Goal: Transaction & Acquisition: Purchase product/service

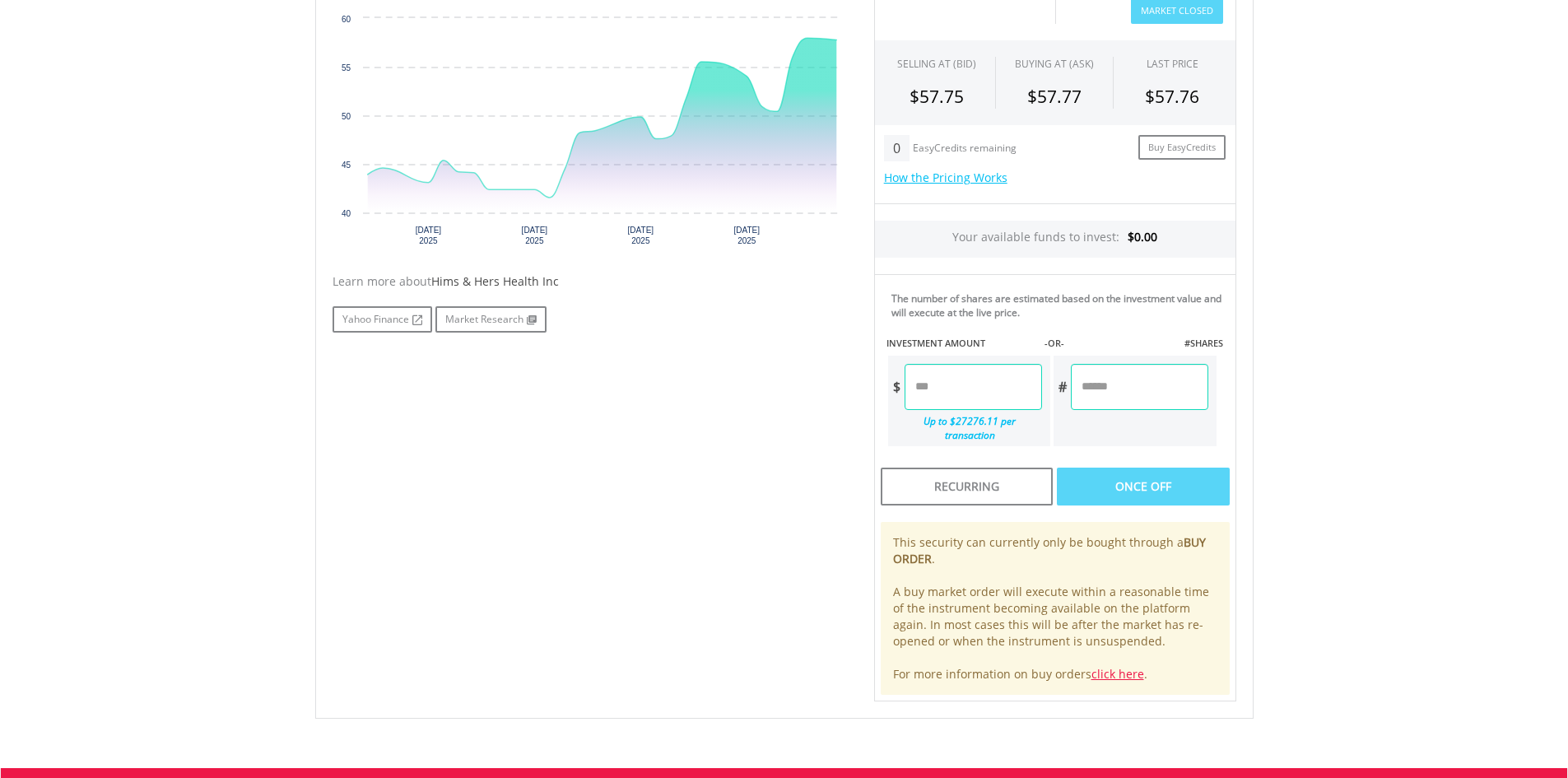
scroll to position [576, 0]
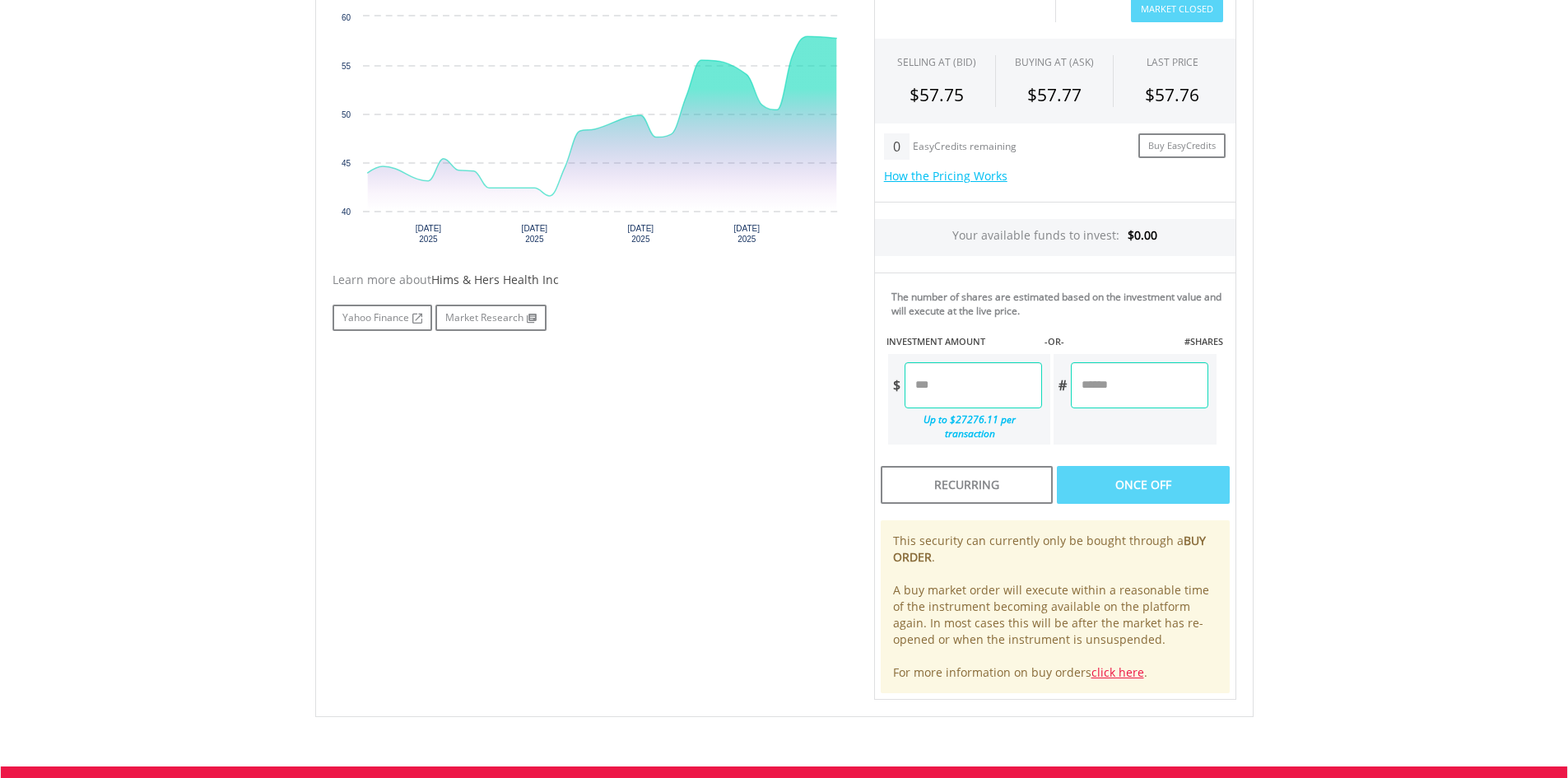
click at [975, 384] on input "number" at bounding box center [973, 385] width 137 height 46
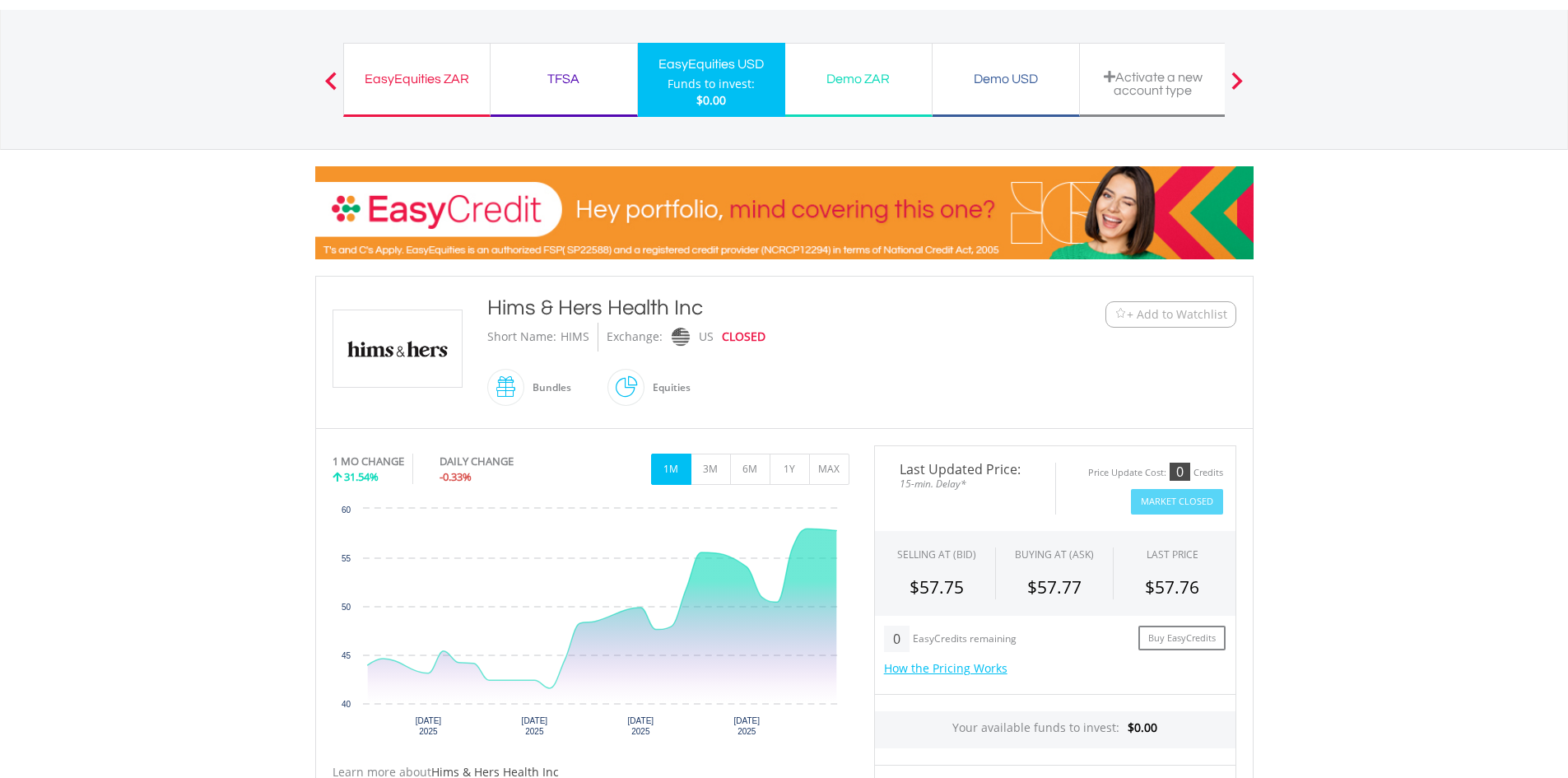
scroll to position [0, 0]
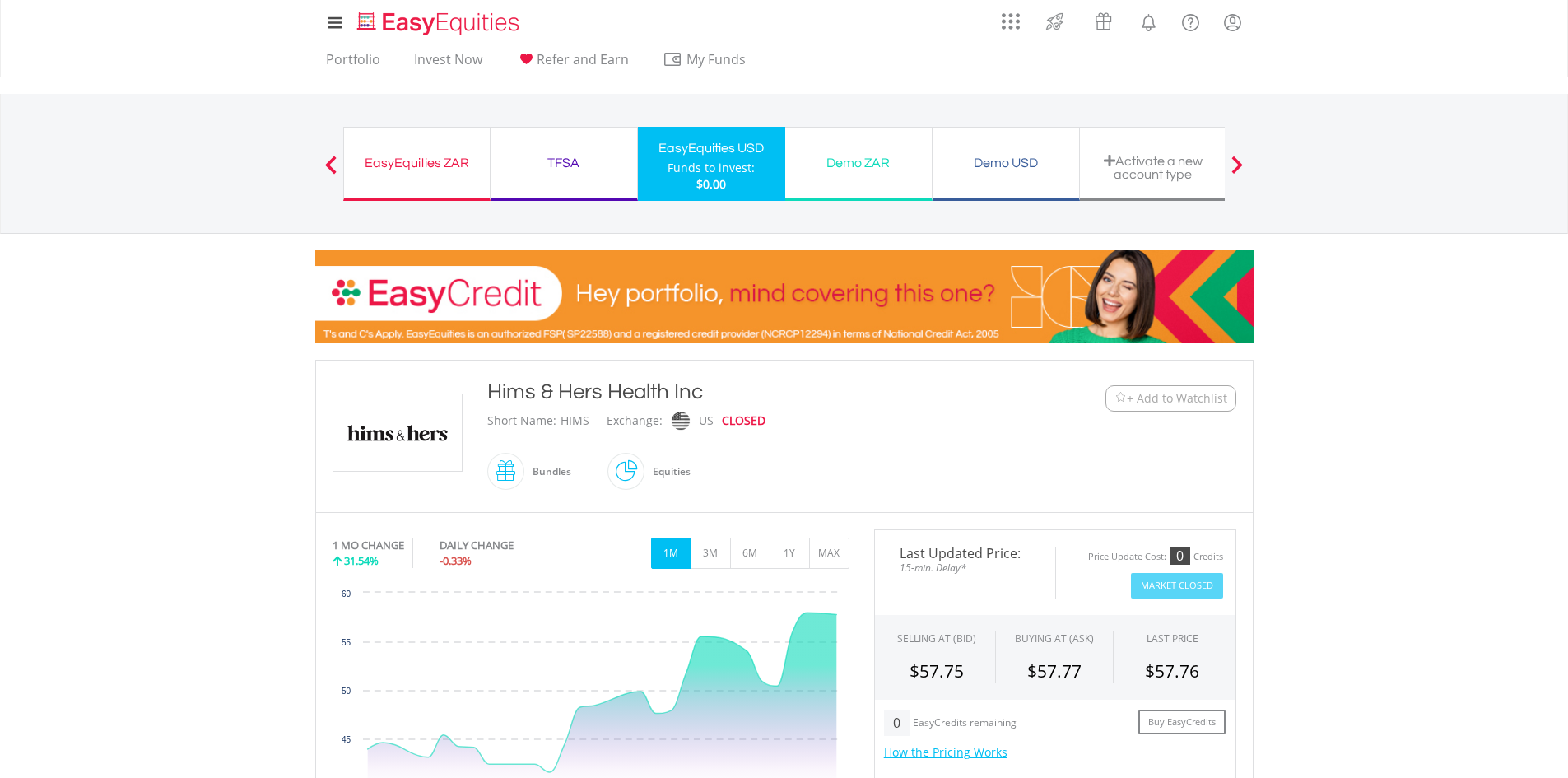
click at [1128, 391] on button "+ Add to Watchlist" at bounding box center [1170, 399] width 131 height 27
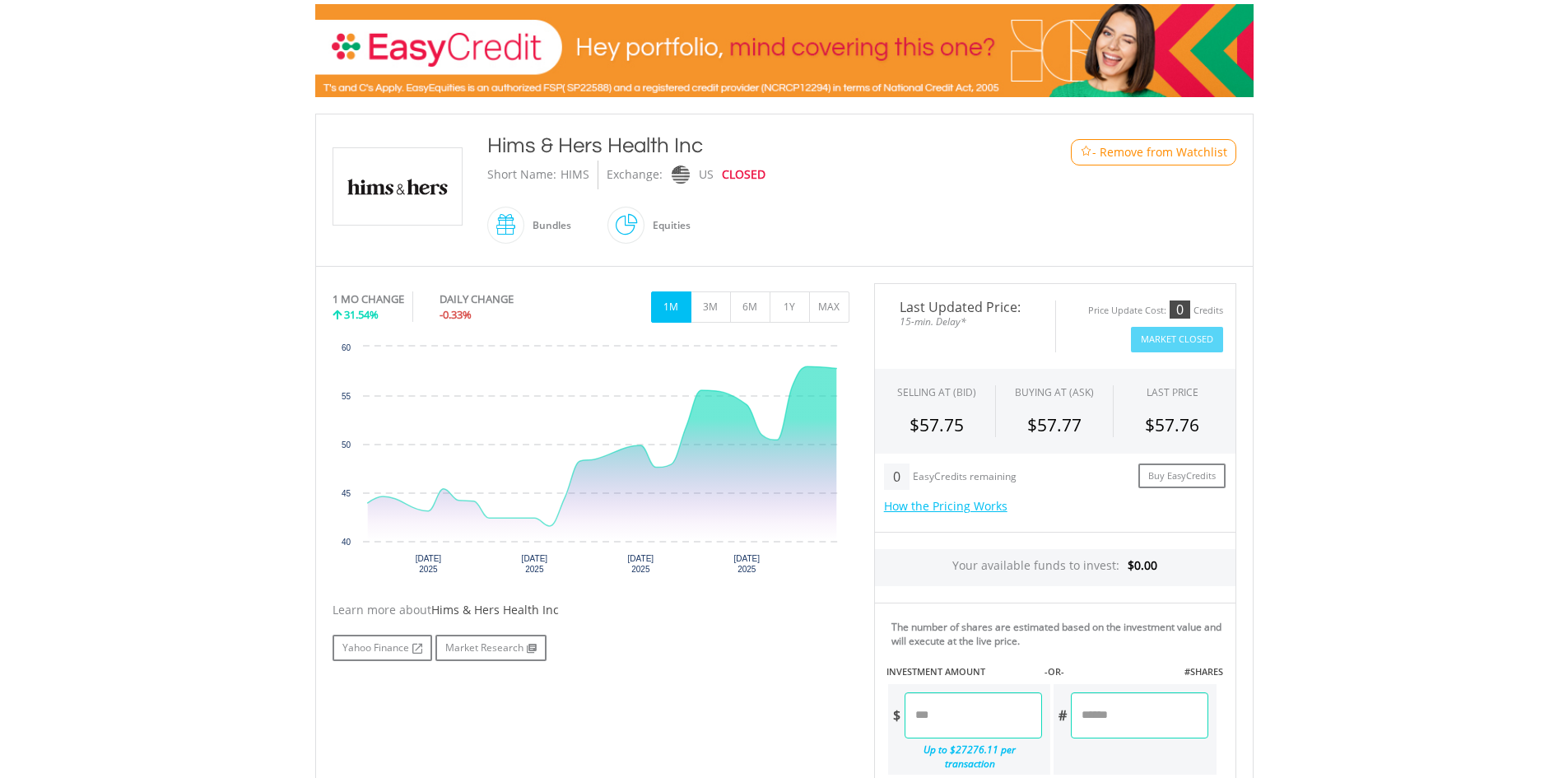
scroll to position [247, 0]
click at [1164, 475] on link "Buy EasyCredits" at bounding box center [1182, 475] width 87 height 26
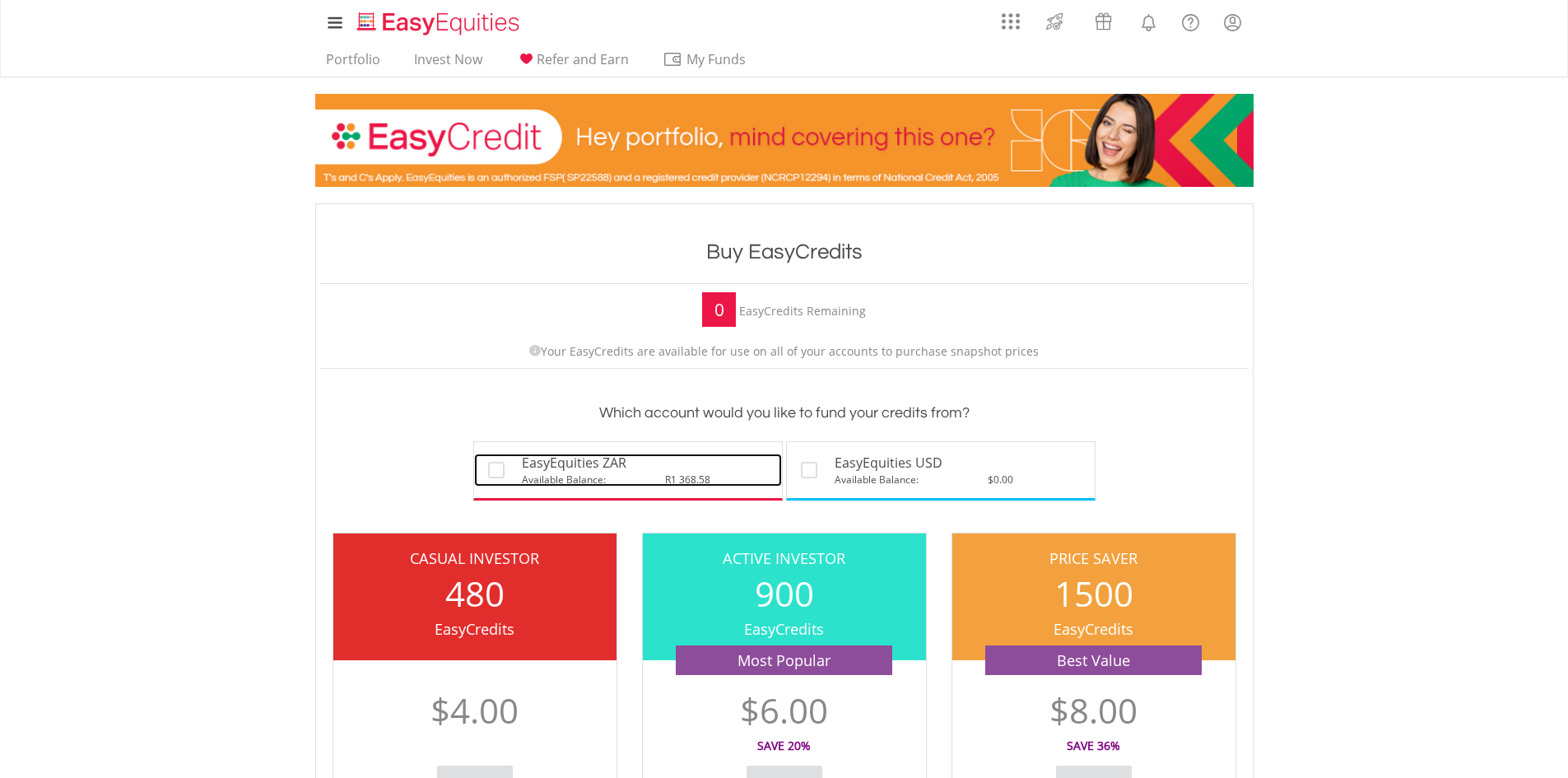
click at [505, 471] on label at bounding box center [506, 466] width 4 height 16
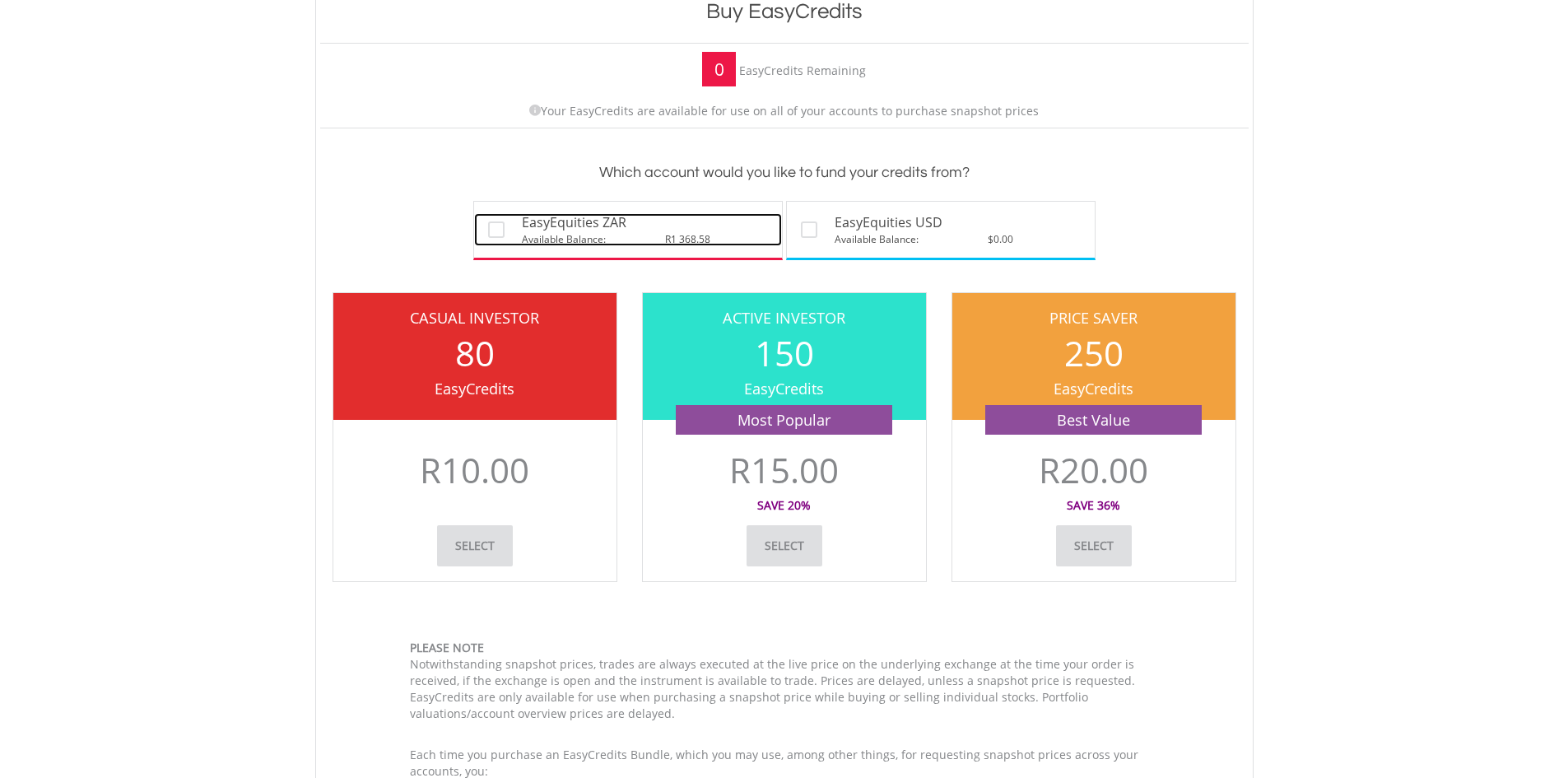
scroll to position [247, 0]
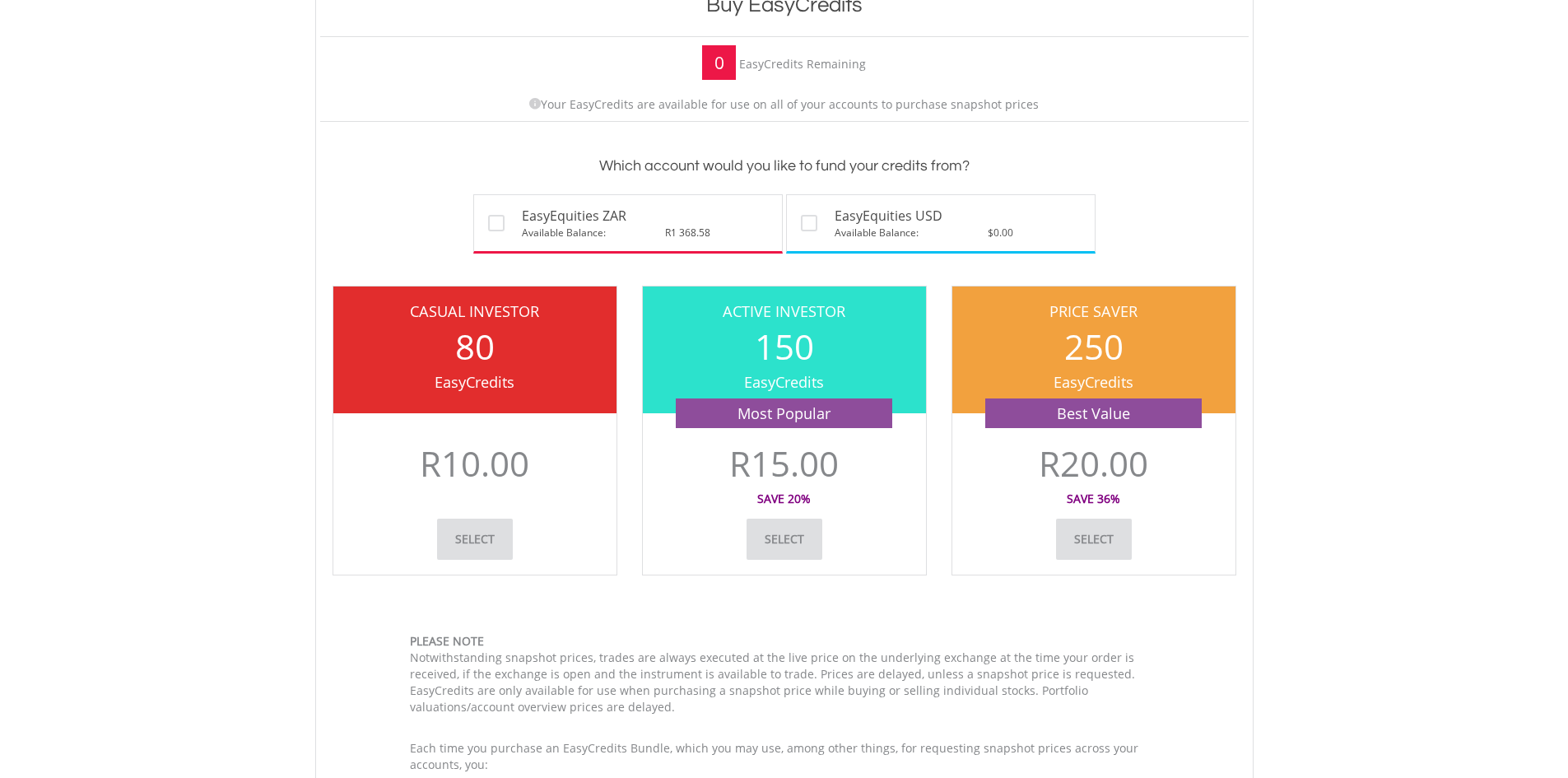
click at [1087, 507] on div "Save 36%" at bounding box center [1093, 504] width 271 height 28
click at [1092, 547] on link "select" at bounding box center [1093, 539] width 76 height 41
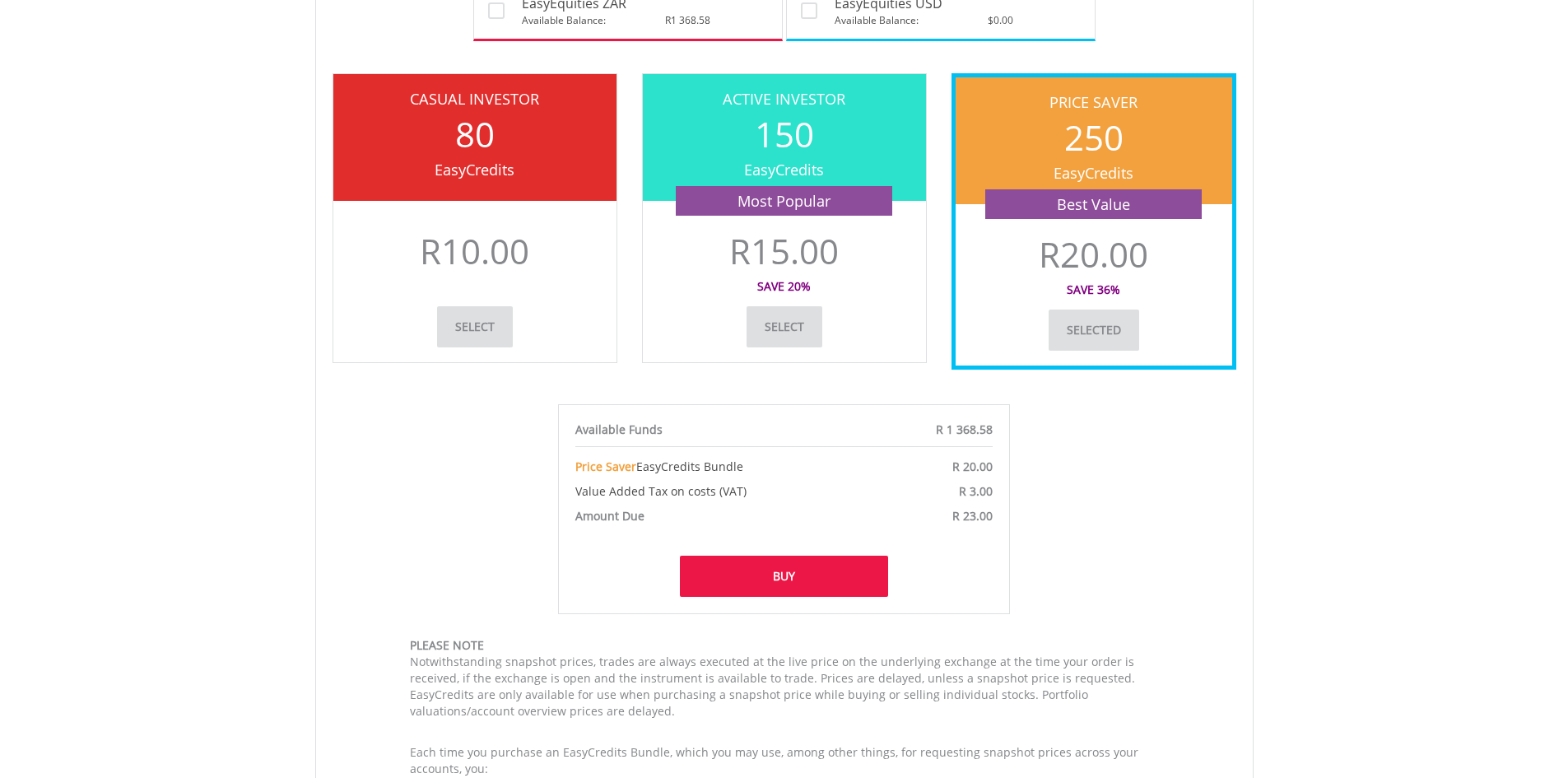
scroll to position [494, 0]
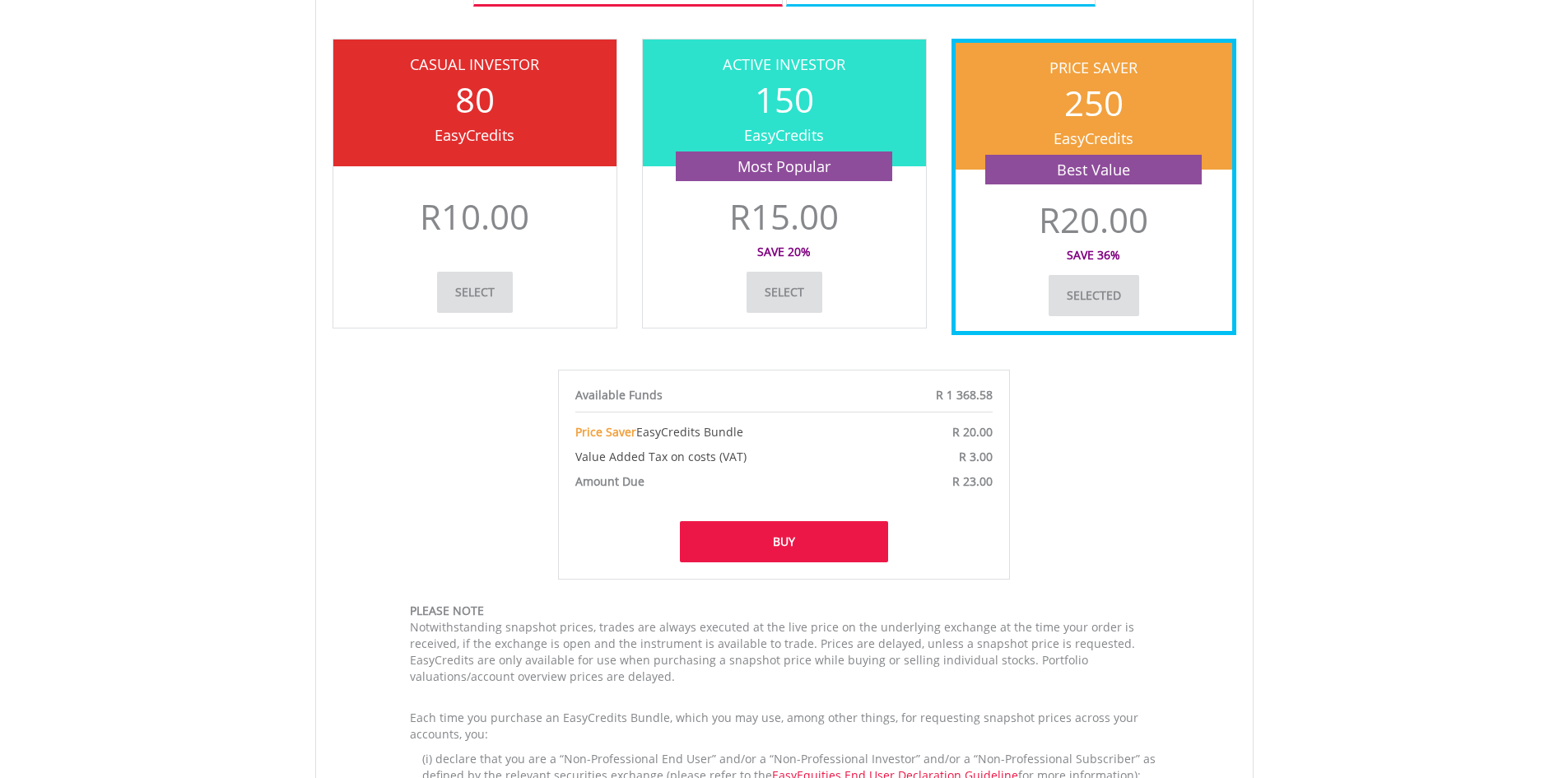
click at [766, 544] on button "Buy" at bounding box center [784, 541] width 209 height 41
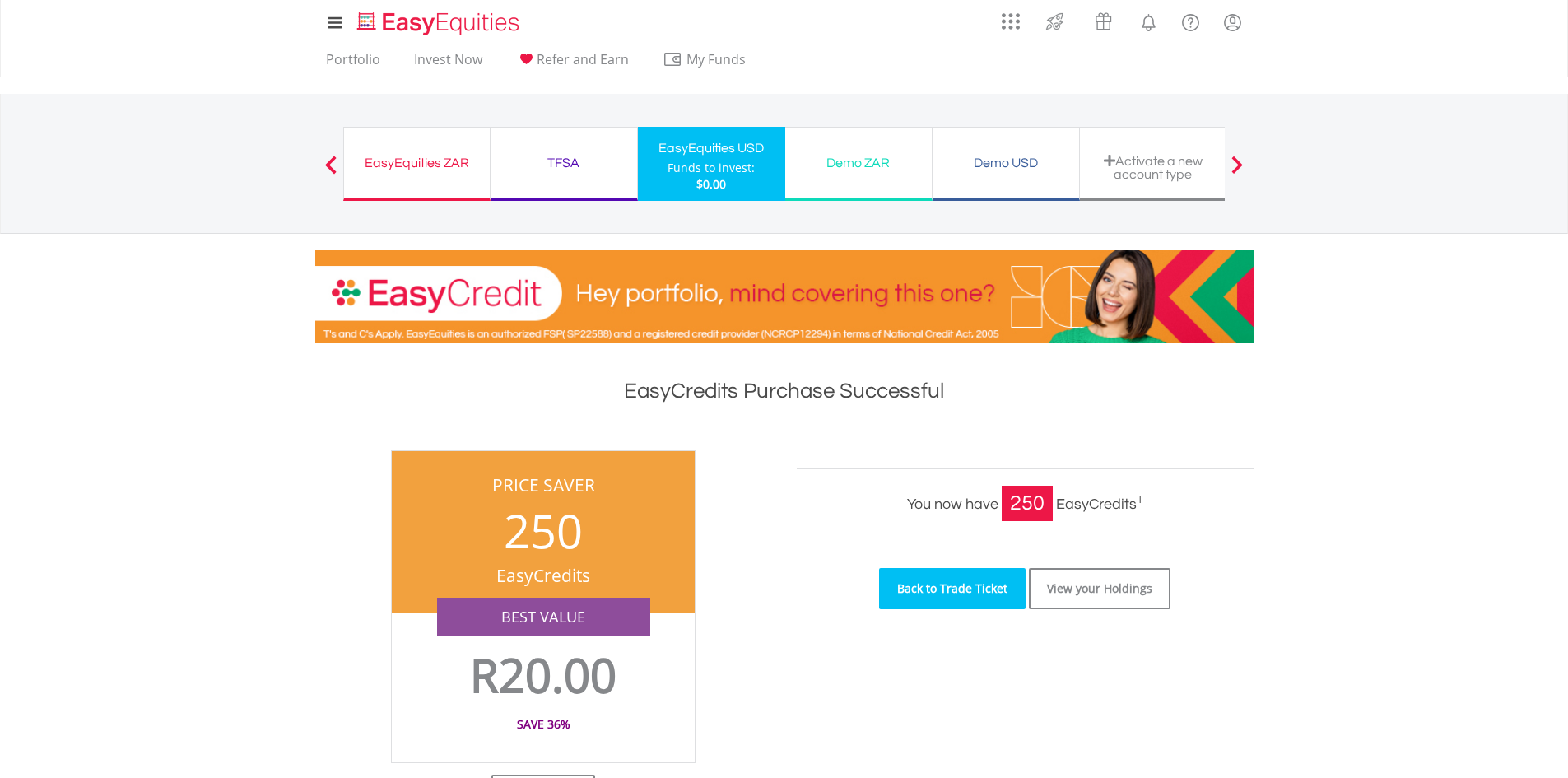
click at [944, 602] on link "Back to Trade Ticket" at bounding box center [952, 588] width 147 height 41
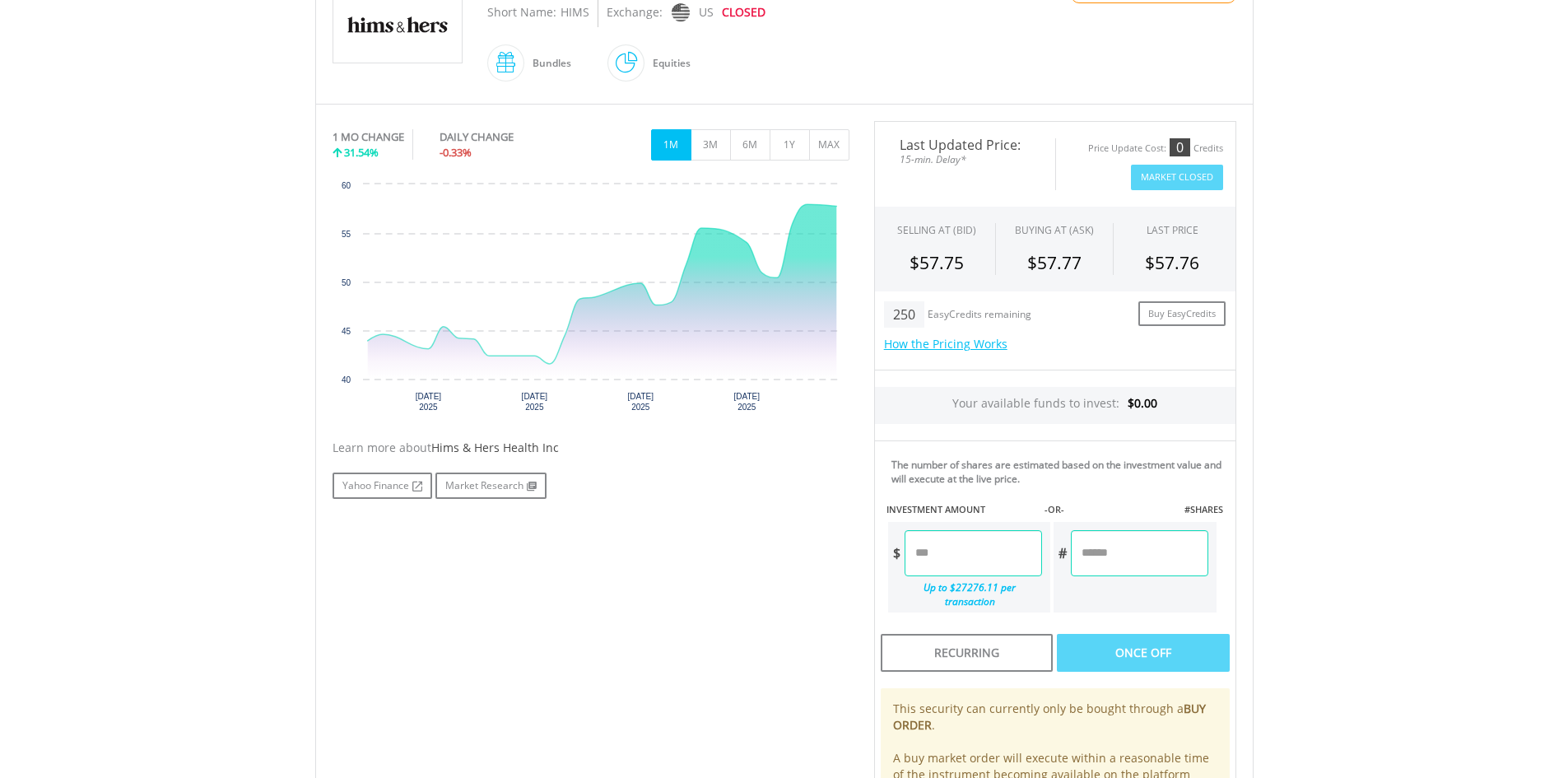
scroll to position [411, 0]
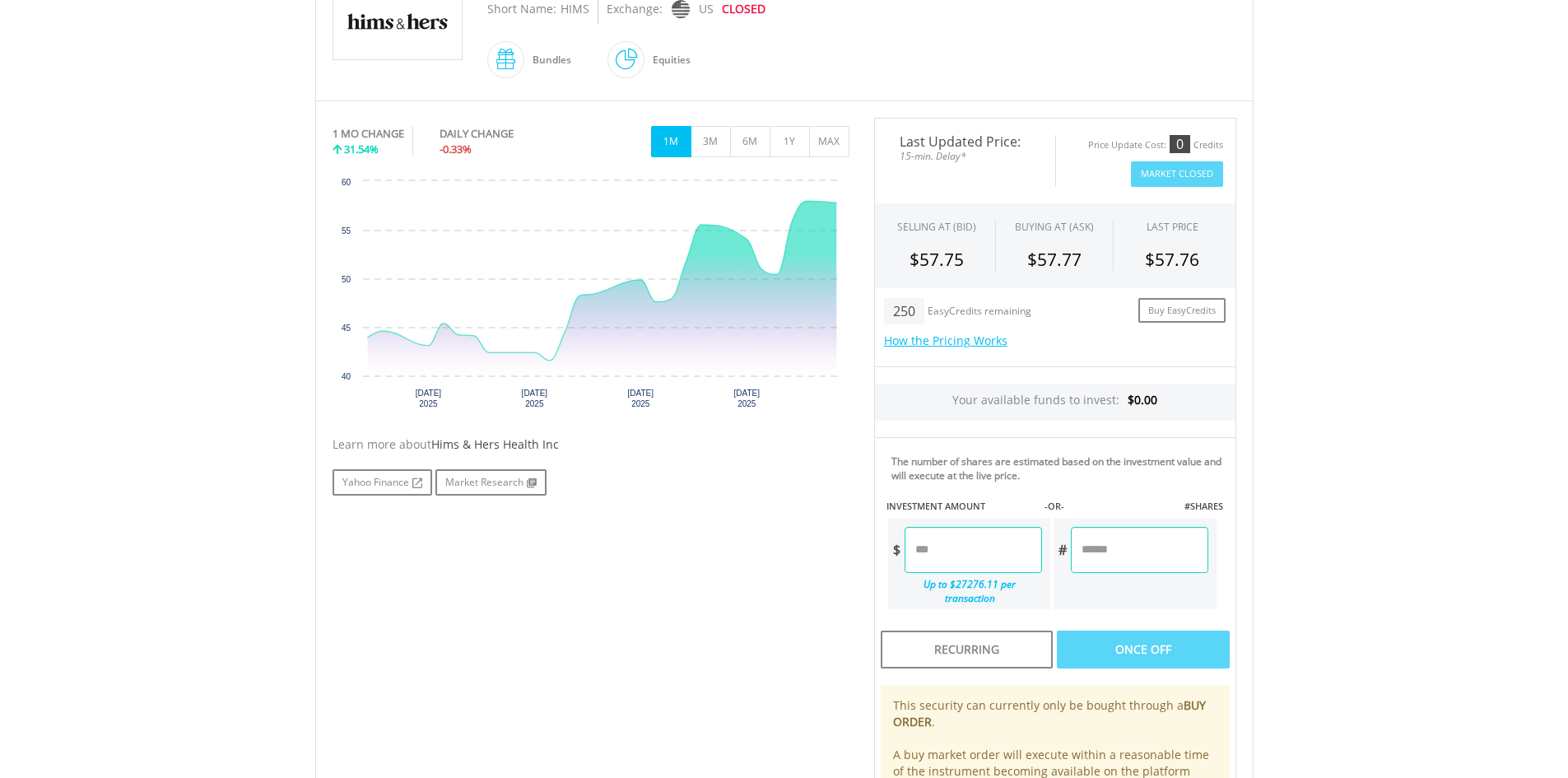
click at [1095, 540] on input "number" at bounding box center [1139, 550] width 137 height 46
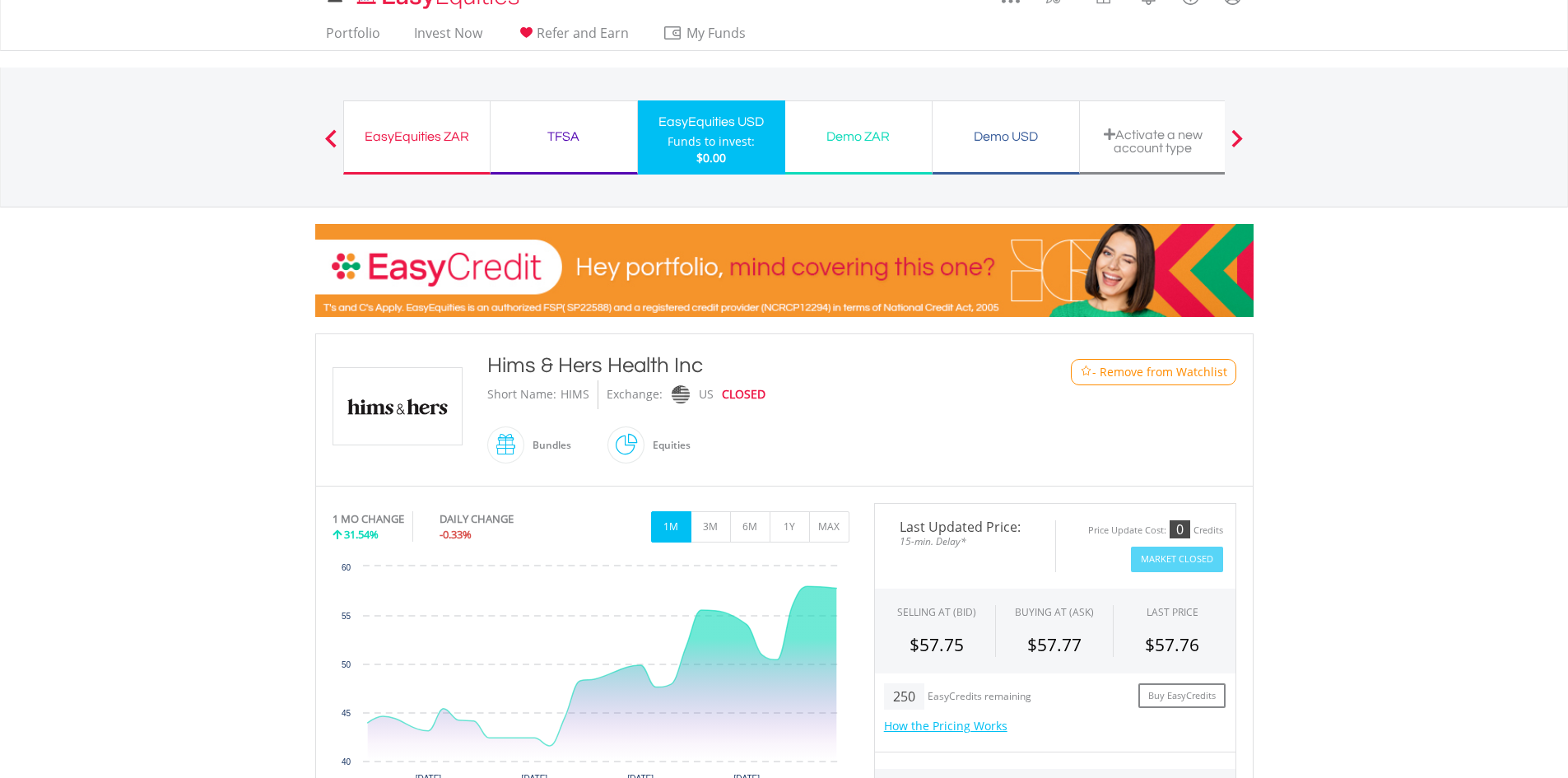
scroll to position [0, 0]
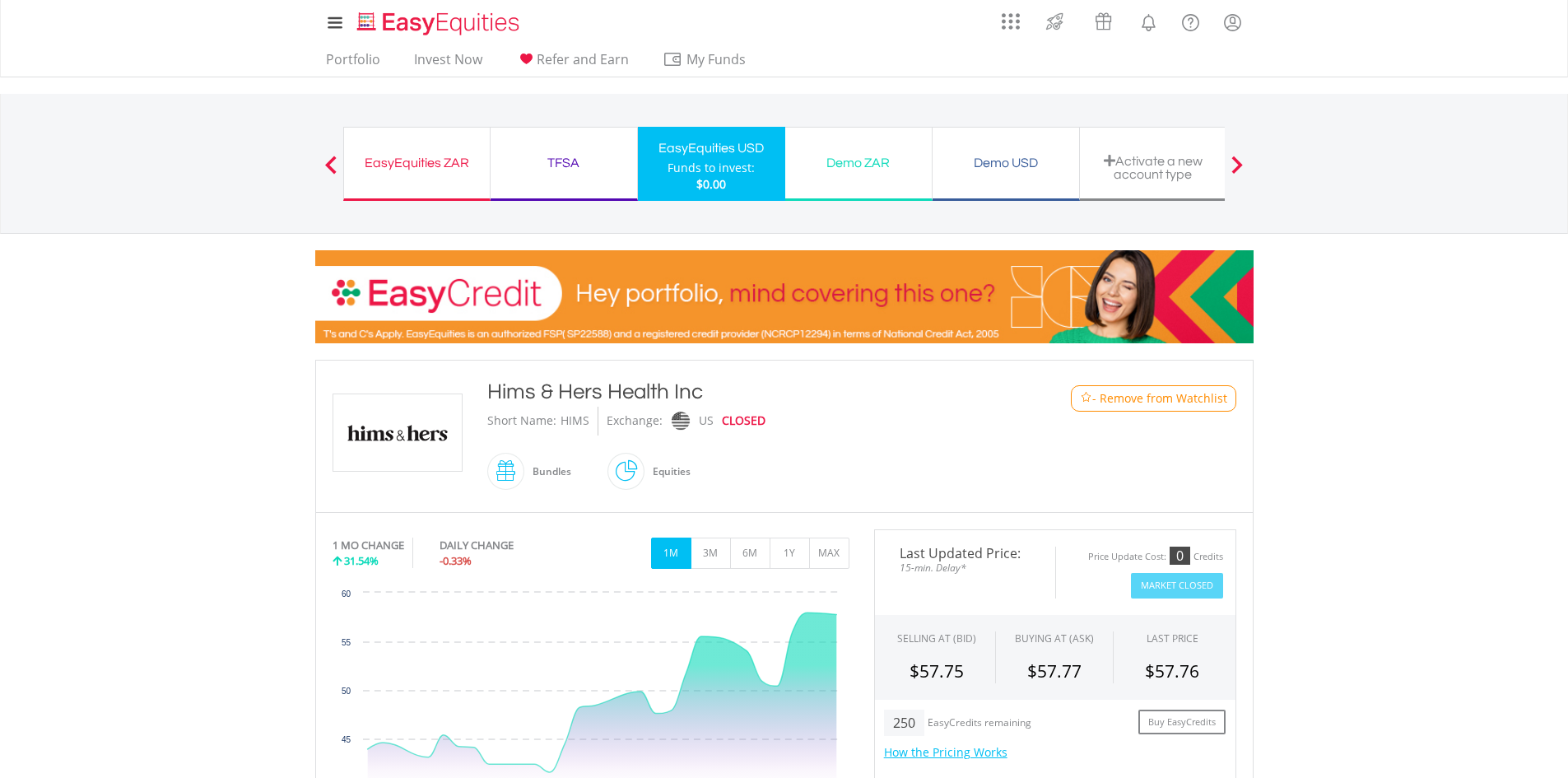
click at [443, 165] on div "EasyEquities ZAR" at bounding box center [416, 163] width 125 height 23
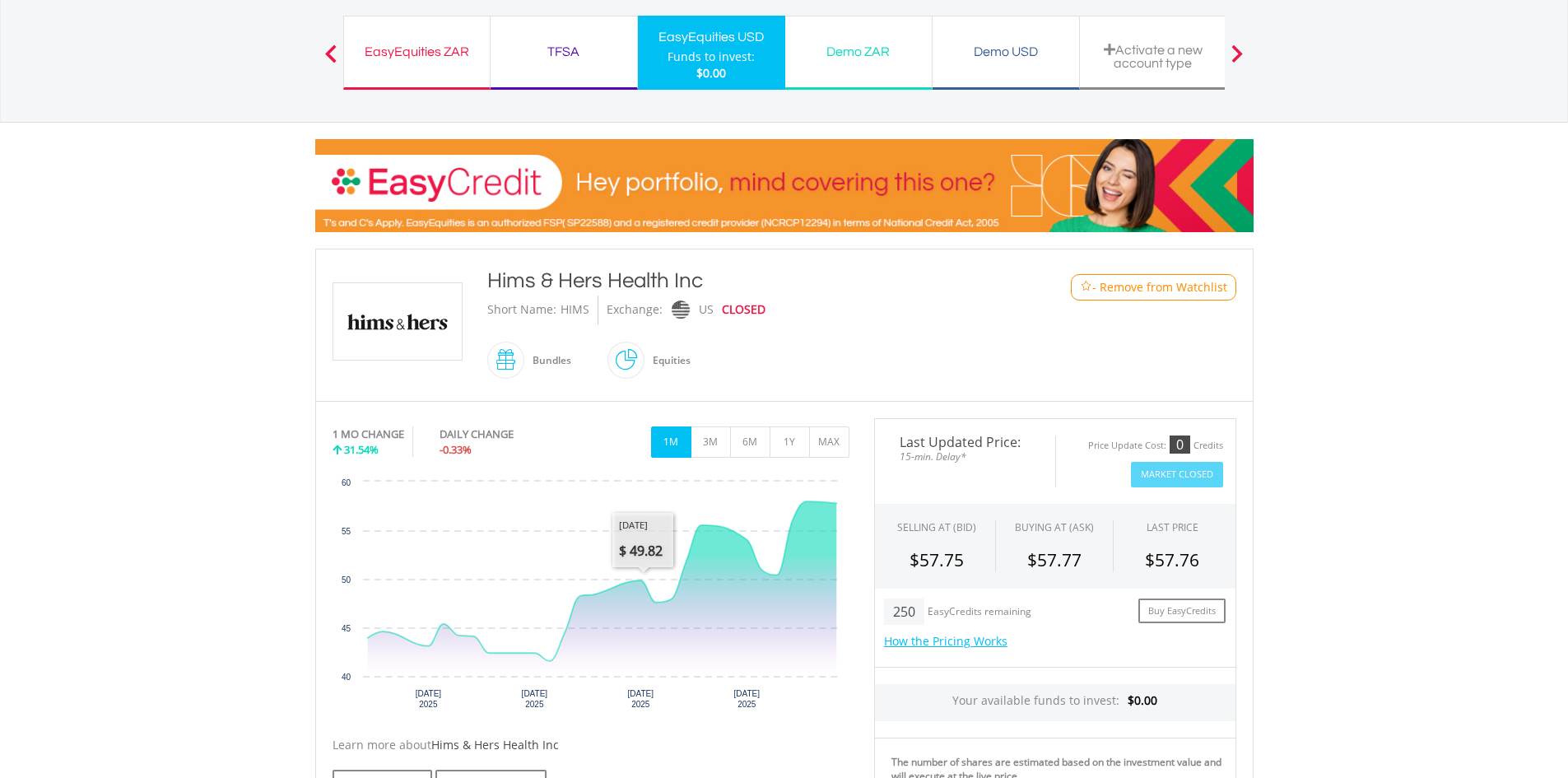
scroll to position [82, 0]
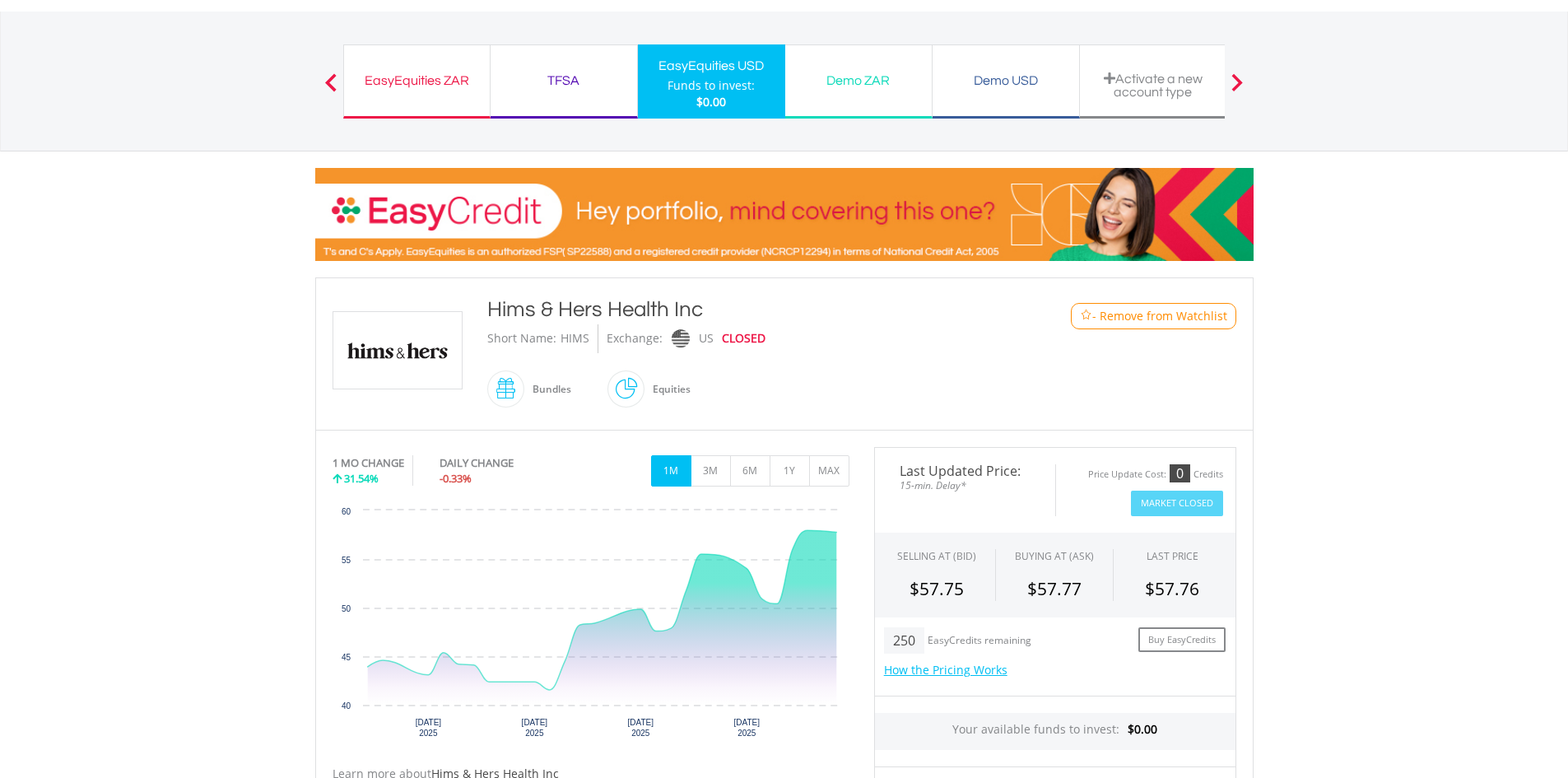
click at [334, 82] on span at bounding box center [330, 82] width 12 height 18
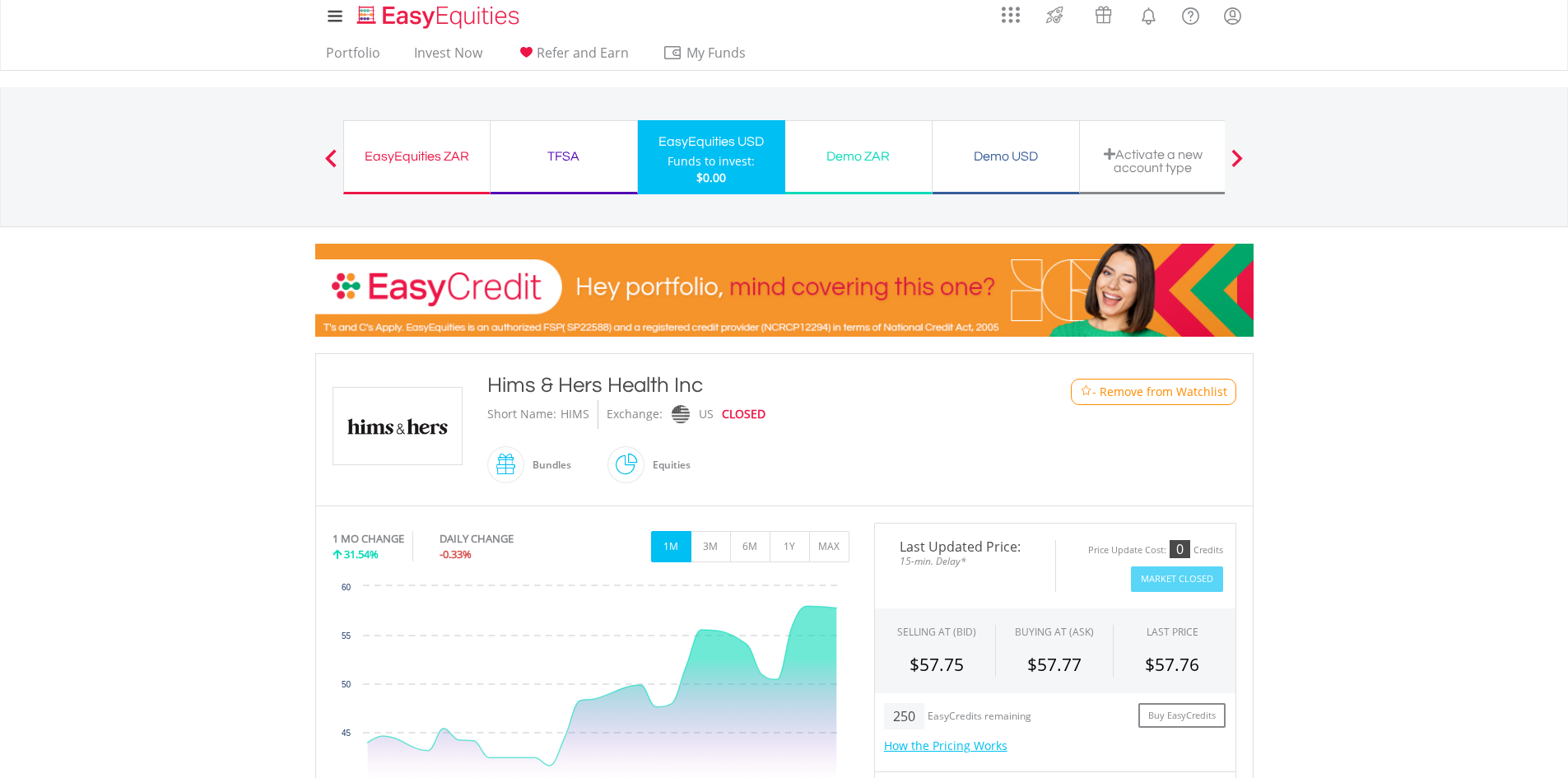
scroll to position [0, 0]
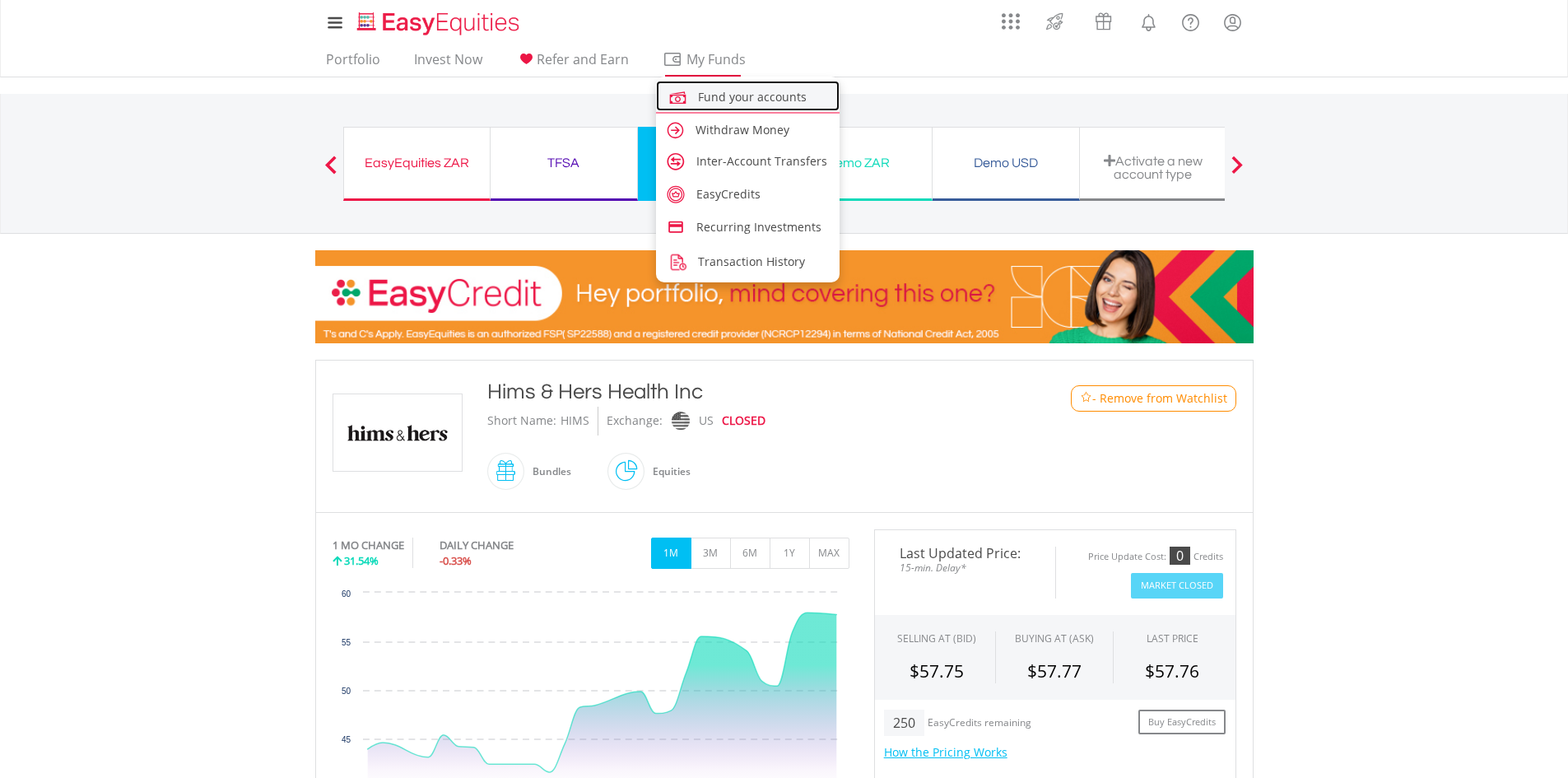
click at [734, 103] on span "Fund your accounts" at bounding box center [752, 97] width 109 height 16
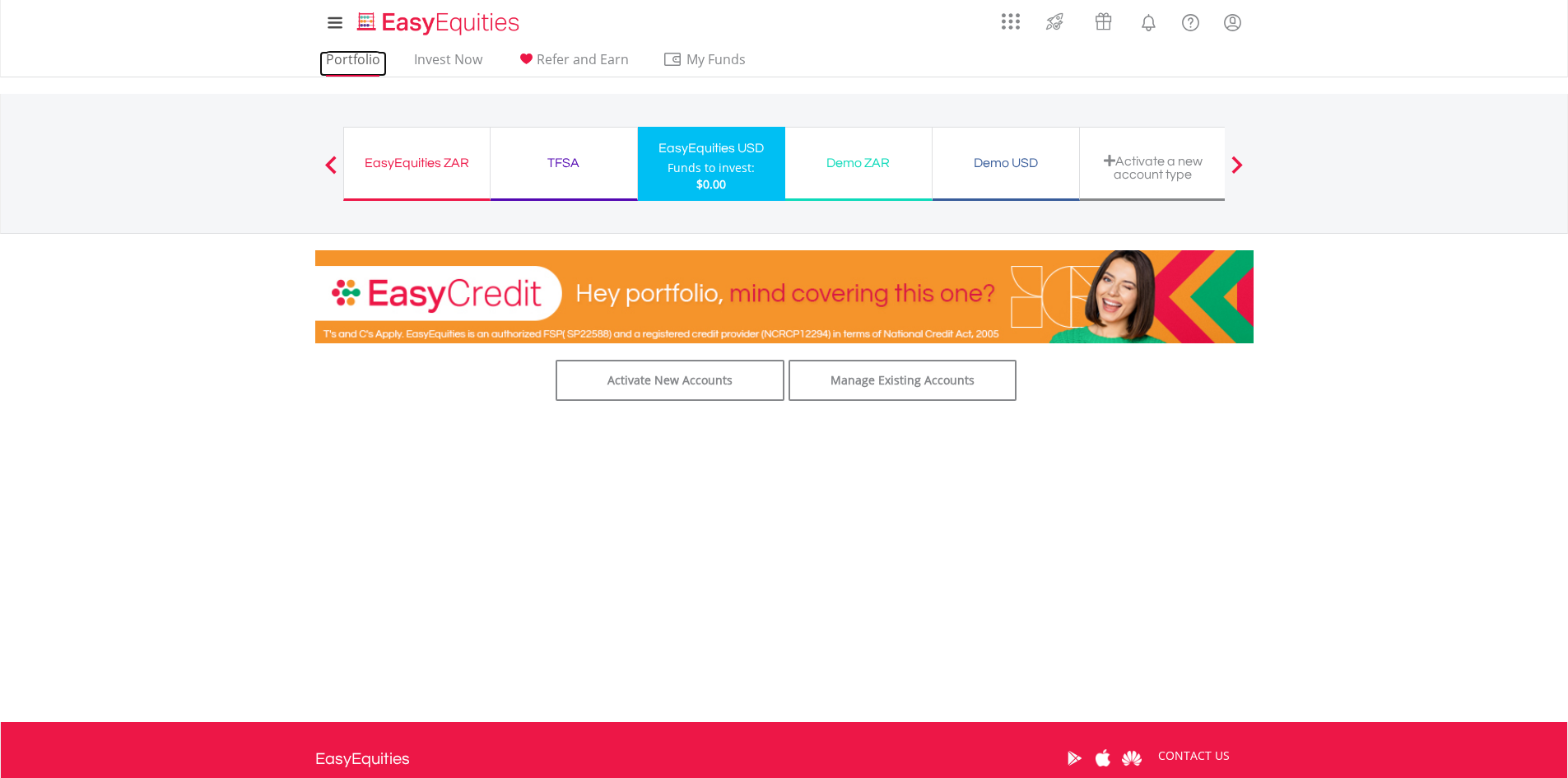
click at [367, 60] on link "Portfolio" at bounding box center [353, 63] width 68 height 26
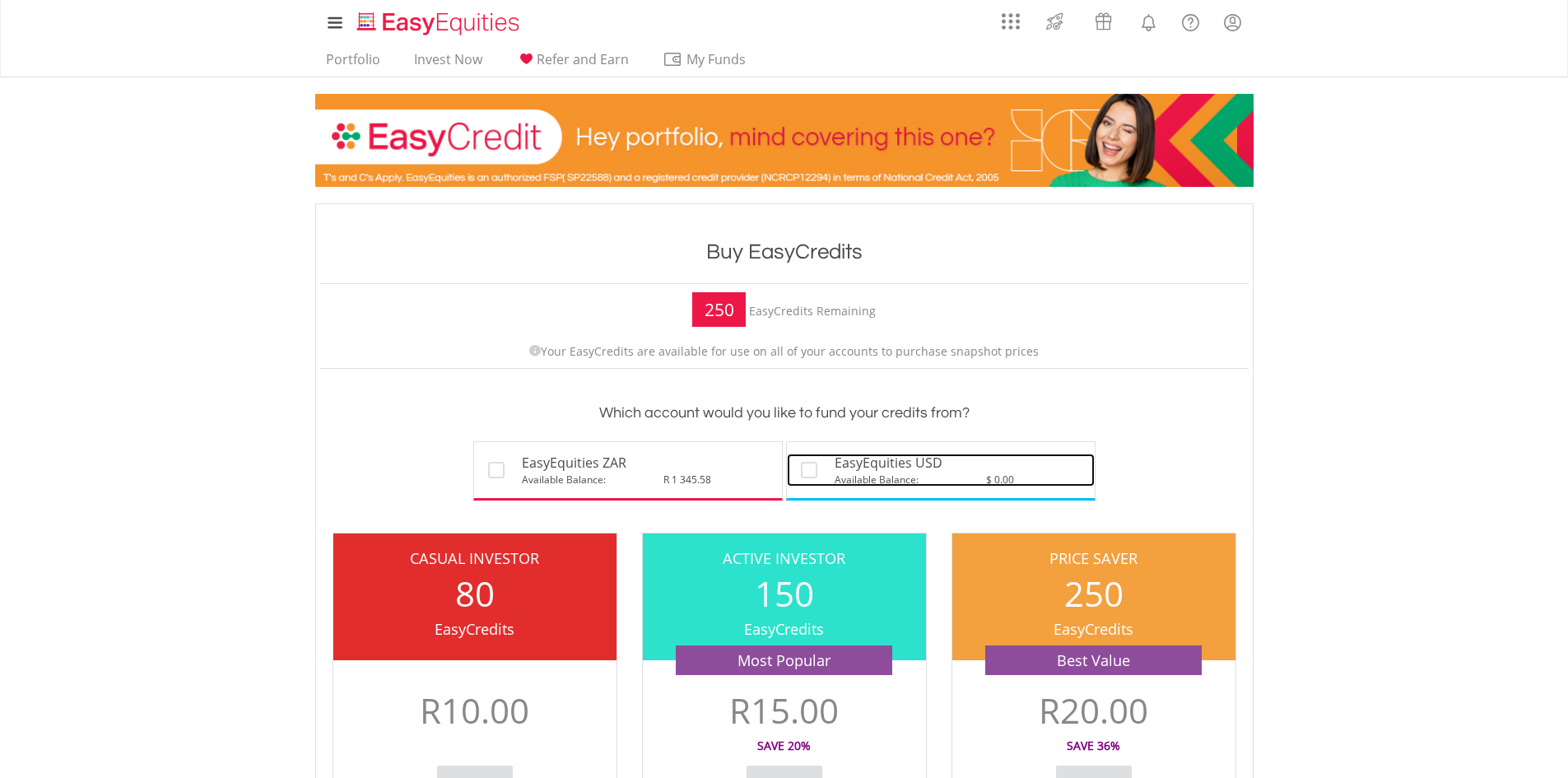
click at [825, 467] on div "EasyEquities USD Available Balance: $ 0.00" at bounding box center [951, 470] width 259 height 33
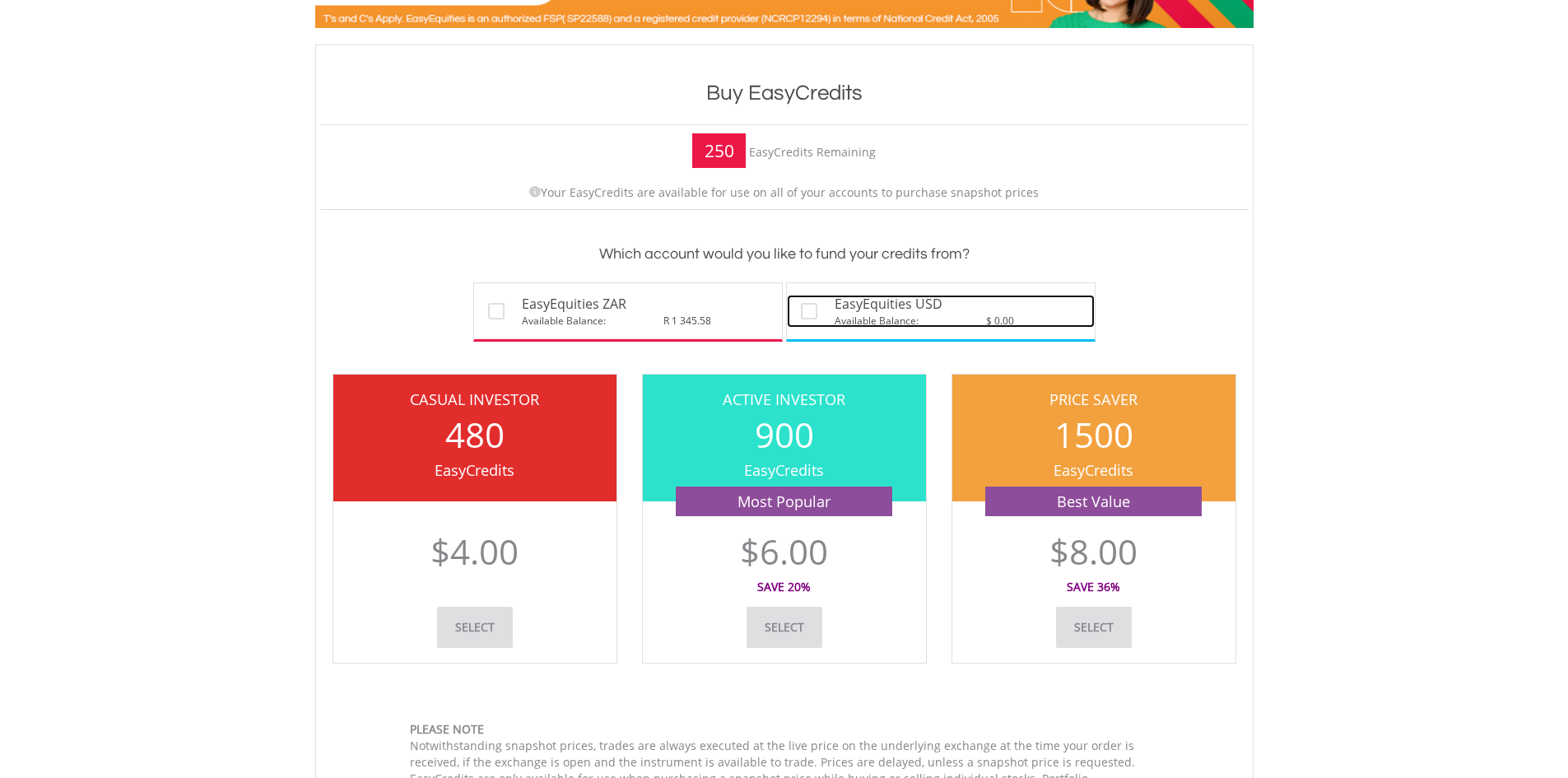
scroll to position [165, 0]
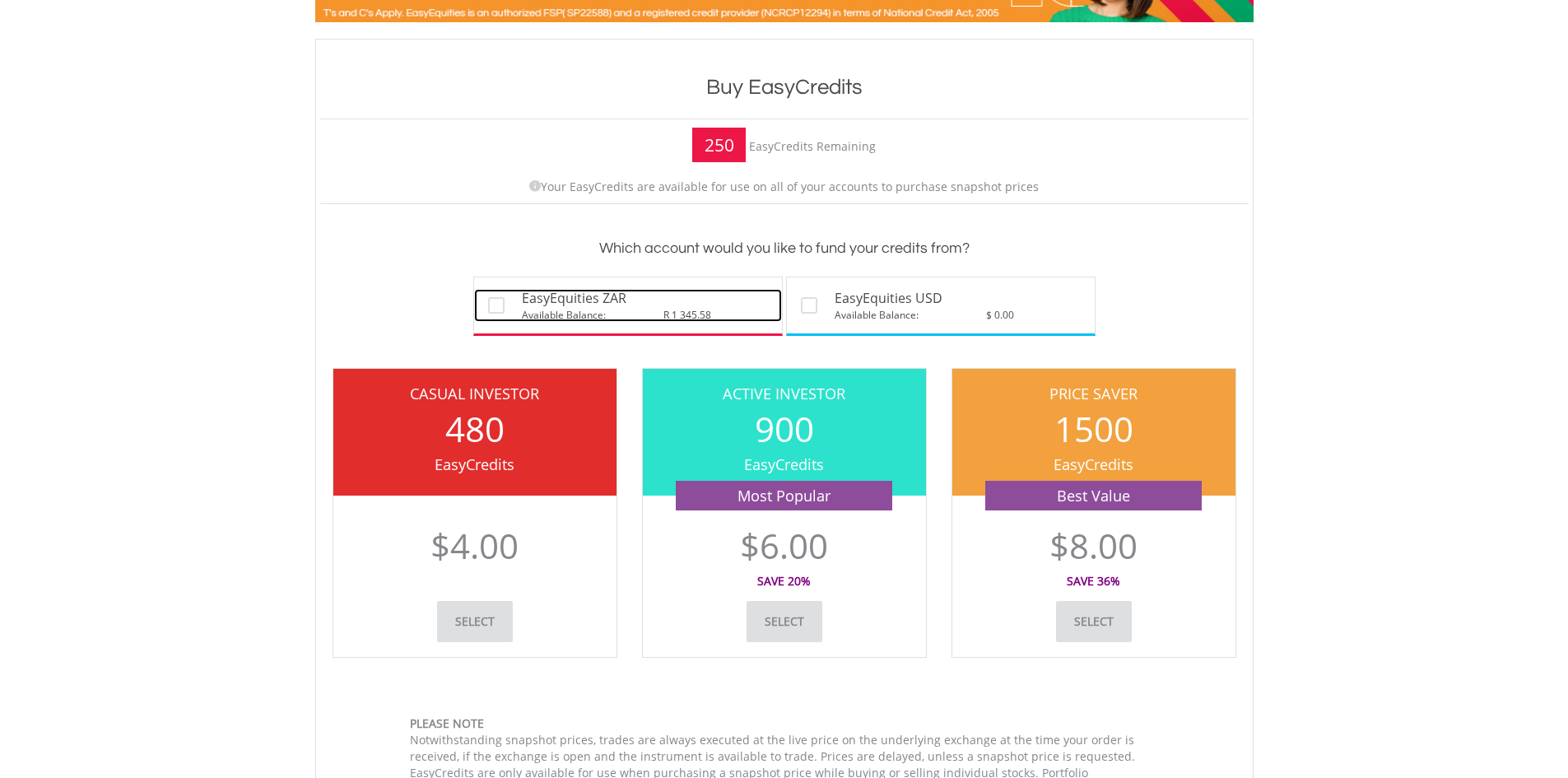
click at [505, 309] on label at bounding box center [506, 302] width 4 height 16
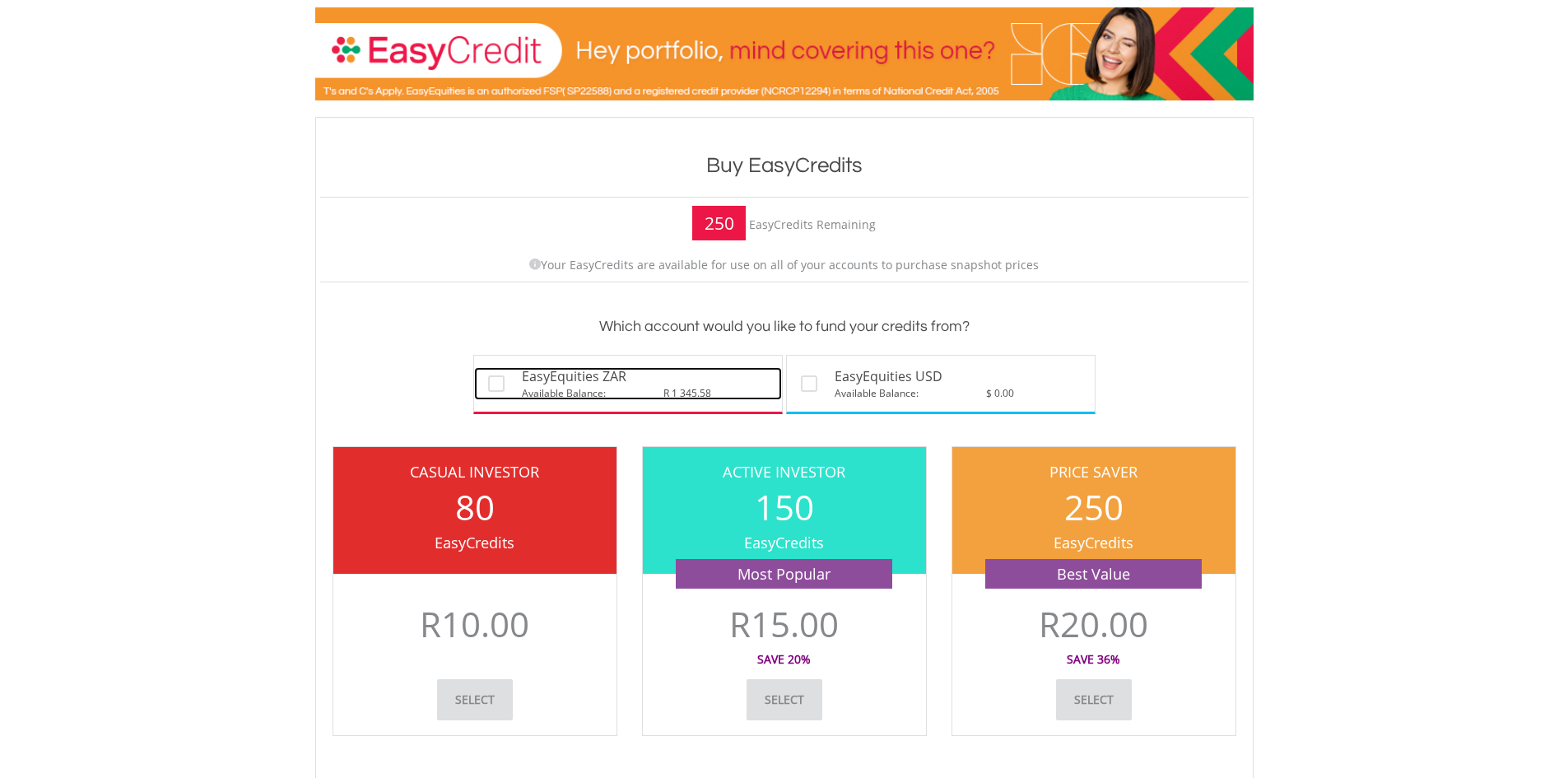
scroll to position [82, 0]
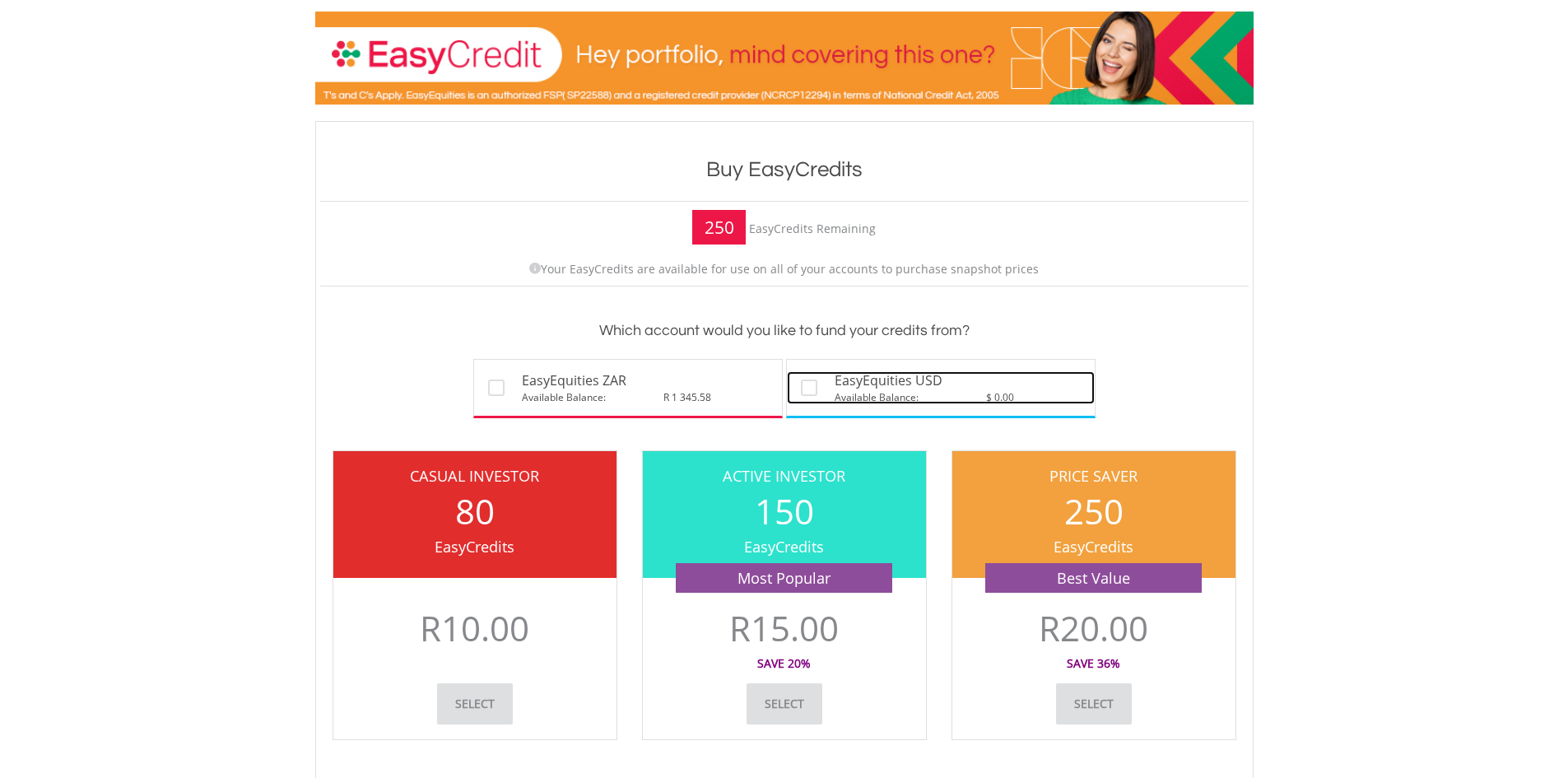
click at [880, 387] on span "EasyEquities USD" at bounding box center [888, 380] width 108 height 19
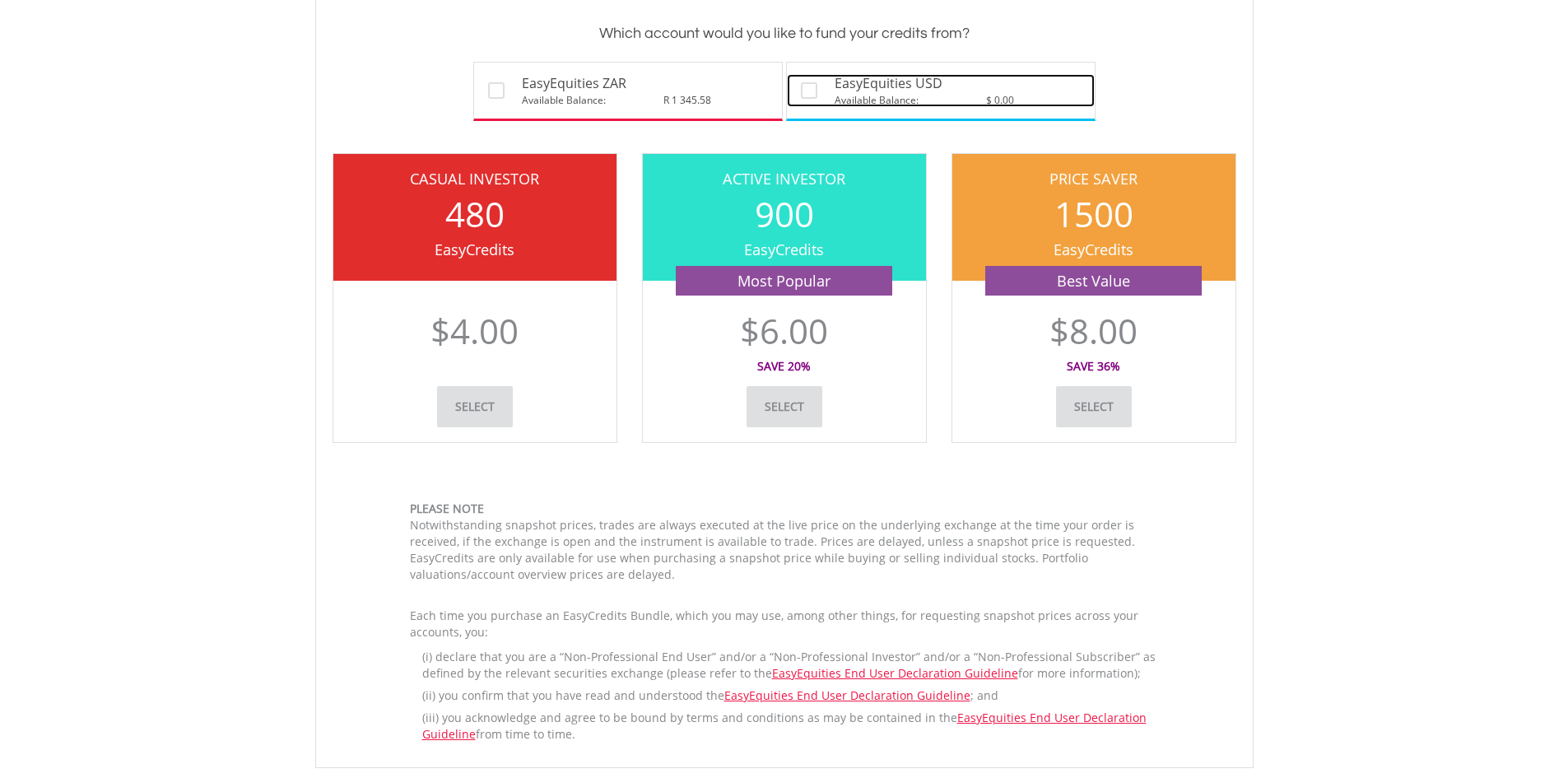
scroll to position [494, 0]
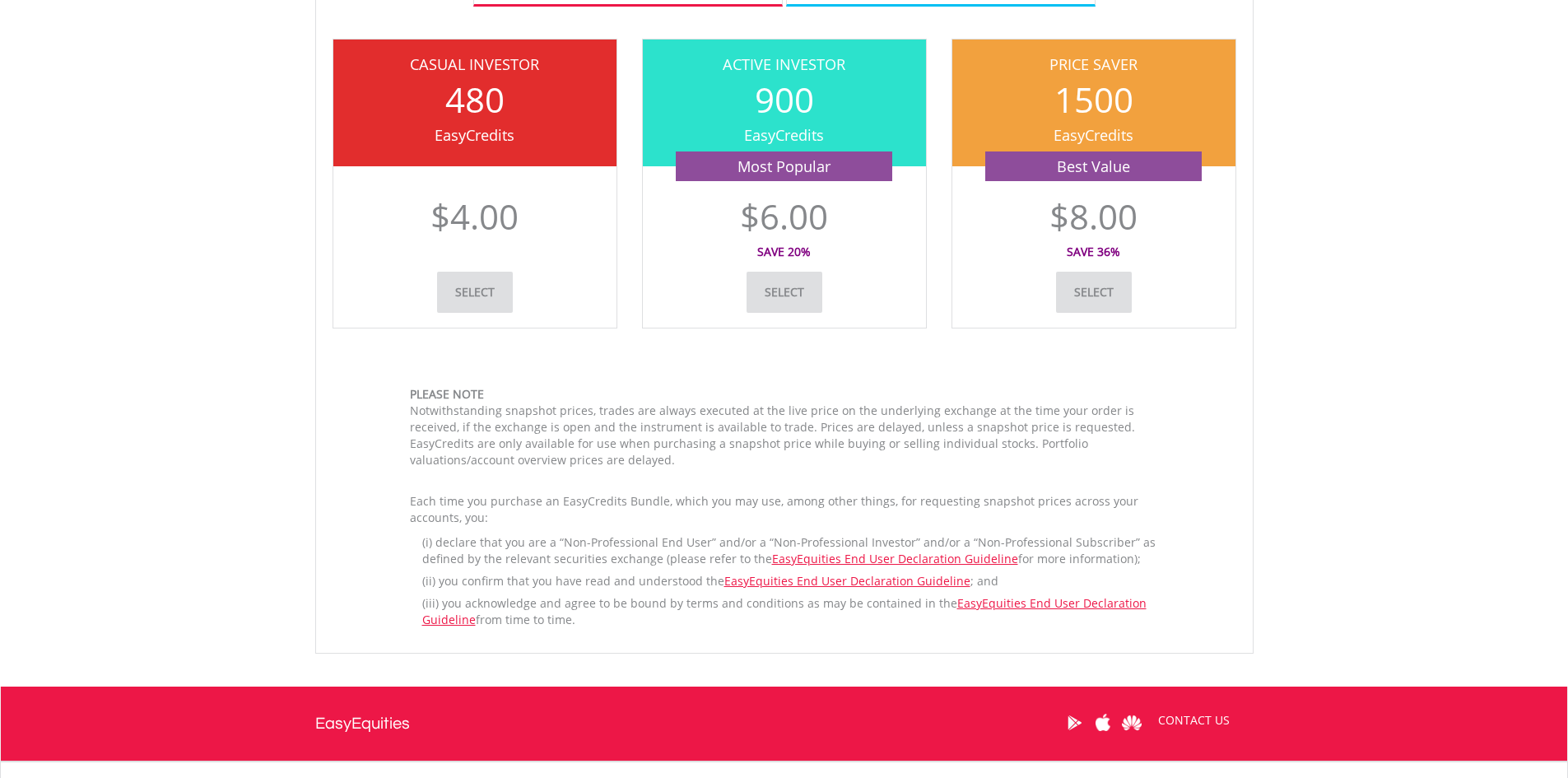
click at [1100, 292] on link "select" at bounding box center [1093, 292] width 76 height 41
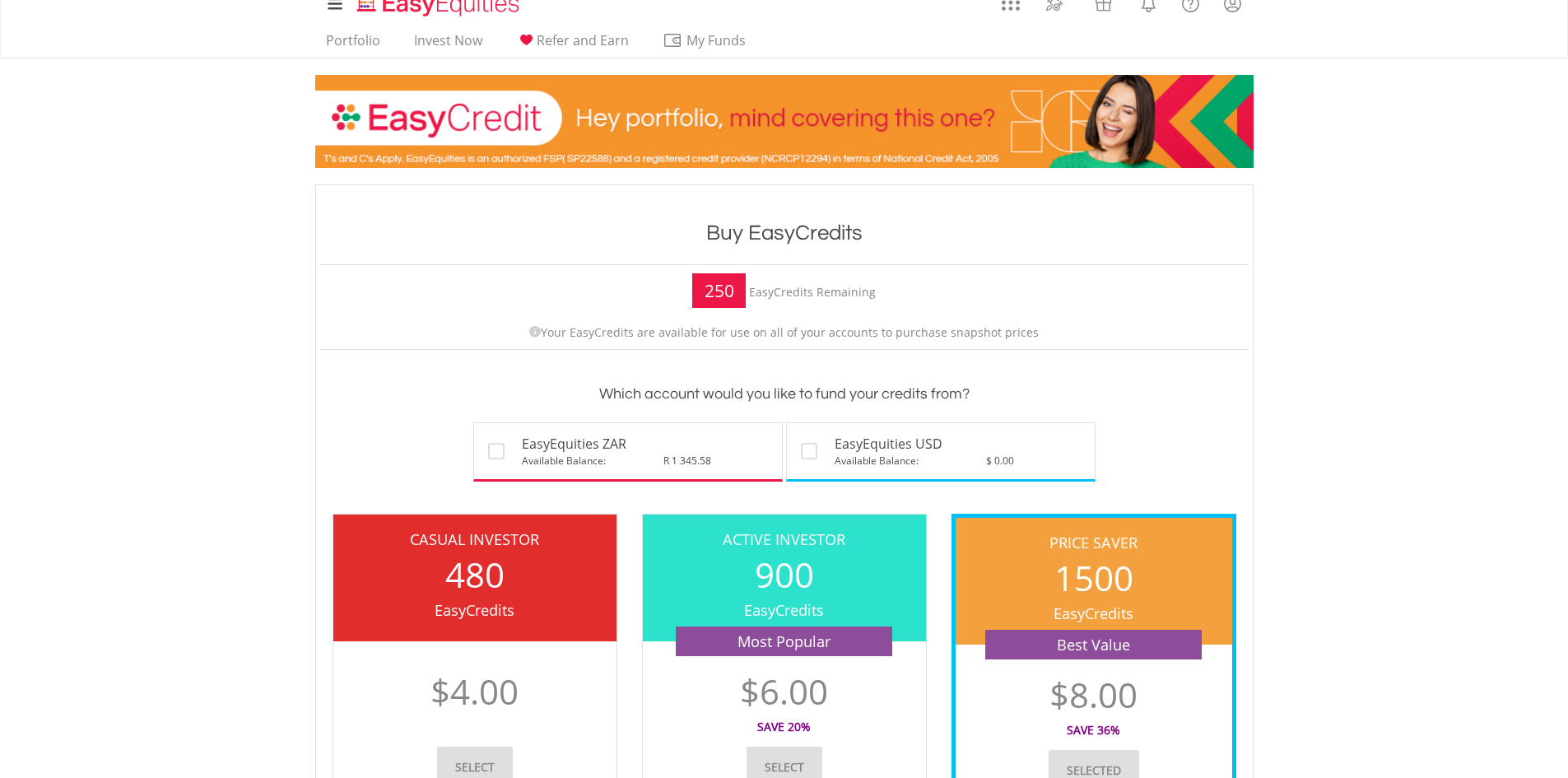
scroll to position [0, 0]
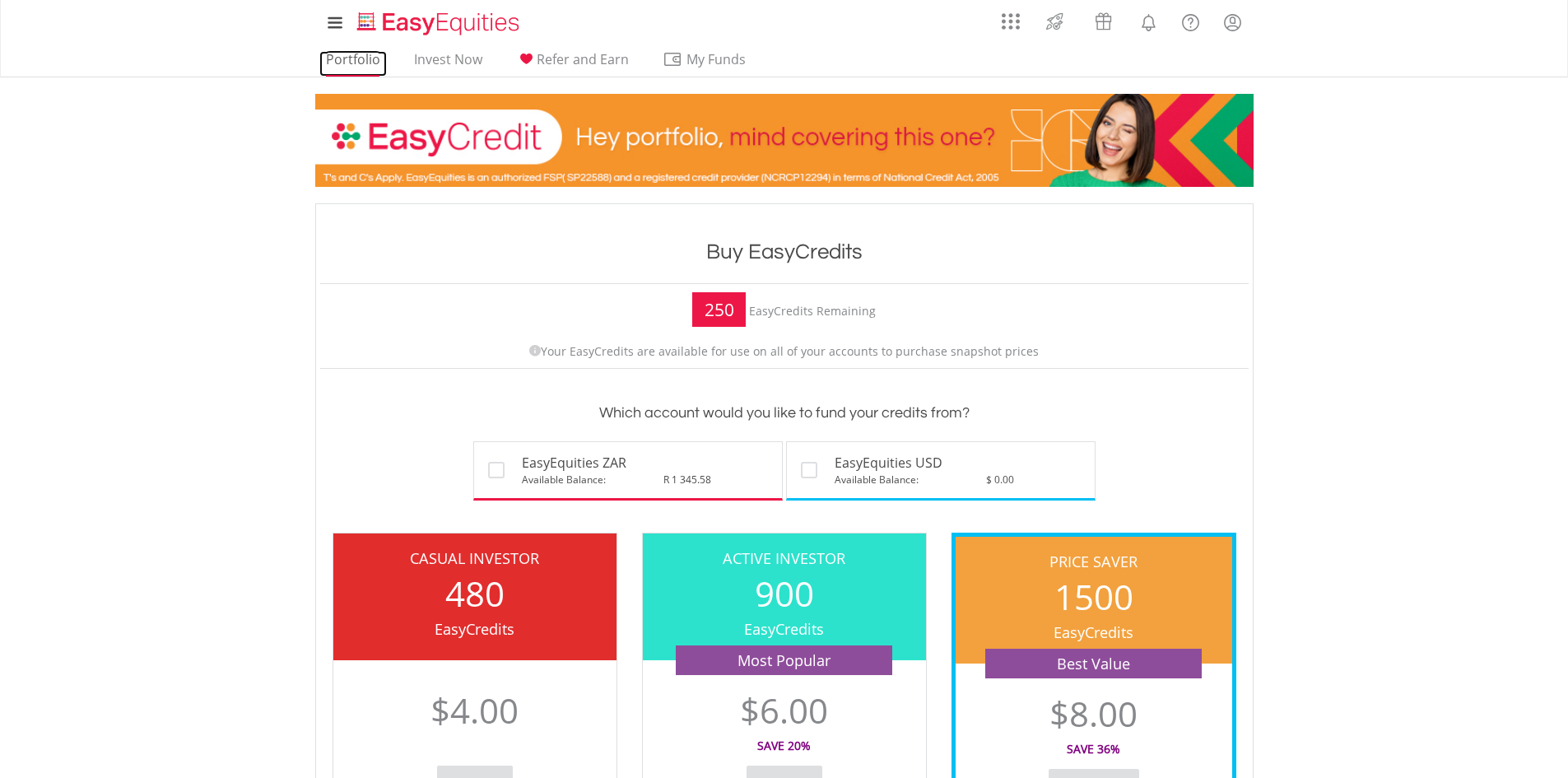
click at [352, 57] on link "Portfolio" at bounding box center [353, 63] width 68 height 26
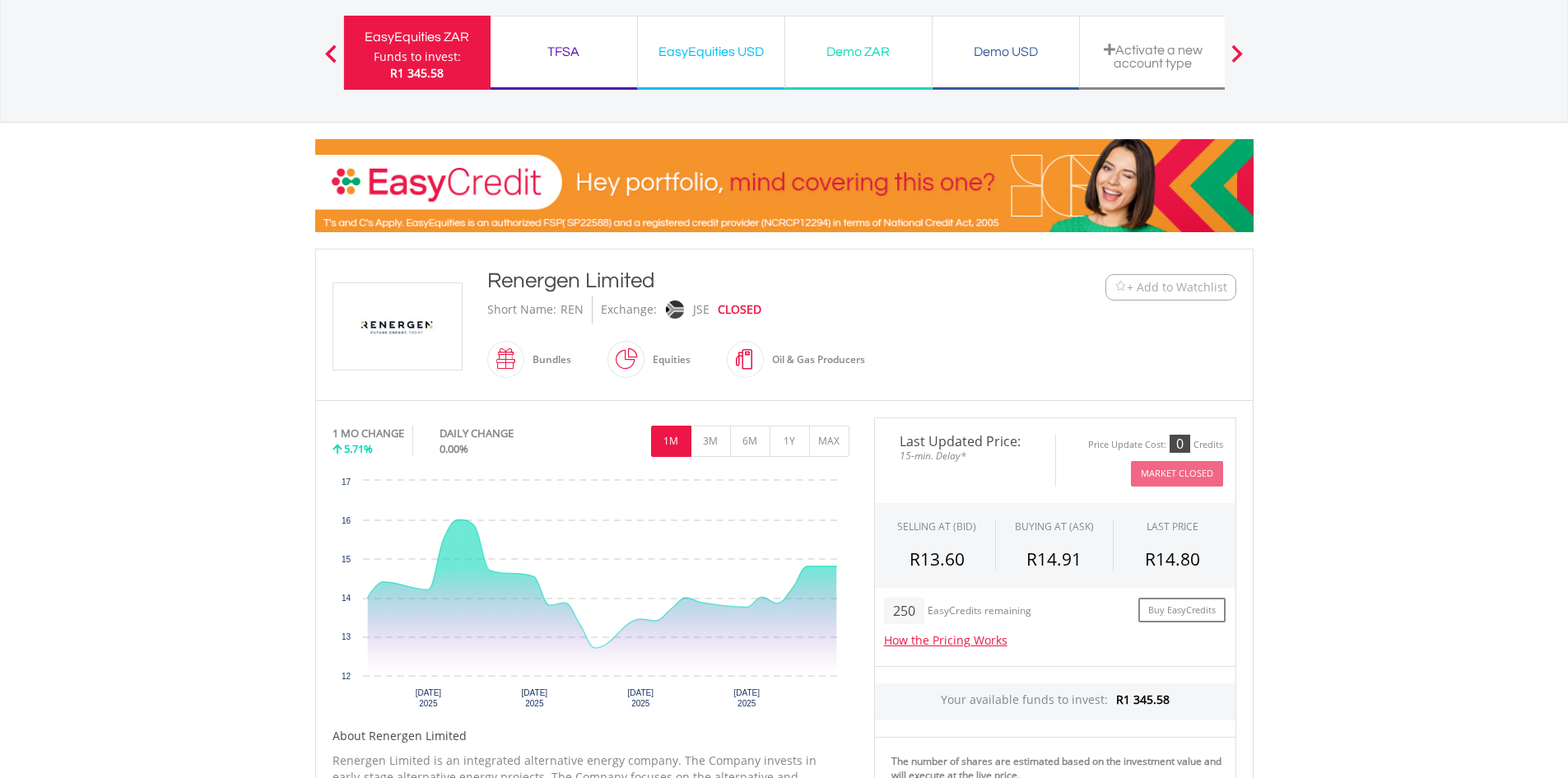
scroll to position [165, 0]
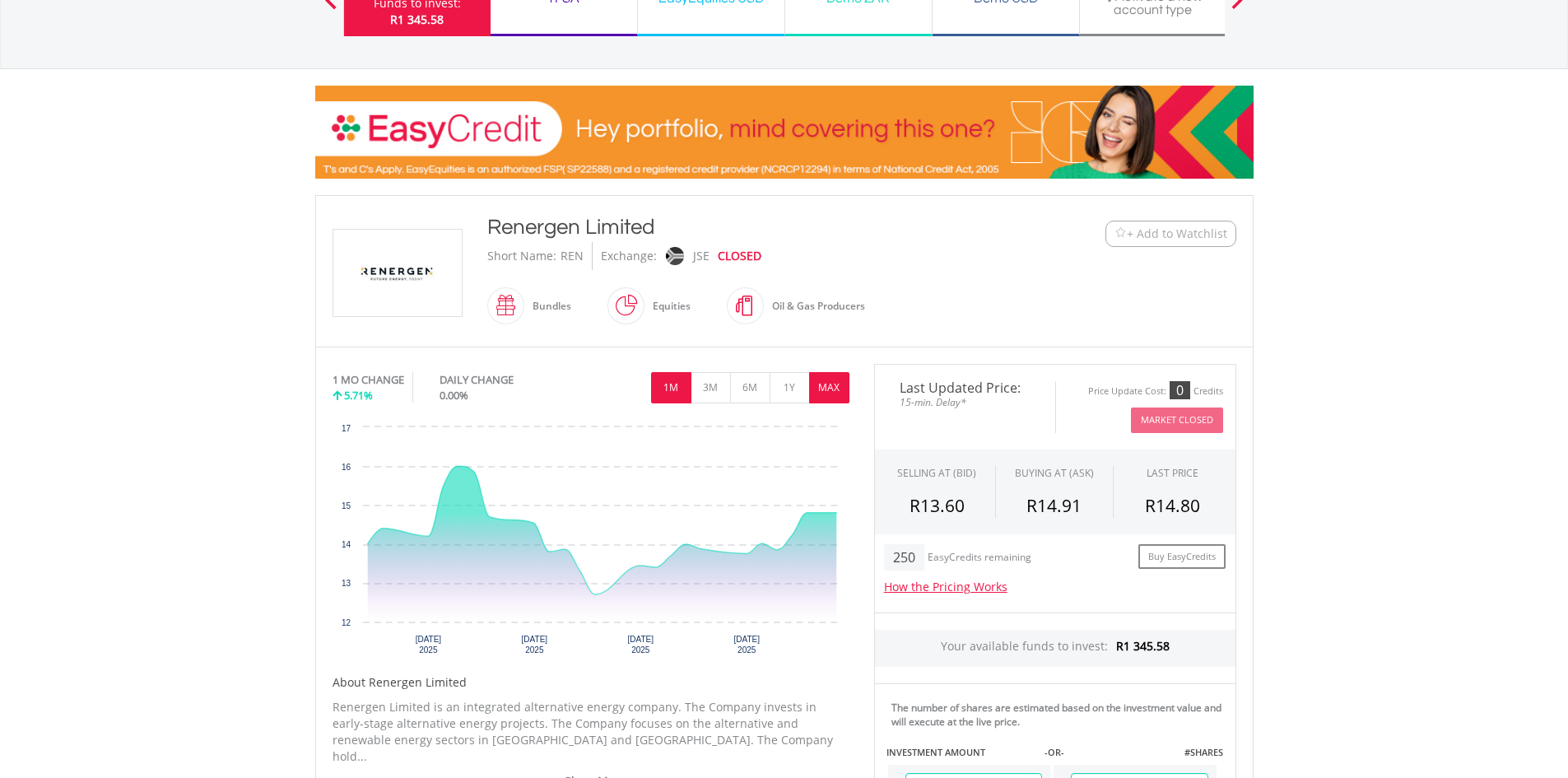
click at [833, 393] on button "MAX" at bounding box center [828, 387] width 40 height 31
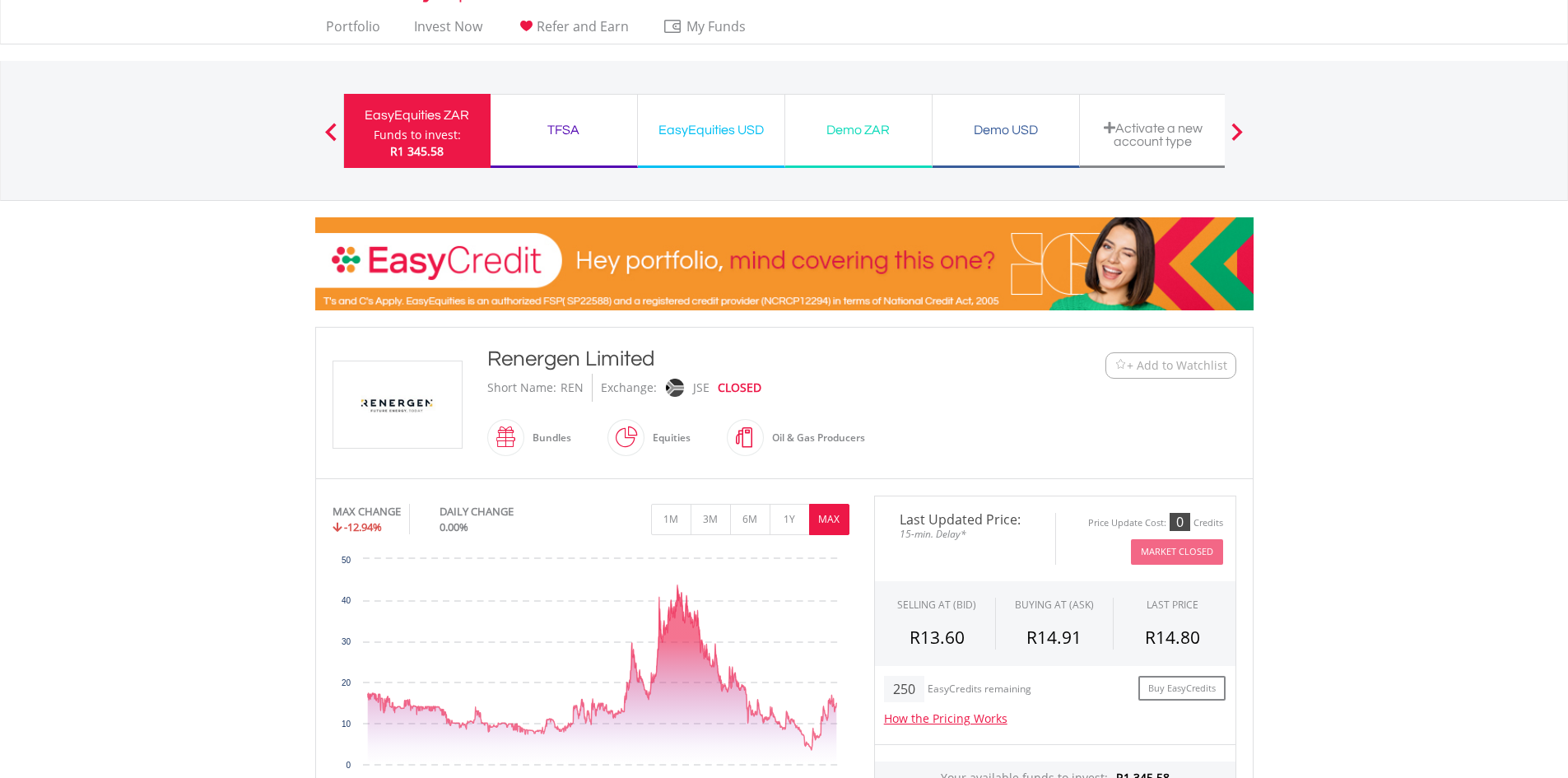
scroll to position [0, 0]
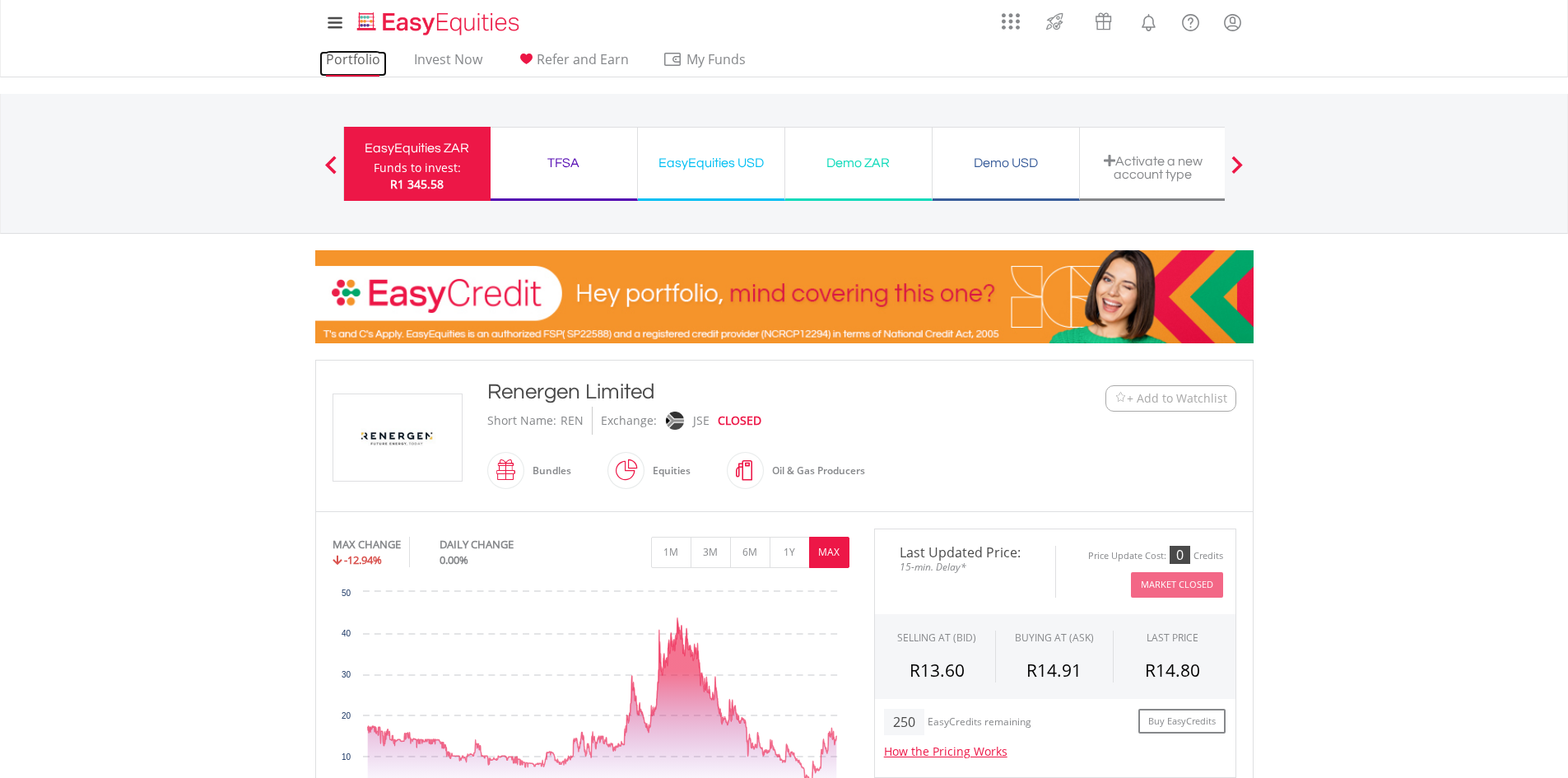
click at [350, 53] on link "Portfolio" at bounding box center [353, 63] width 68 height 26
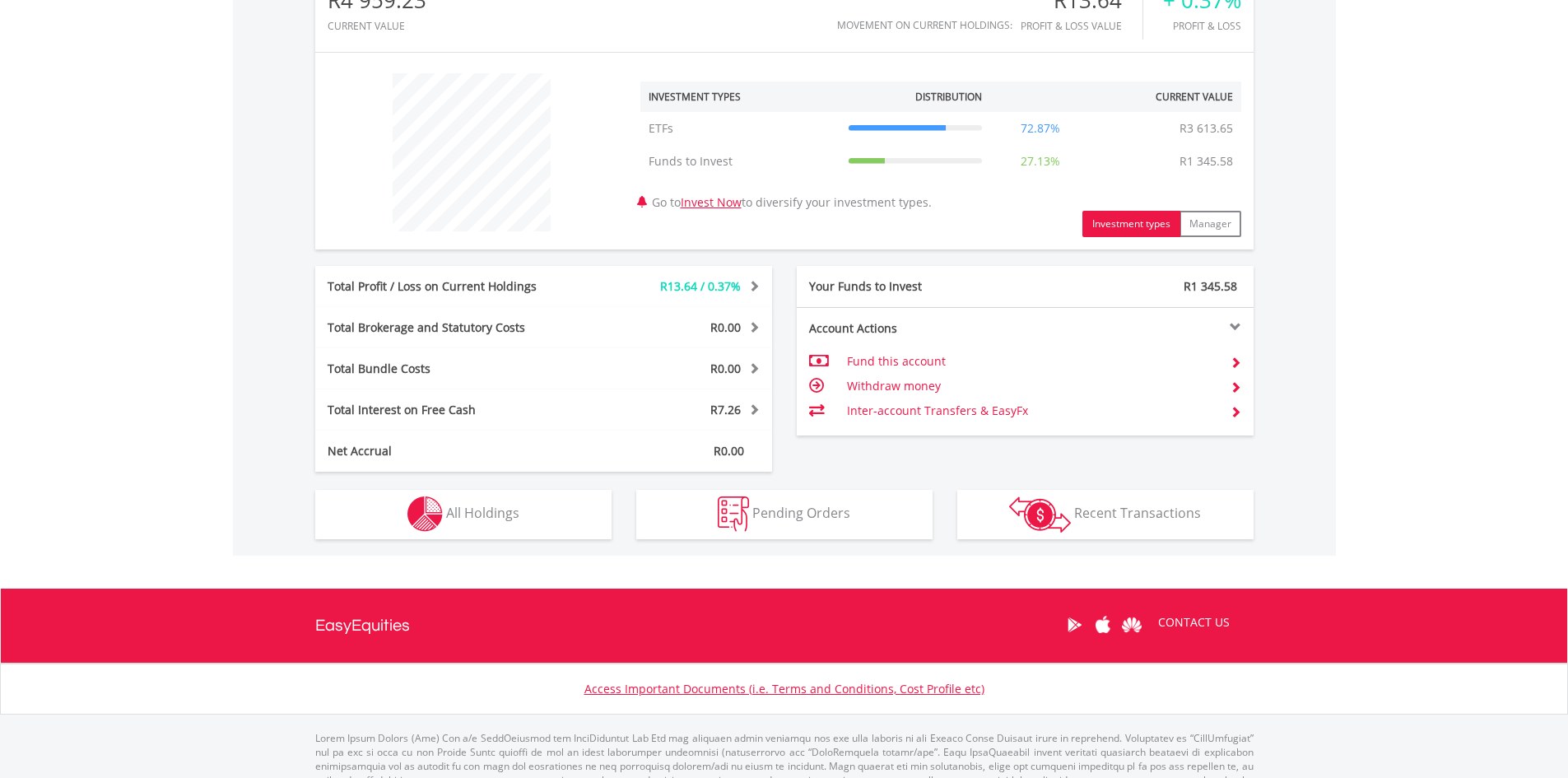
scroll to position [576, 0]
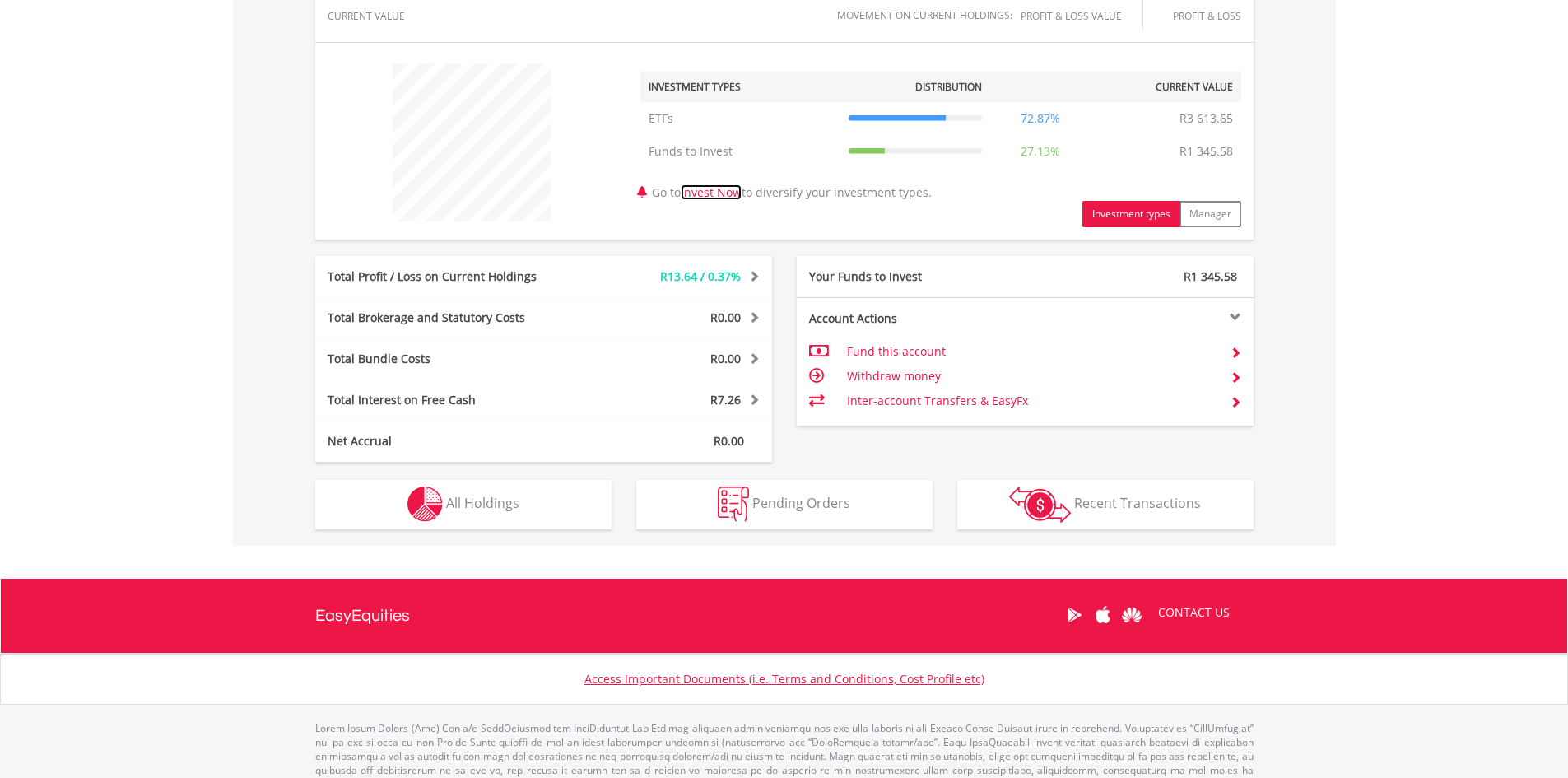
click at [739, 190] on link "Invest Now" at bounding box center [711, 192] width 61 height 16
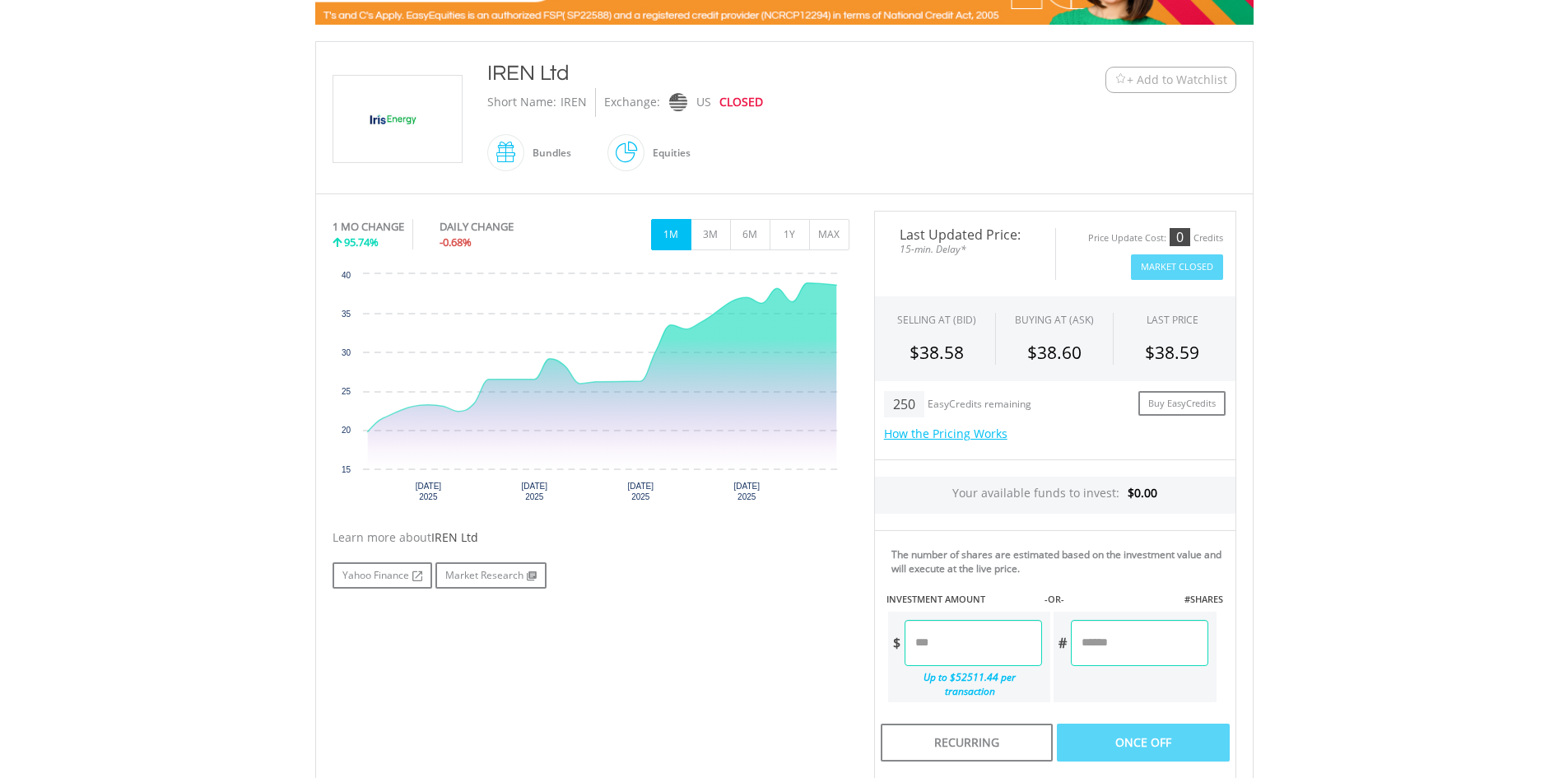
scroll to position [329, 0]
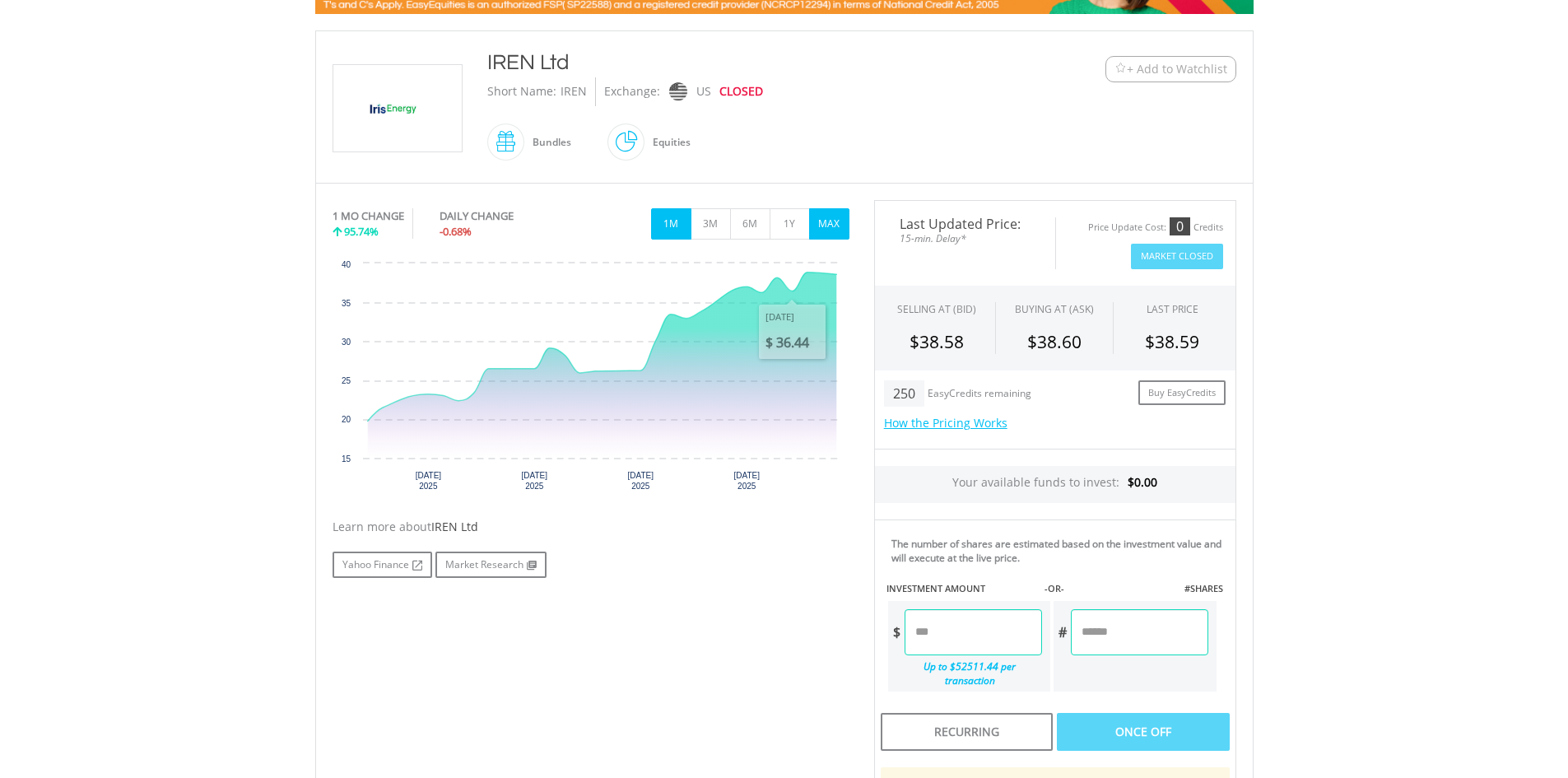
click at [831, 225] on button "MAX" at bounding box center [828, 223] width 40 height 31
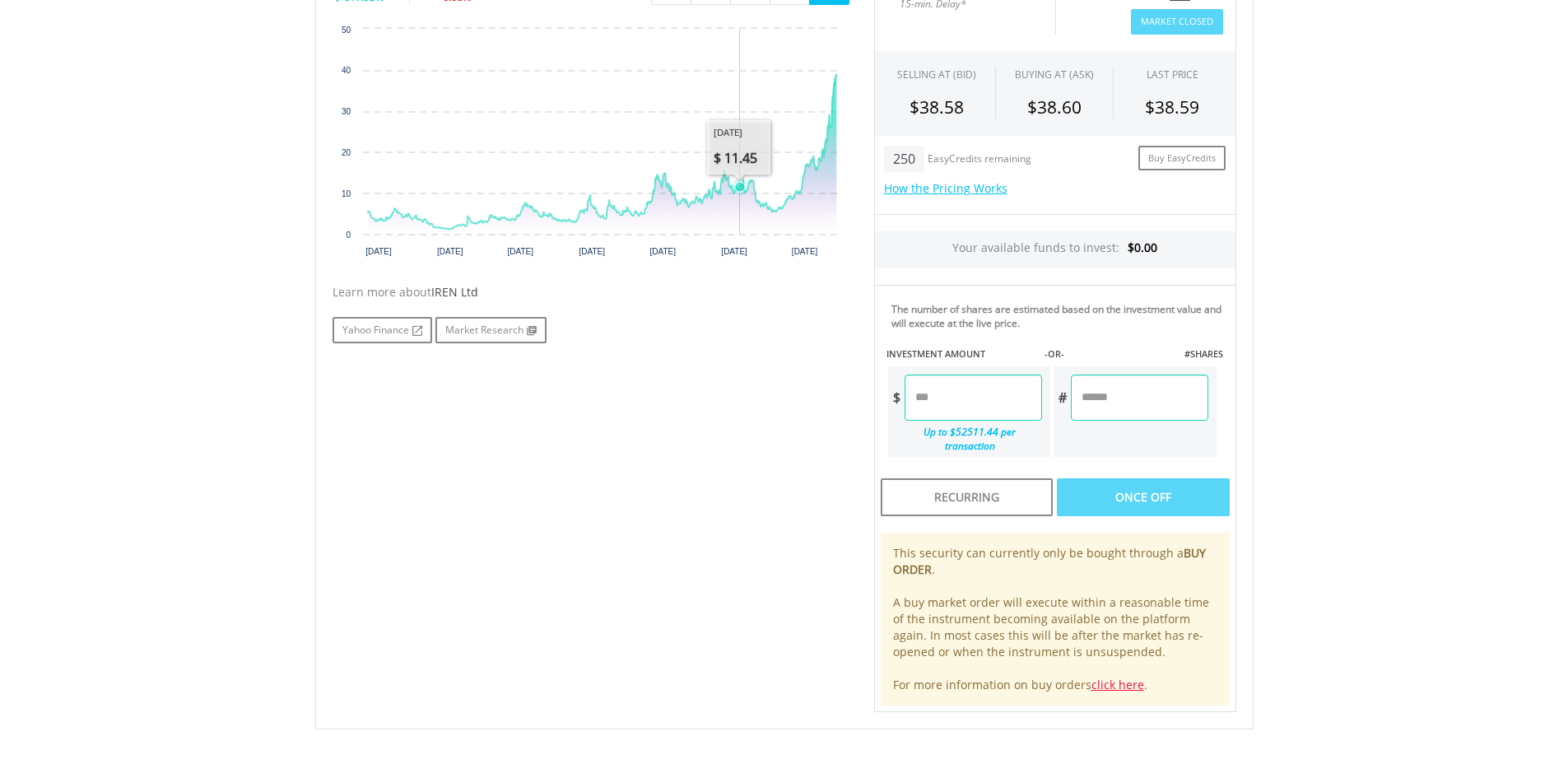
scroll to position [659, 0]
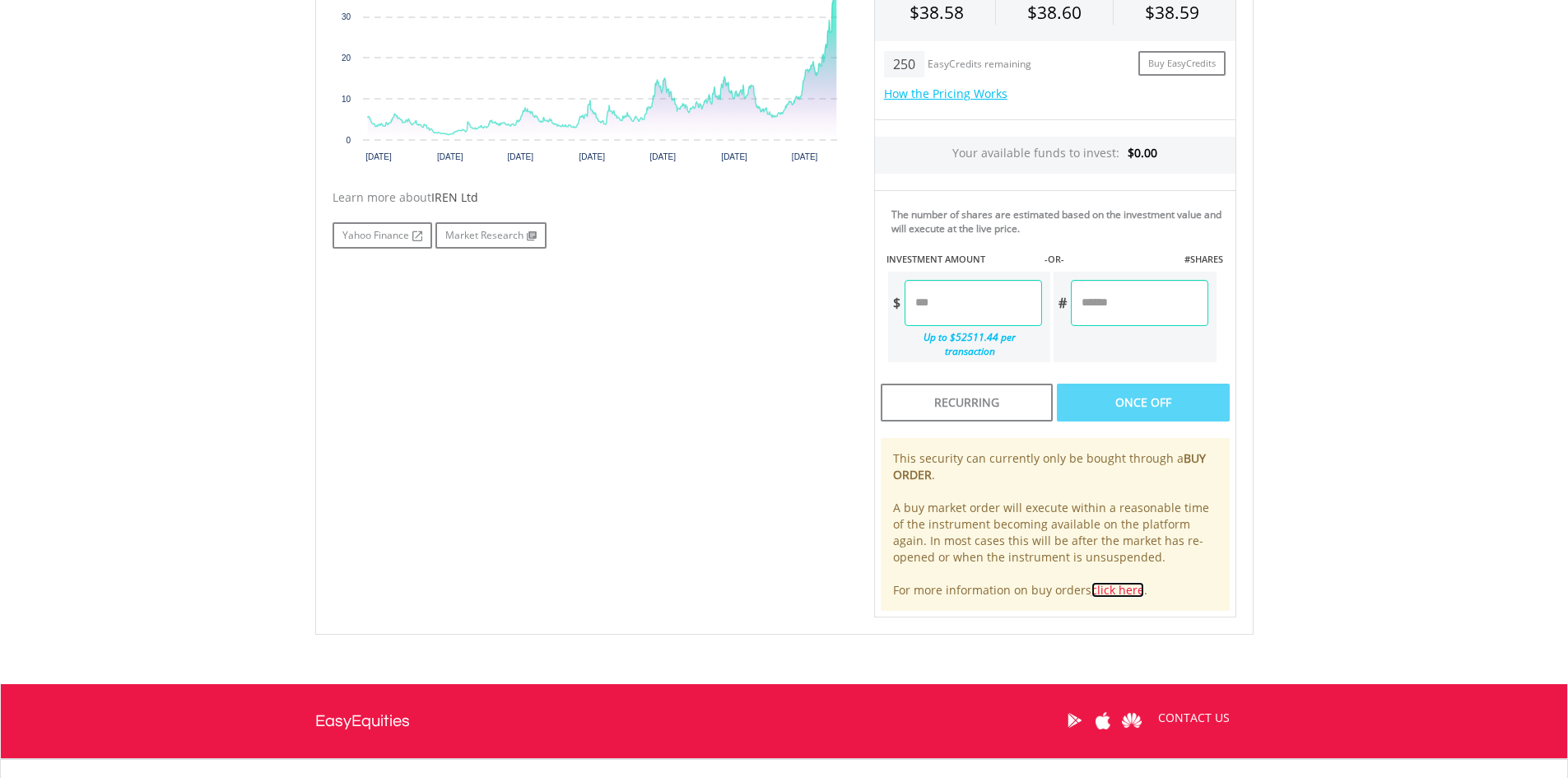
click at [1111, 582] on link "click here" at bounding box center [1117, 590] width 53 height 16
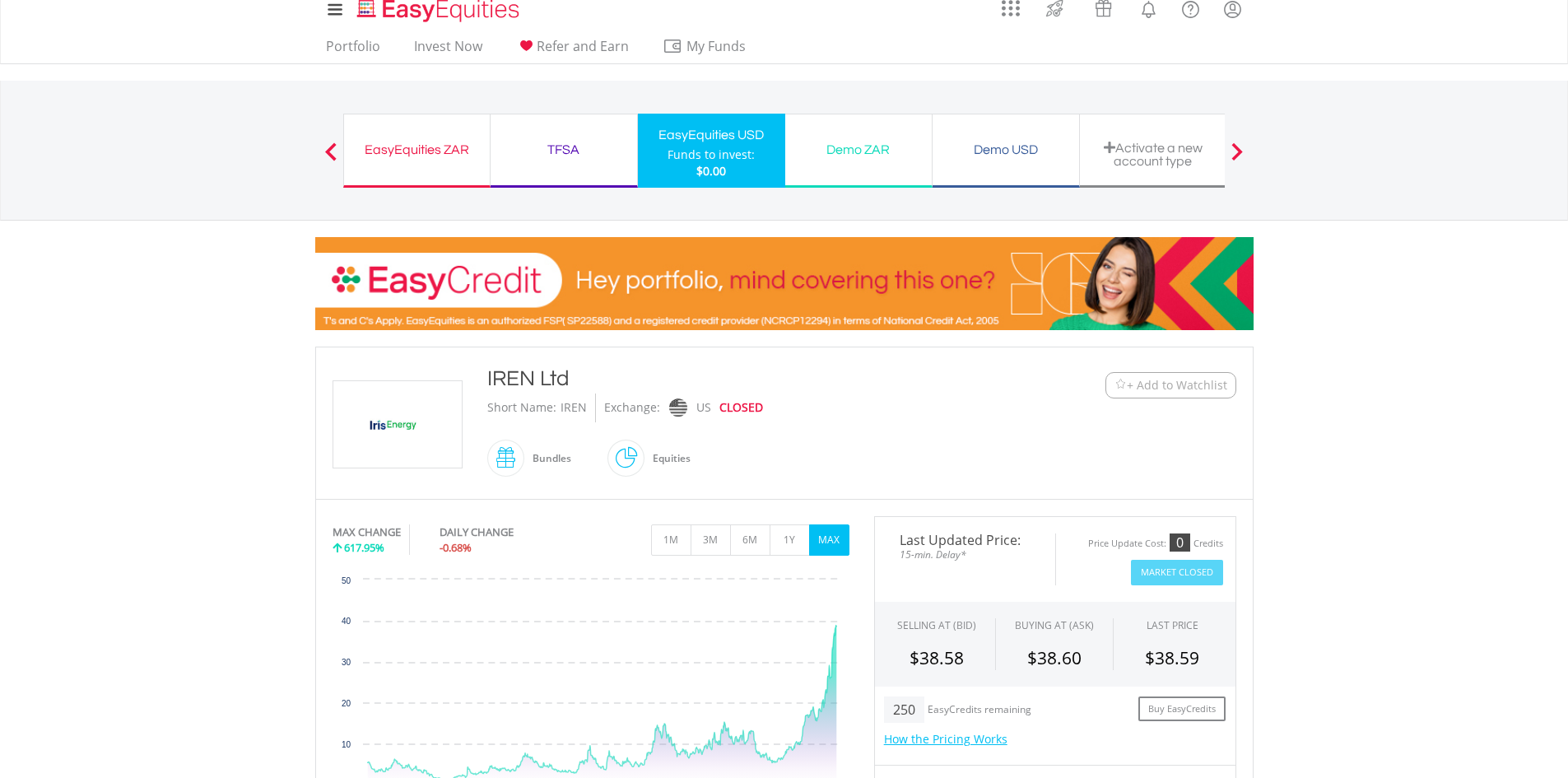
scroll to position [0, 0]
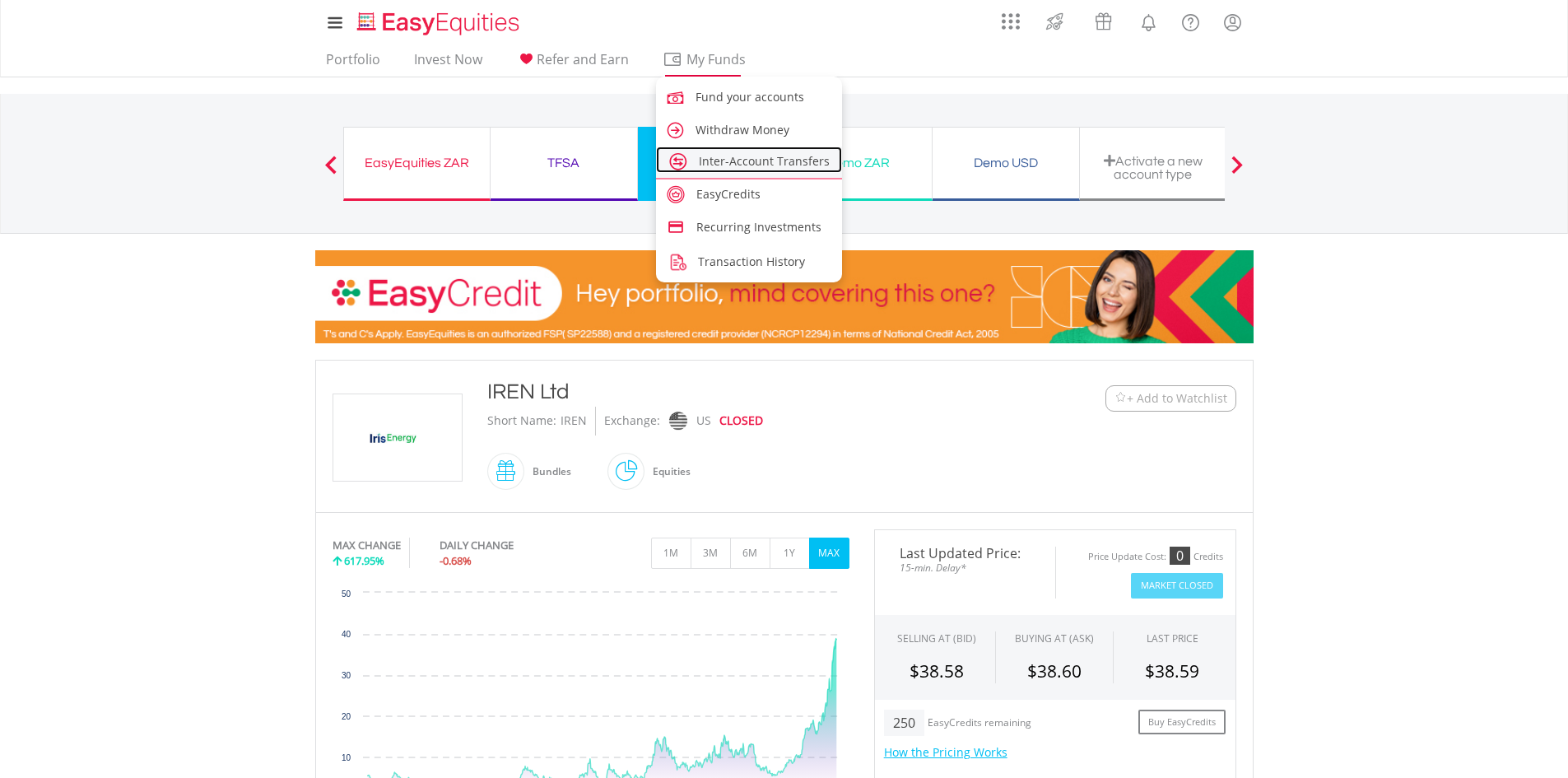
click at [755, 164] on span "Inter-Account Transfers" at bounding box center [764, 161] width 131 height 16
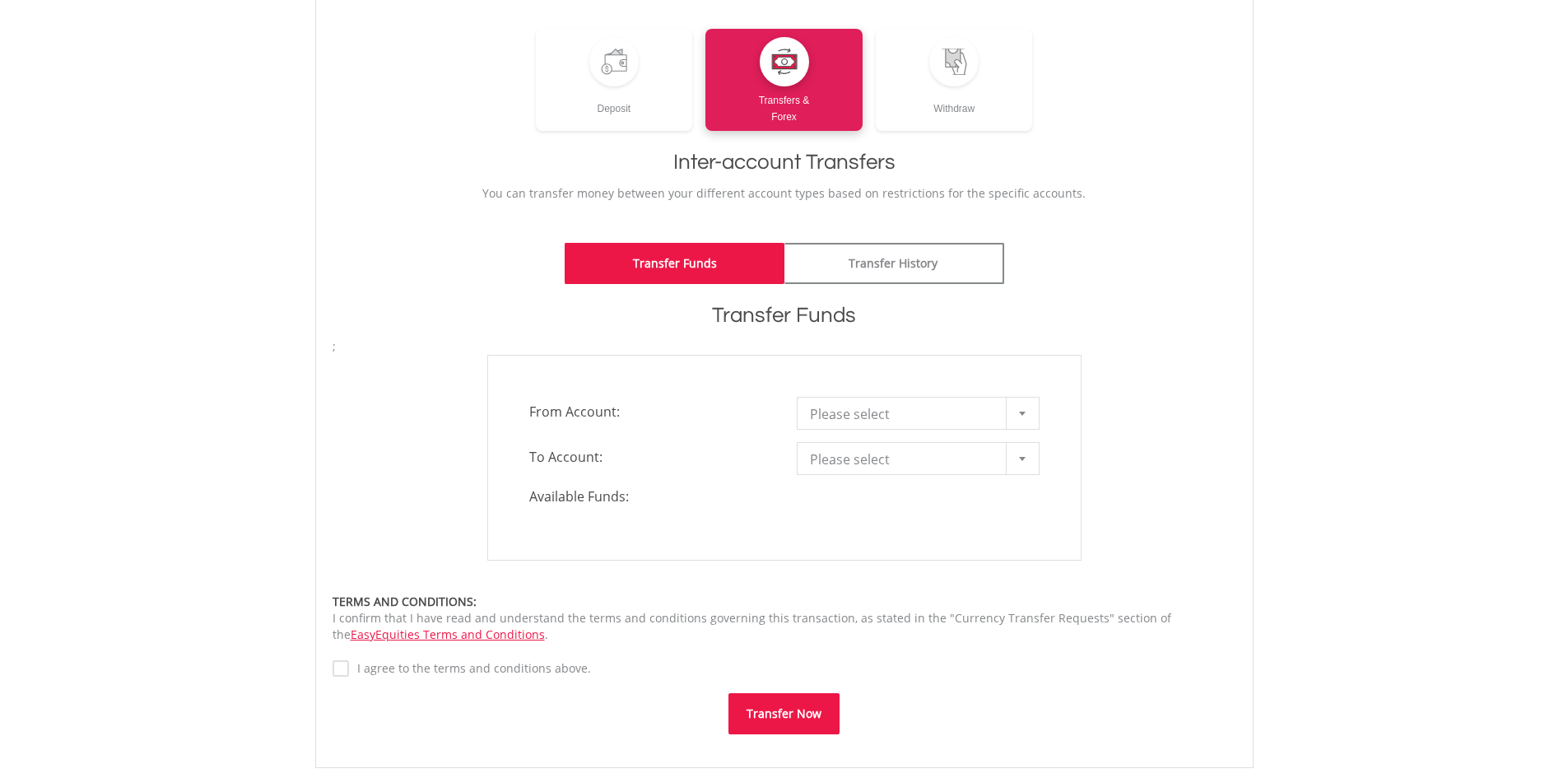
scroll to position [247, 0]
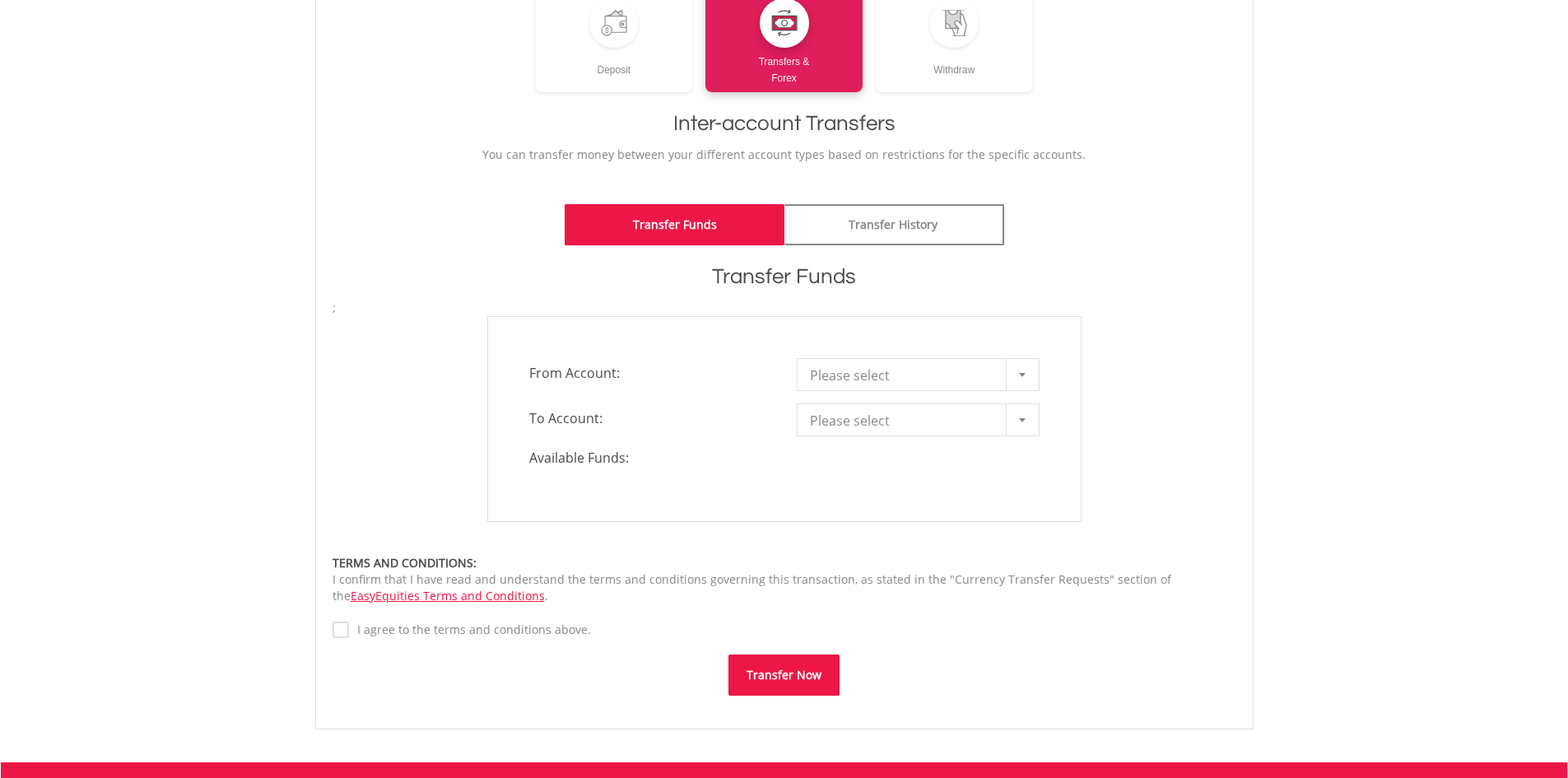
click at [1019, 378] on div at bounding box center [1022, 374] width 33 height 31
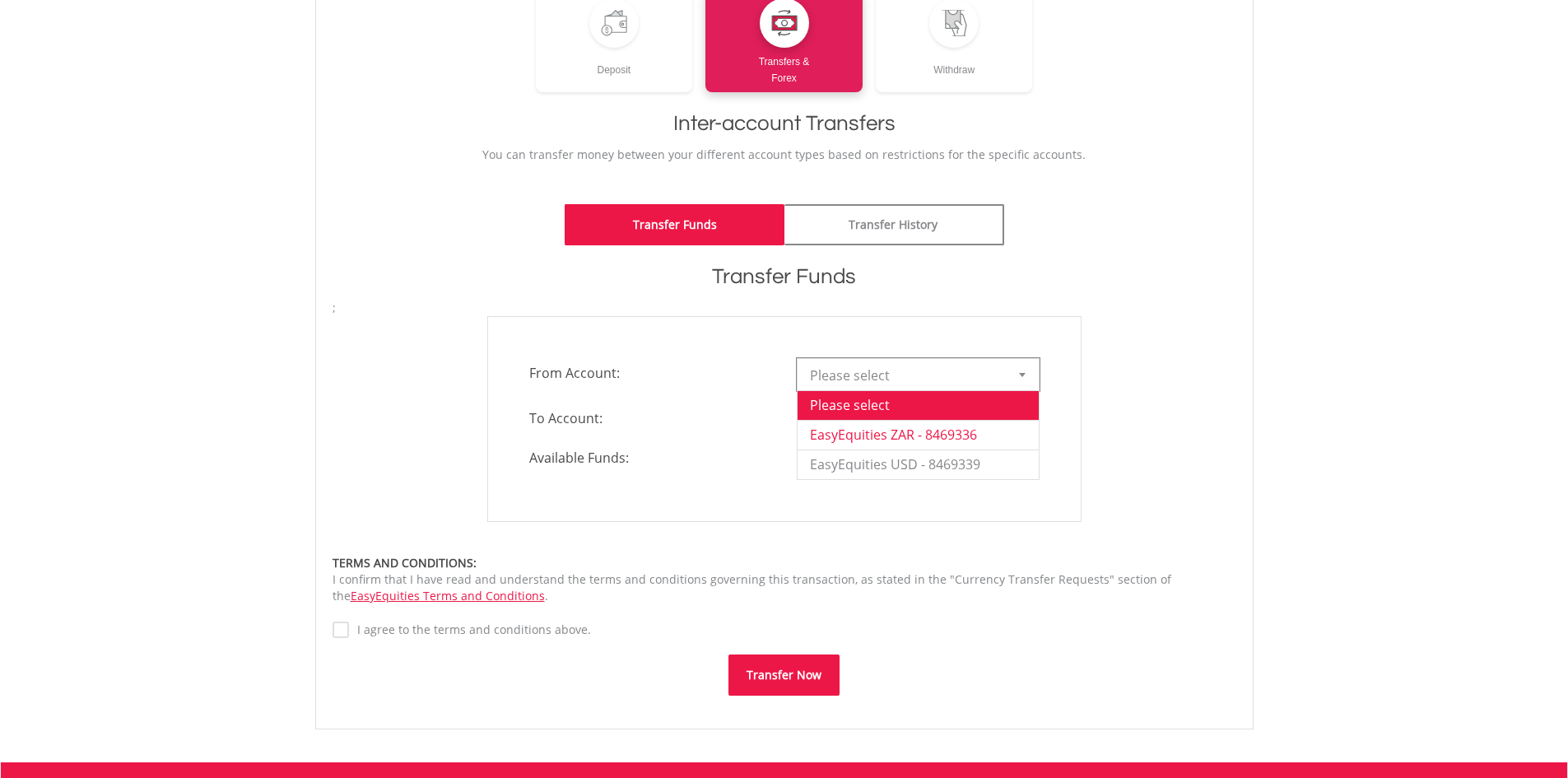
click at [942, 431] on li "EasyEquities ZAR - 8469336" at bounding box center [917, 434] width 241 height 29
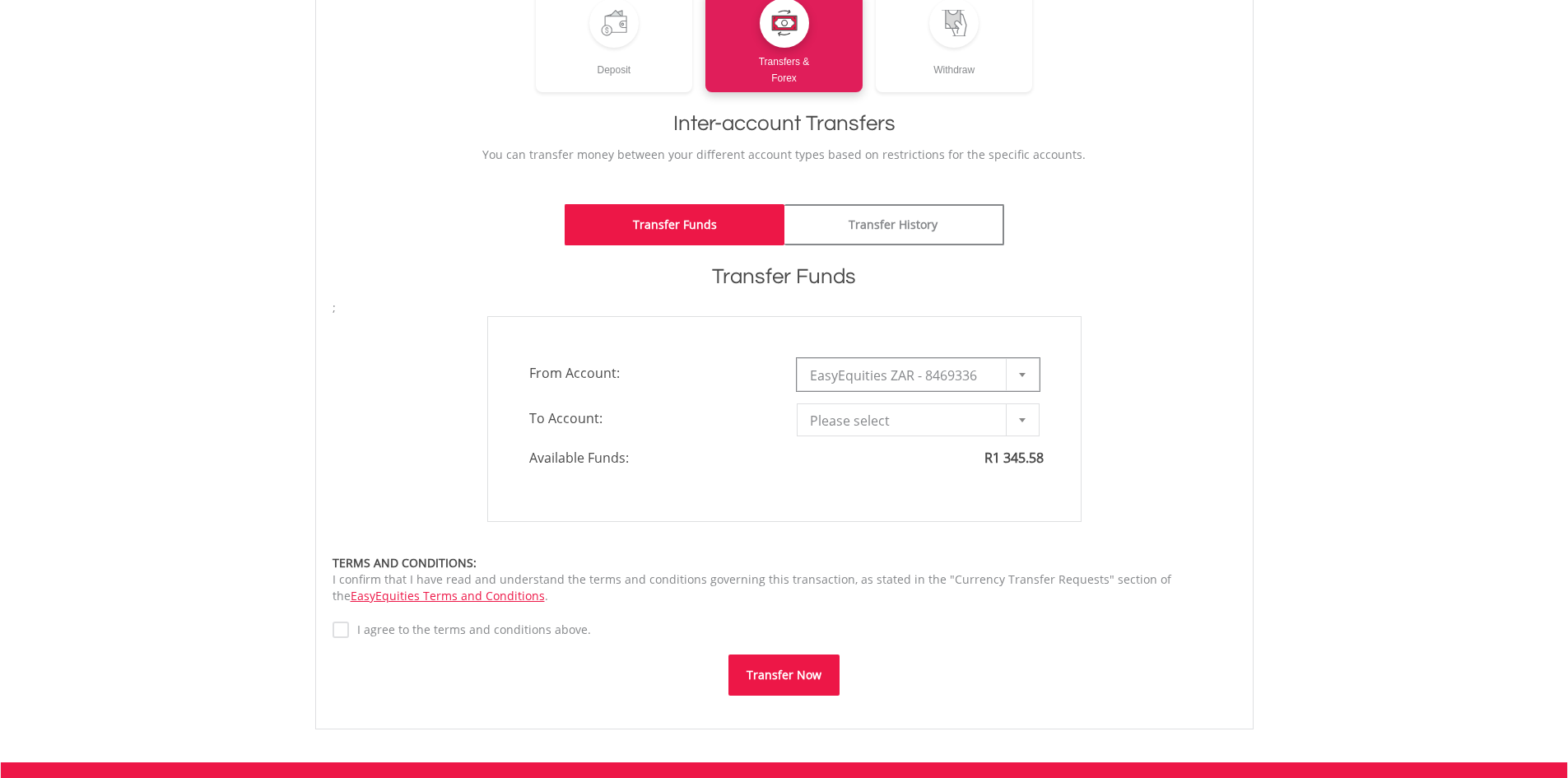
click at [927, 417] on span "Please select" at bounding box center [905, 420] width 191 height 33
click at [870, 480] on li "TFSA - 8469337" at bounding box center [917, 479] width 241 height 29
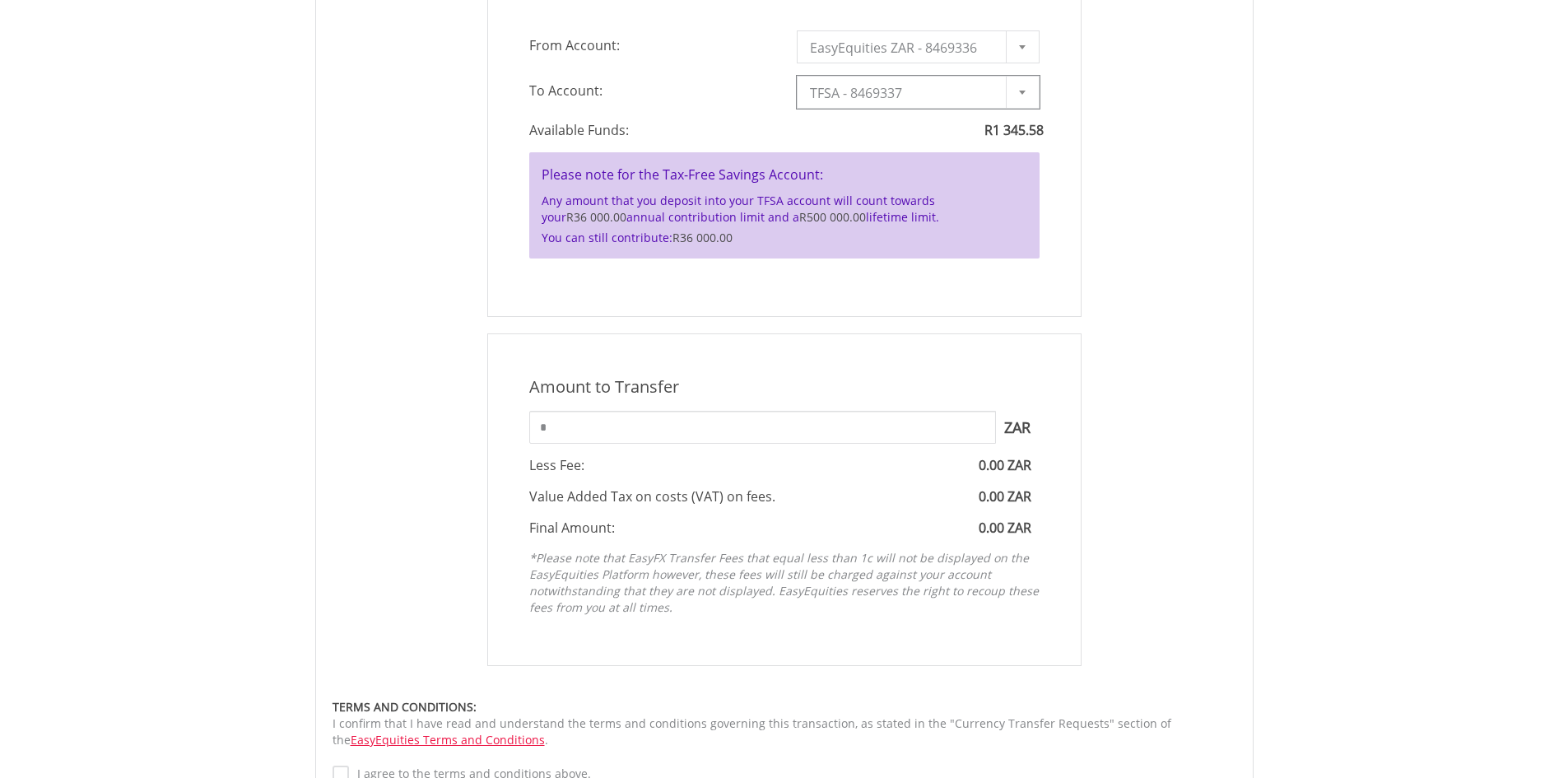
scroll to position [576, 0]
click at [582, 422] on input "*" at bounding box center [763, 425] width 466 height 33
type input "*"
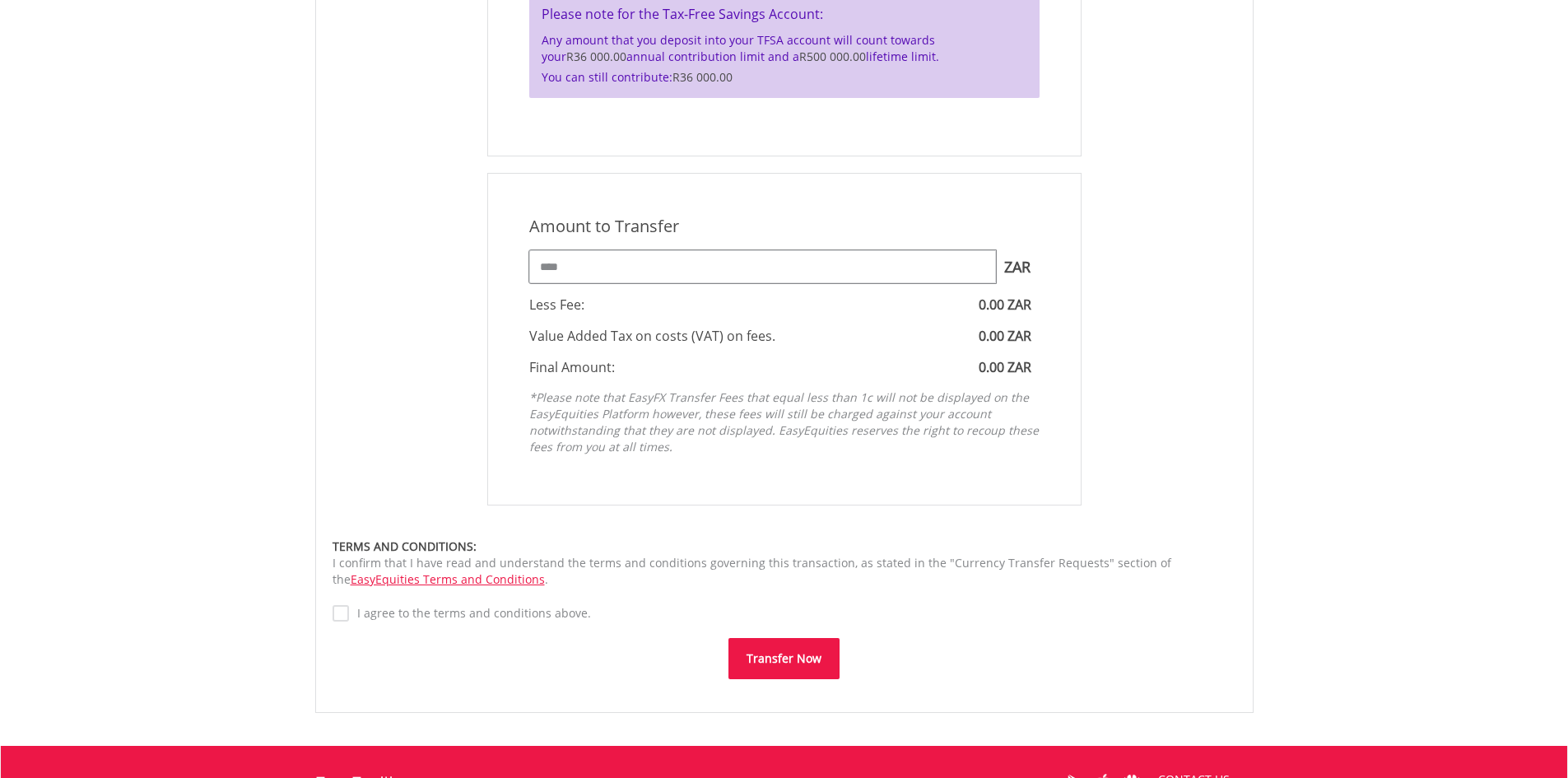
scroll to position [741, 0]
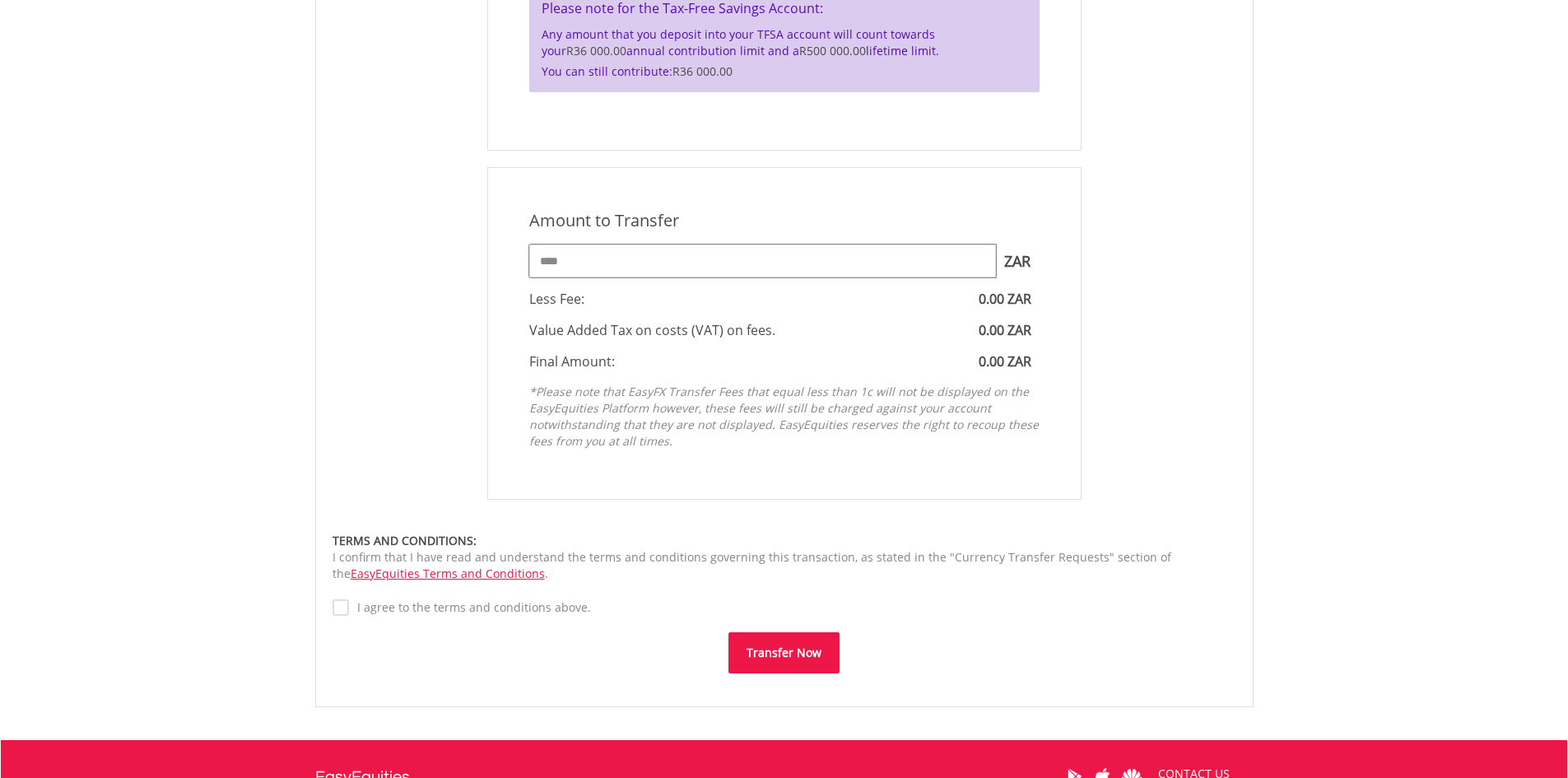
type input "****"
click at [349, 607] on label "I agree to the terms and conditions above." at bounding box center [470, 607] width 242 height 16
click at [796, 659] on button "Transfer Now" at bounding box center [783, 652] width 111 height 41
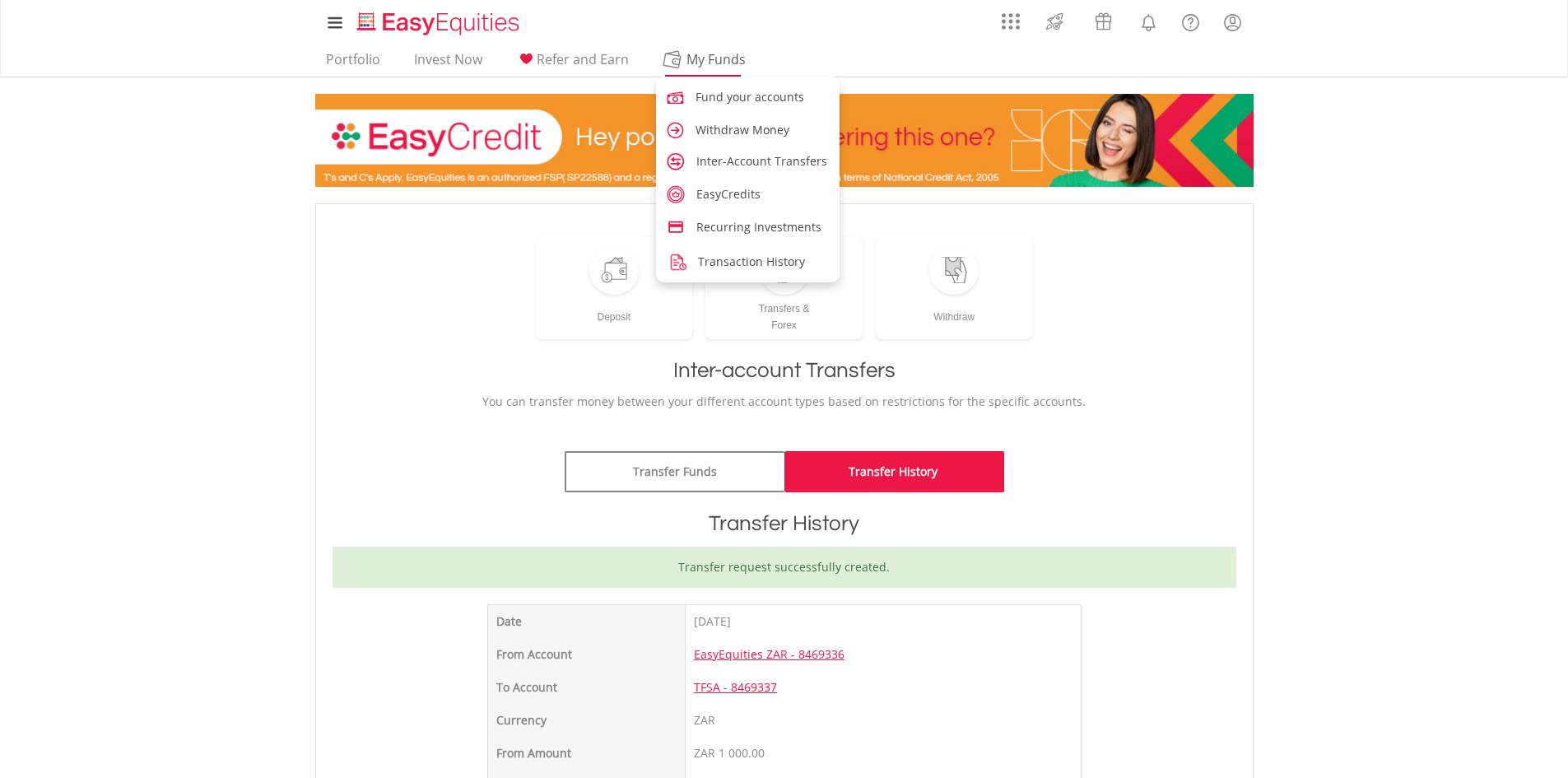
click at [675, 61] on span "My Funds" at bounding box center [715, 60] width 108 height 21
click at [729, 104] on span "Fund your accounts" at bounding box center [752, 97] width 109 height 16
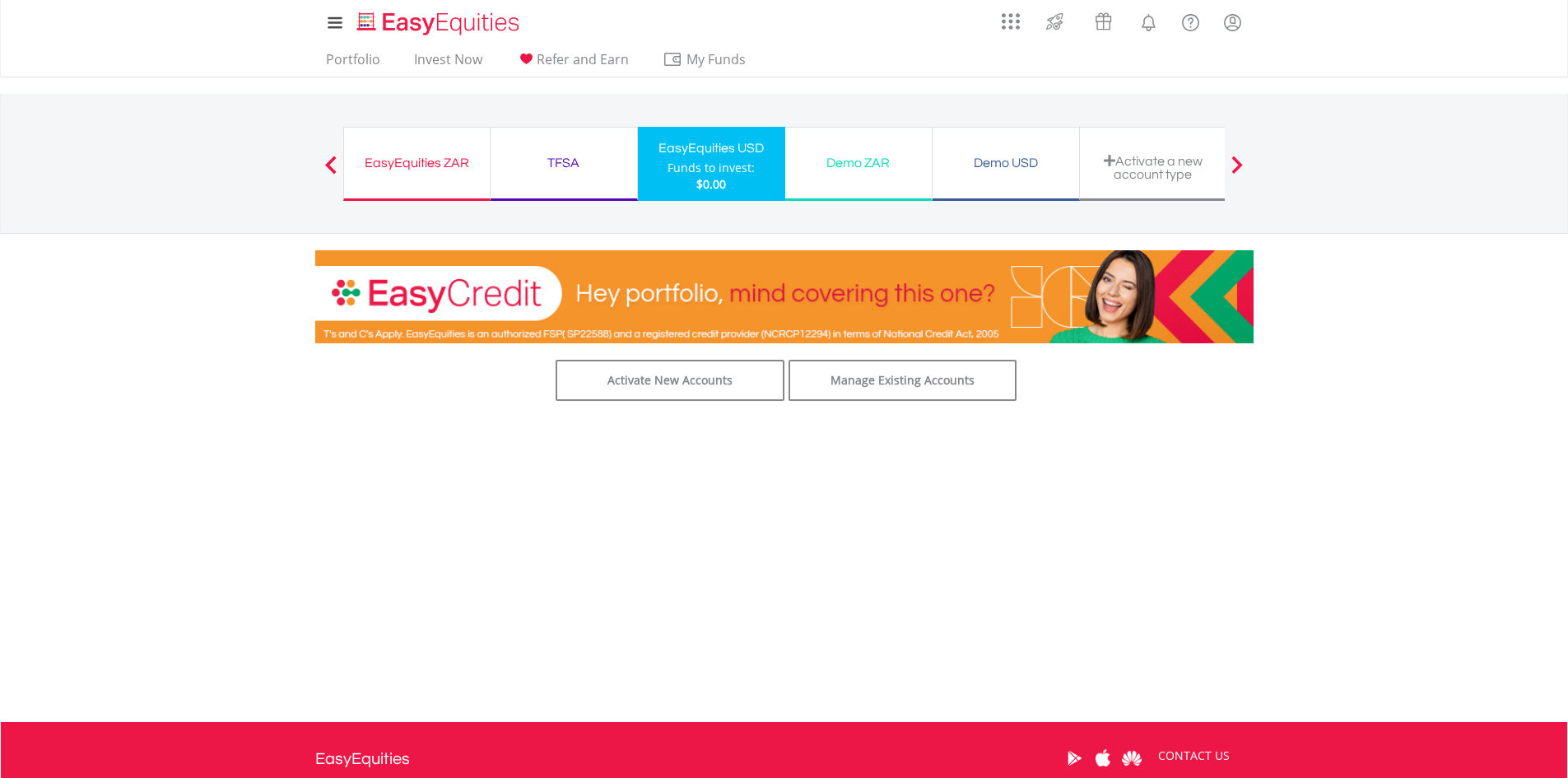
drag, startPoint x: 725, startPoint y: 164, endPoint x: 741, endPoint y: 202, distance: 41.2
click at [725, 164] on div "Funds to invest:" at bounding box center [711, 167] width 87 height 16
click at [362, 60] on link "Portfolio" at bounding box center [353, 63] width 68 height 26
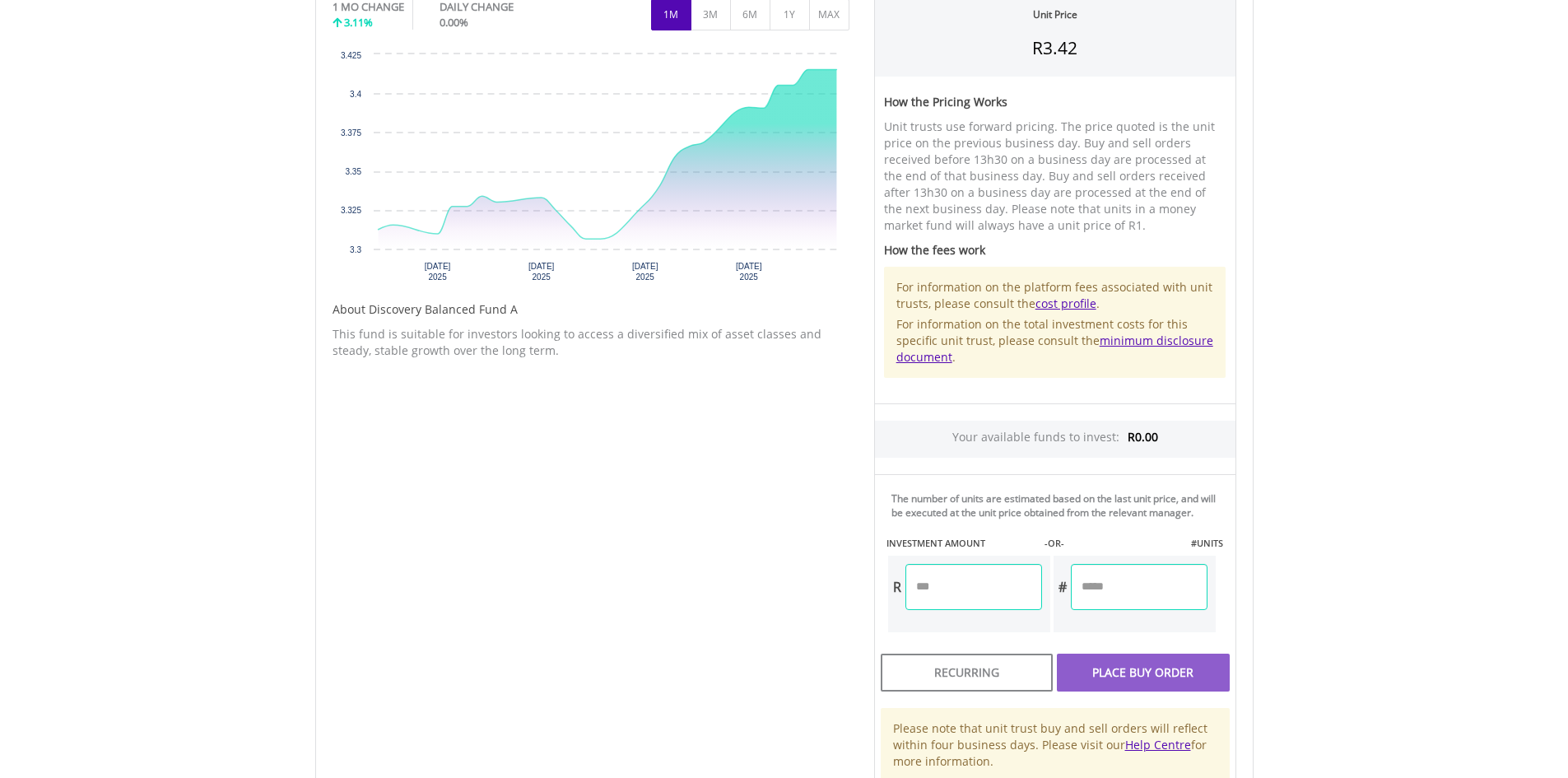
scroll to position [576, 0]
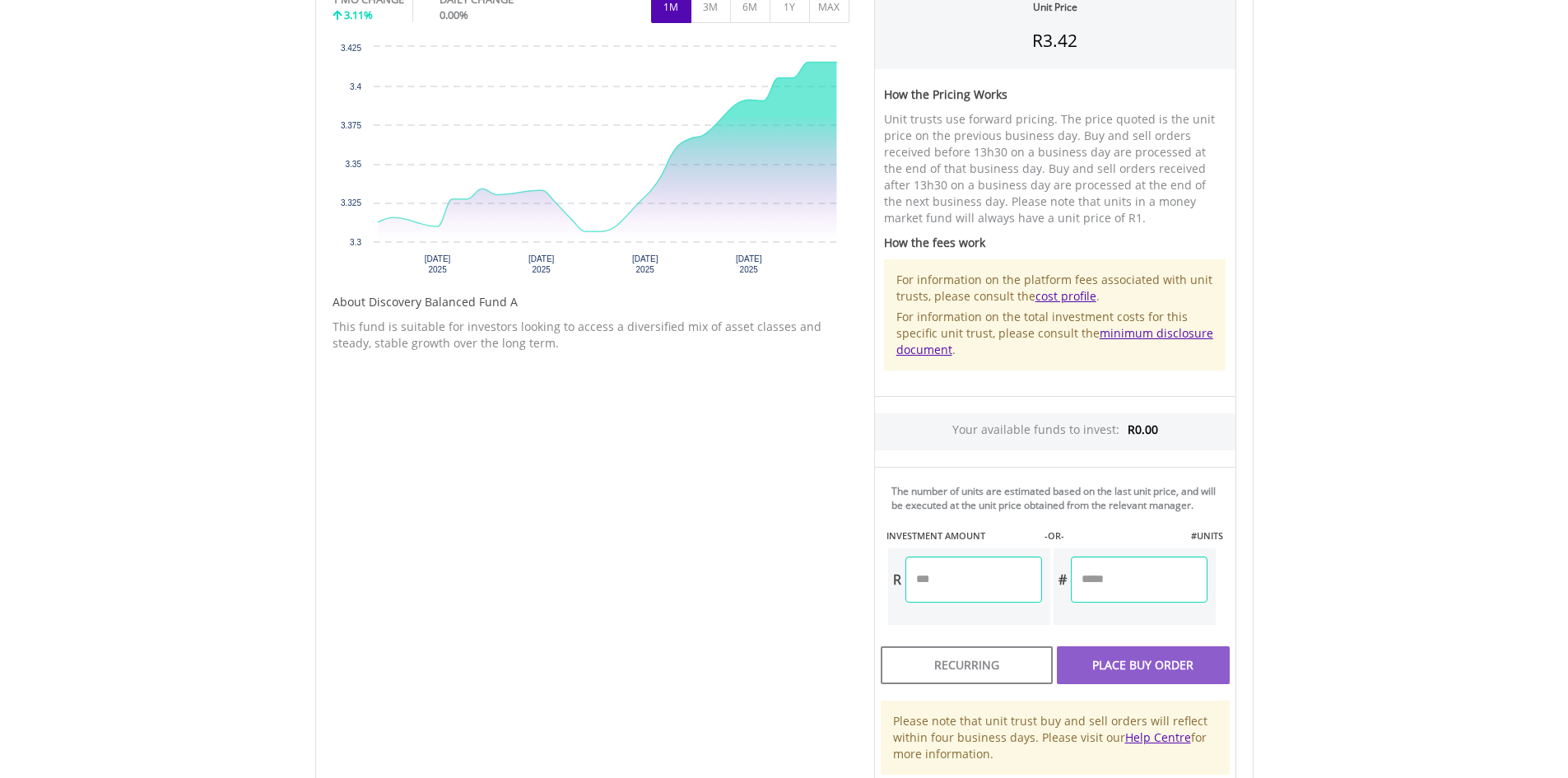
click at [913, 573] on input "number" at bounding box center [974, 579] width 137 height 46
click at [969, 597] on input "number" at bounding box center [974, 579] width 137 height 46
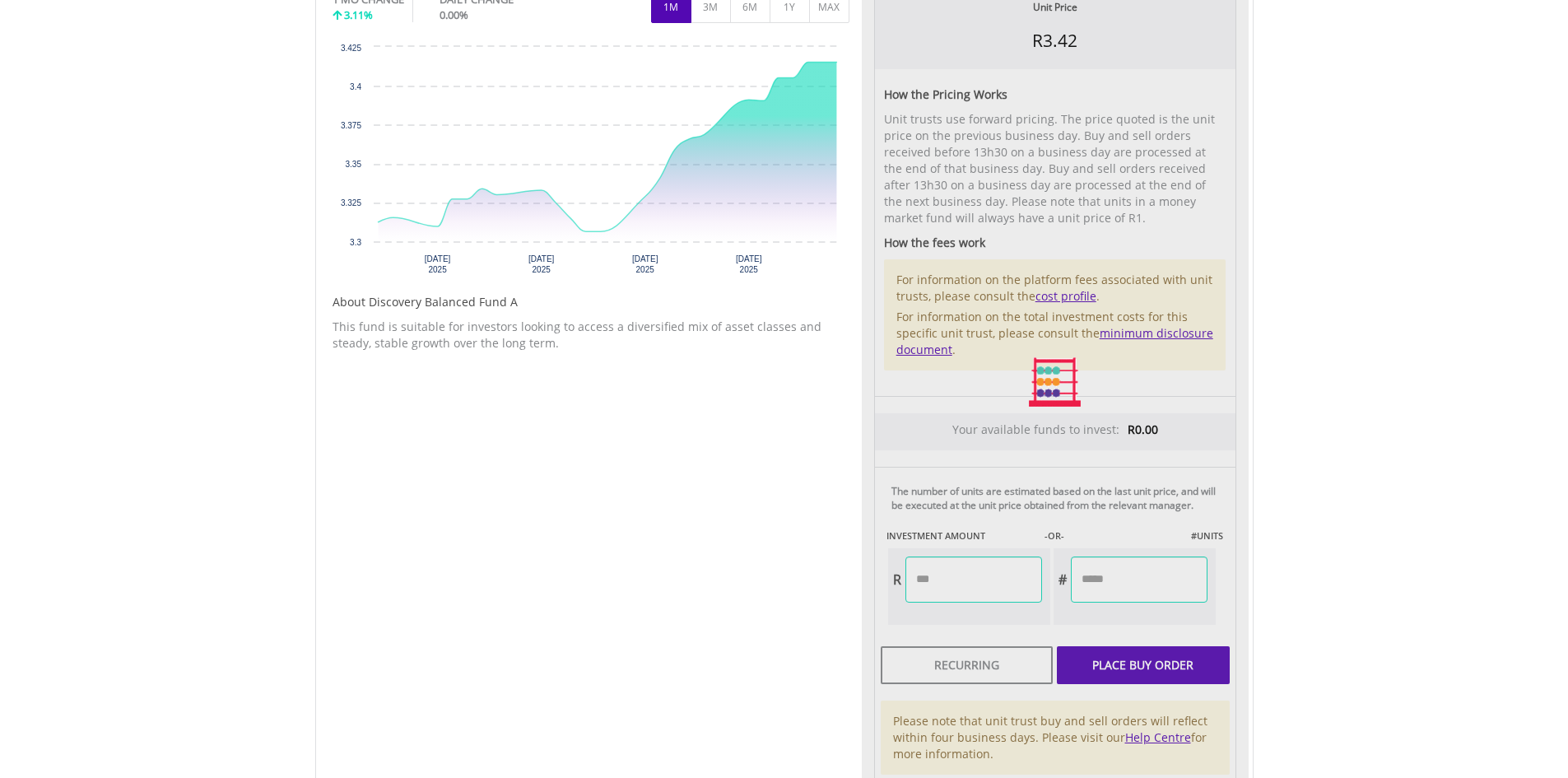
click at [1099, 669] on div "Unit Price R3.42 How the Pricing Works Unit trusts use forward pricing. The pri…" at bounding box center [1055, 383] width 387 height 798
type input "*******"
type input "********"
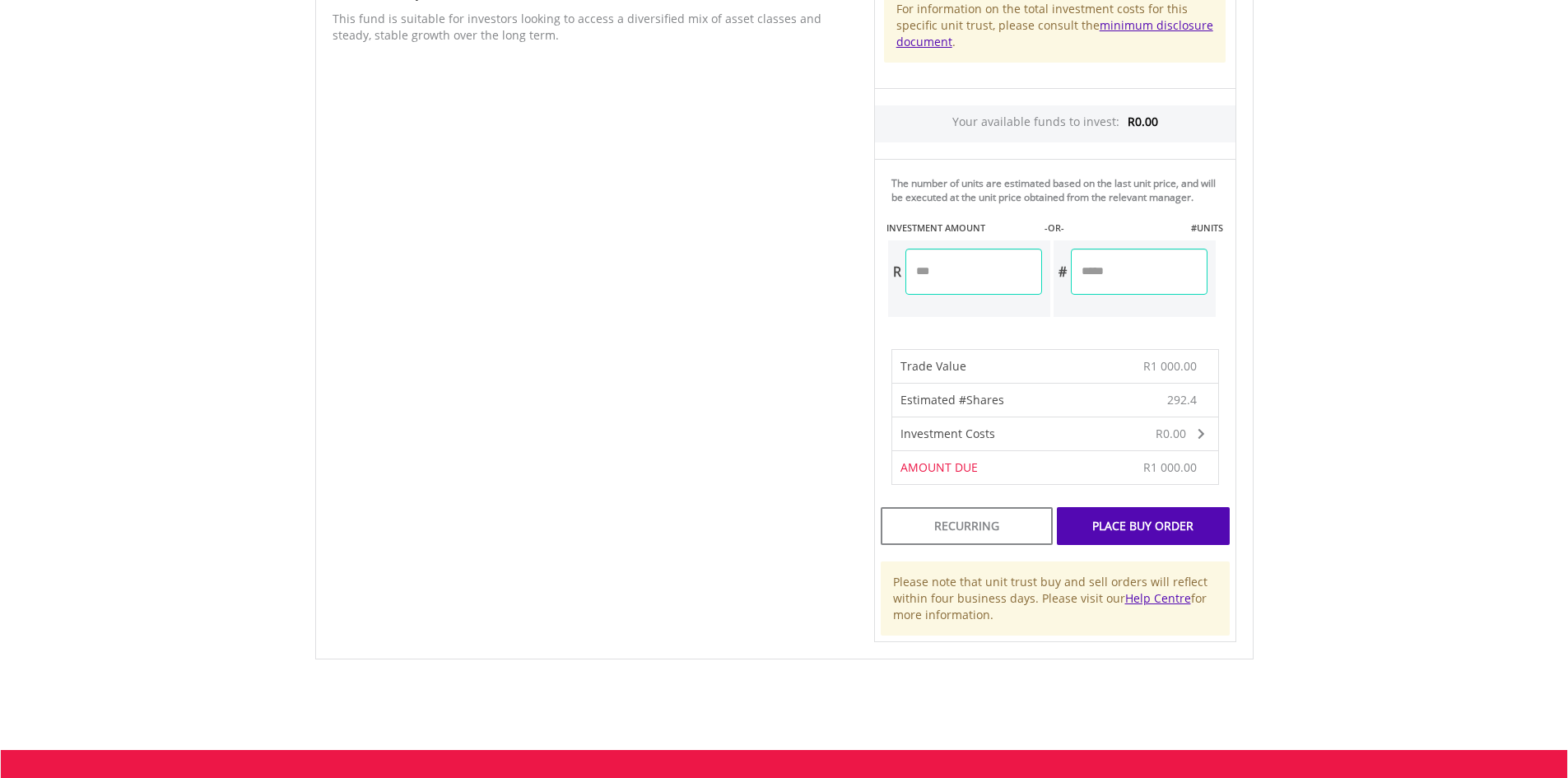
scroll to position [905, 0]
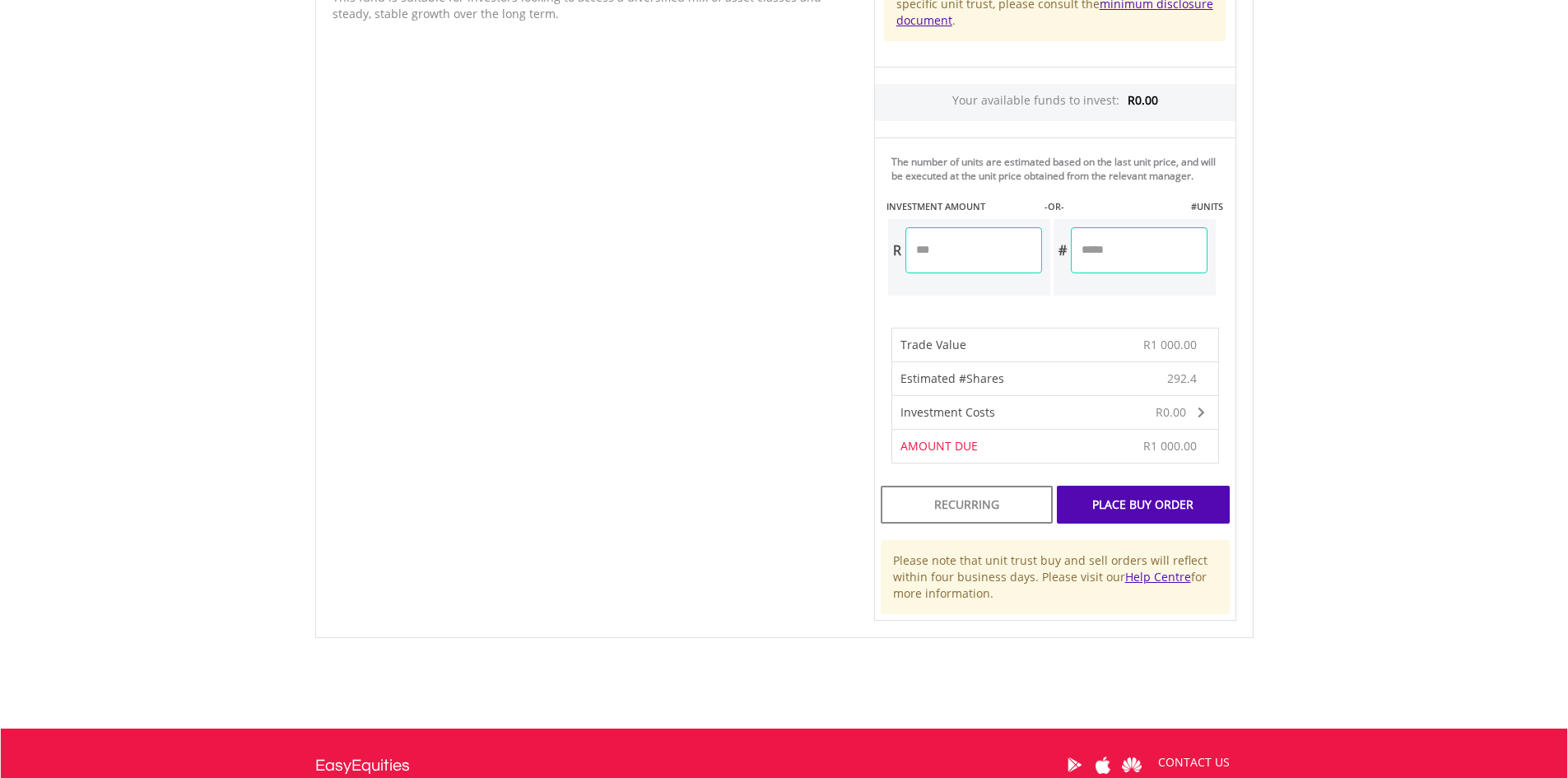
click at [1129, 500] on div "Place Buy Order" at bounding box center [1142, 505] width 172 height 38
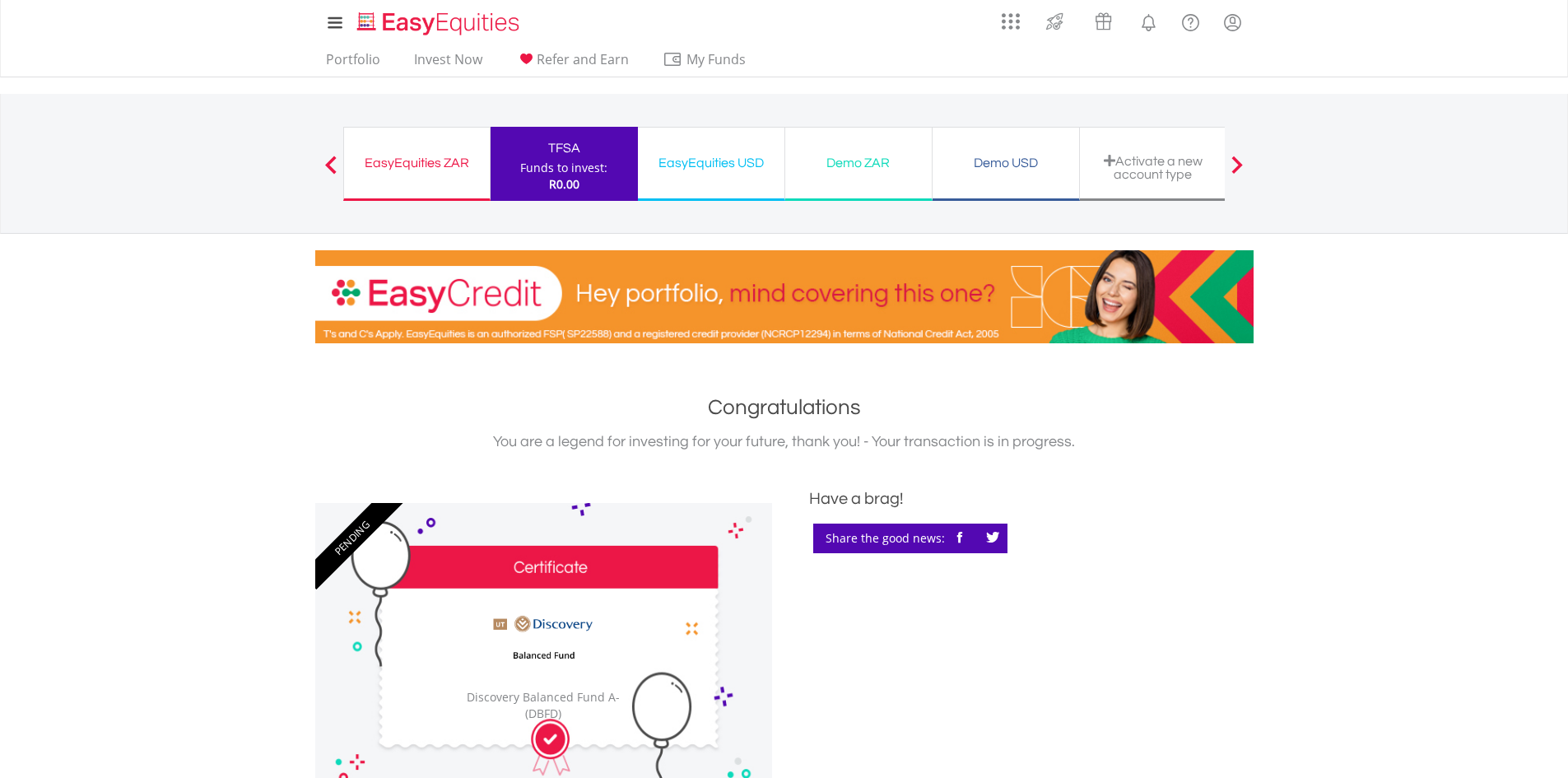
click at [402, 189] on div "EasyEquities ZAR Funds to invest: R0.00" at bounding box center [417, 163] width 148 height 74
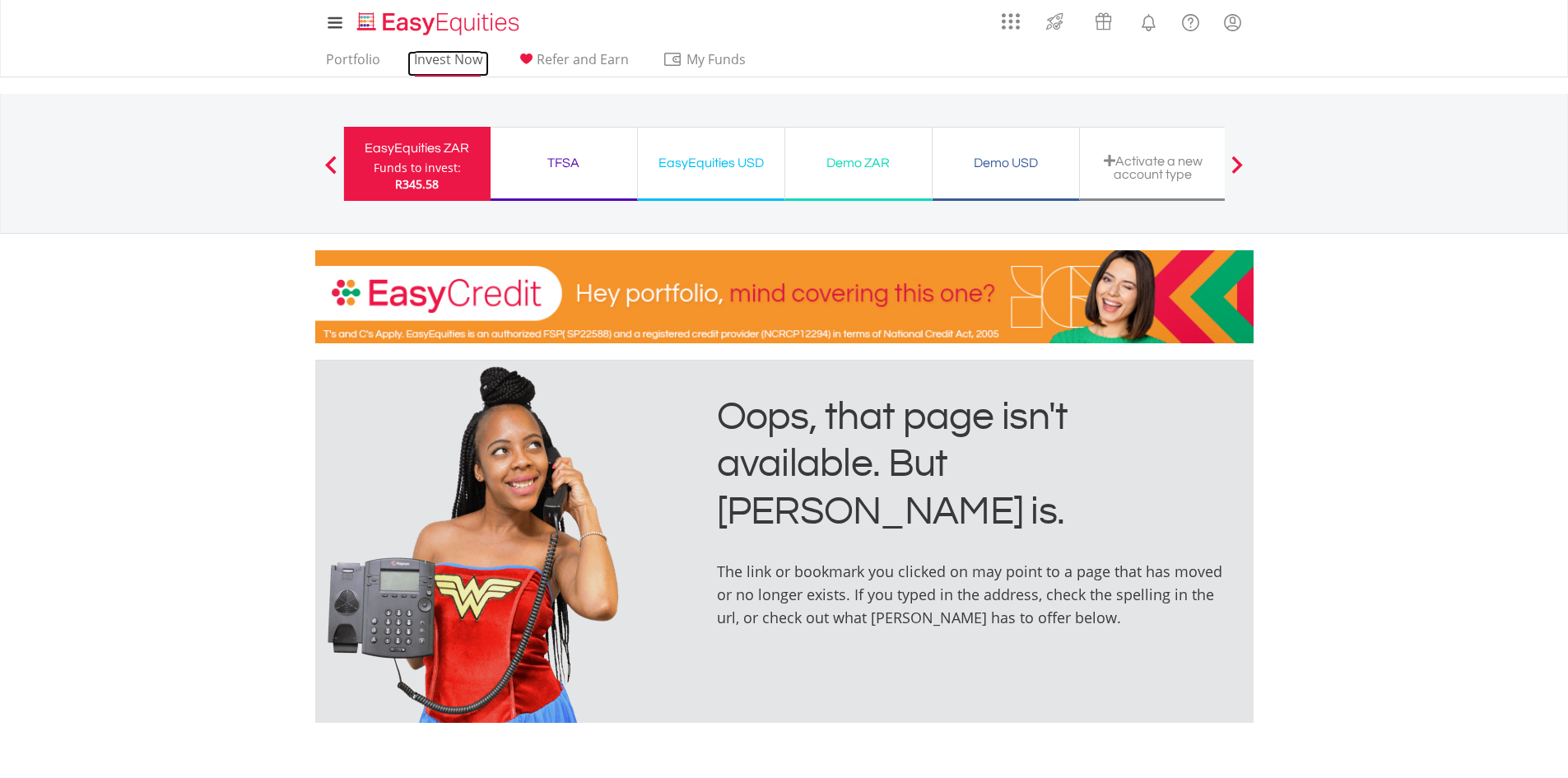
click at [434, 59] on link "Invest Now" at bounding box center [449, 63] width 82 height 26
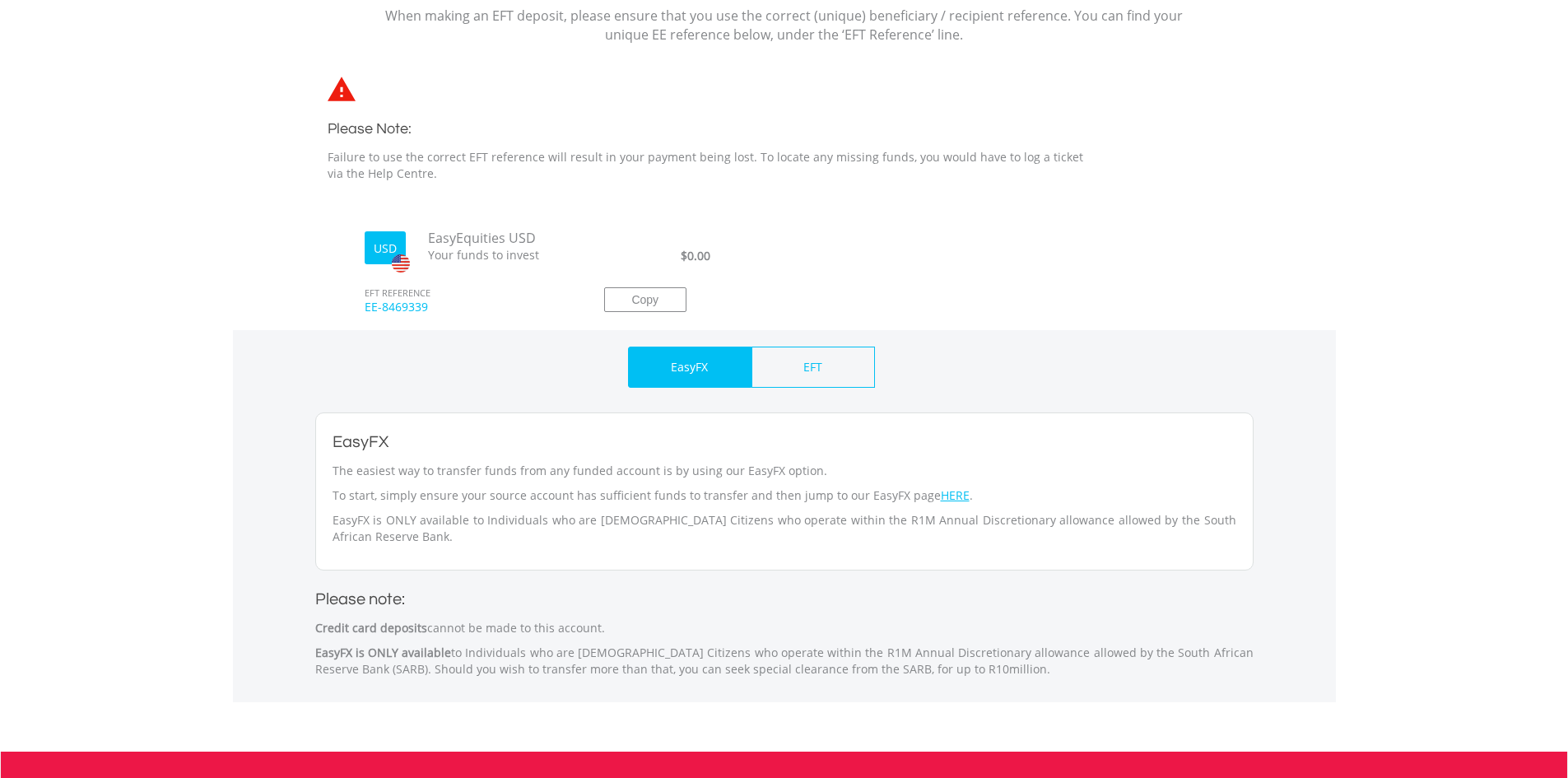
scroll to position [411, 0]
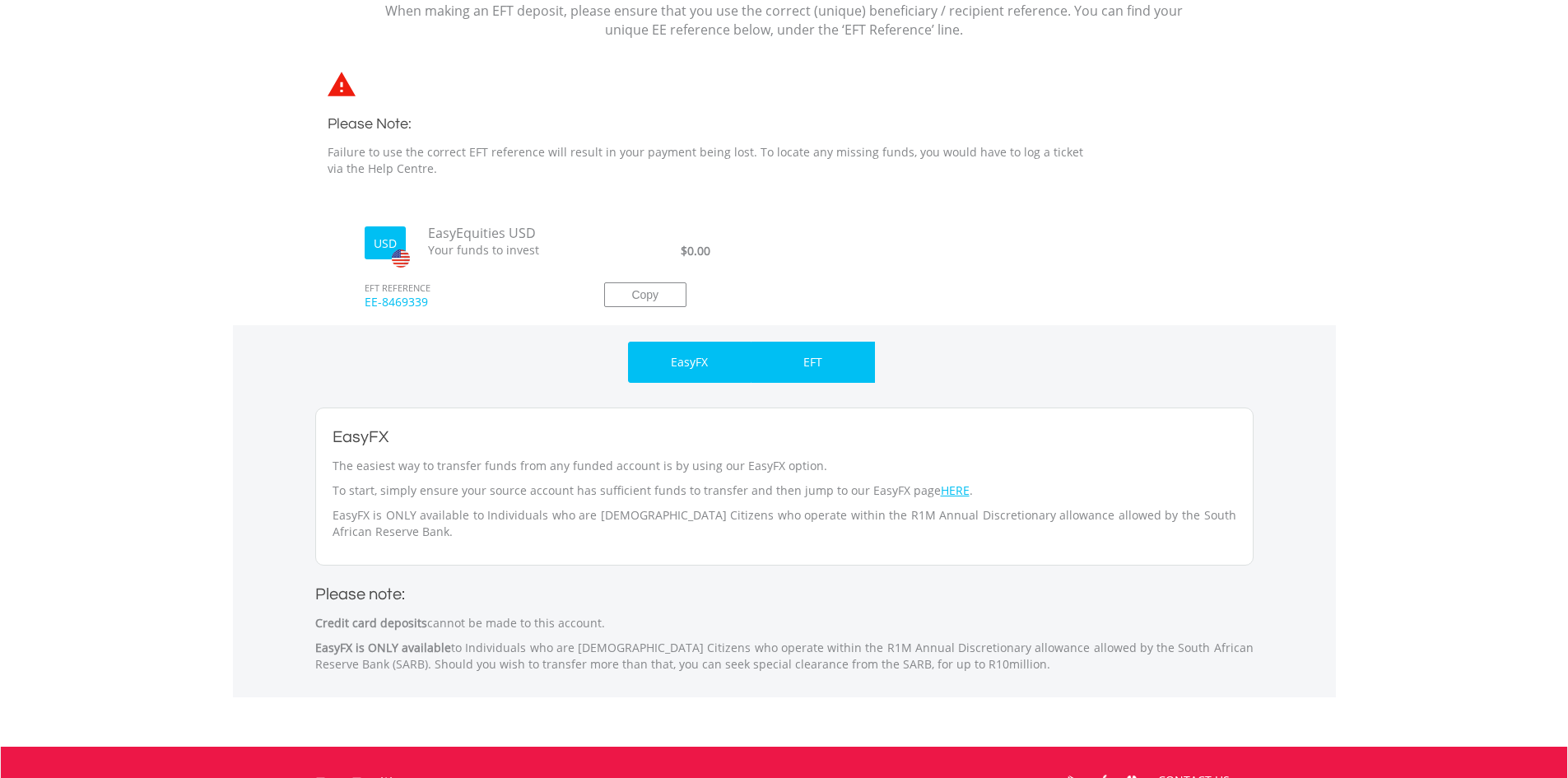
click at [812, 367] on p "EFT" at bounding box center [812, 362] width 19 height 16
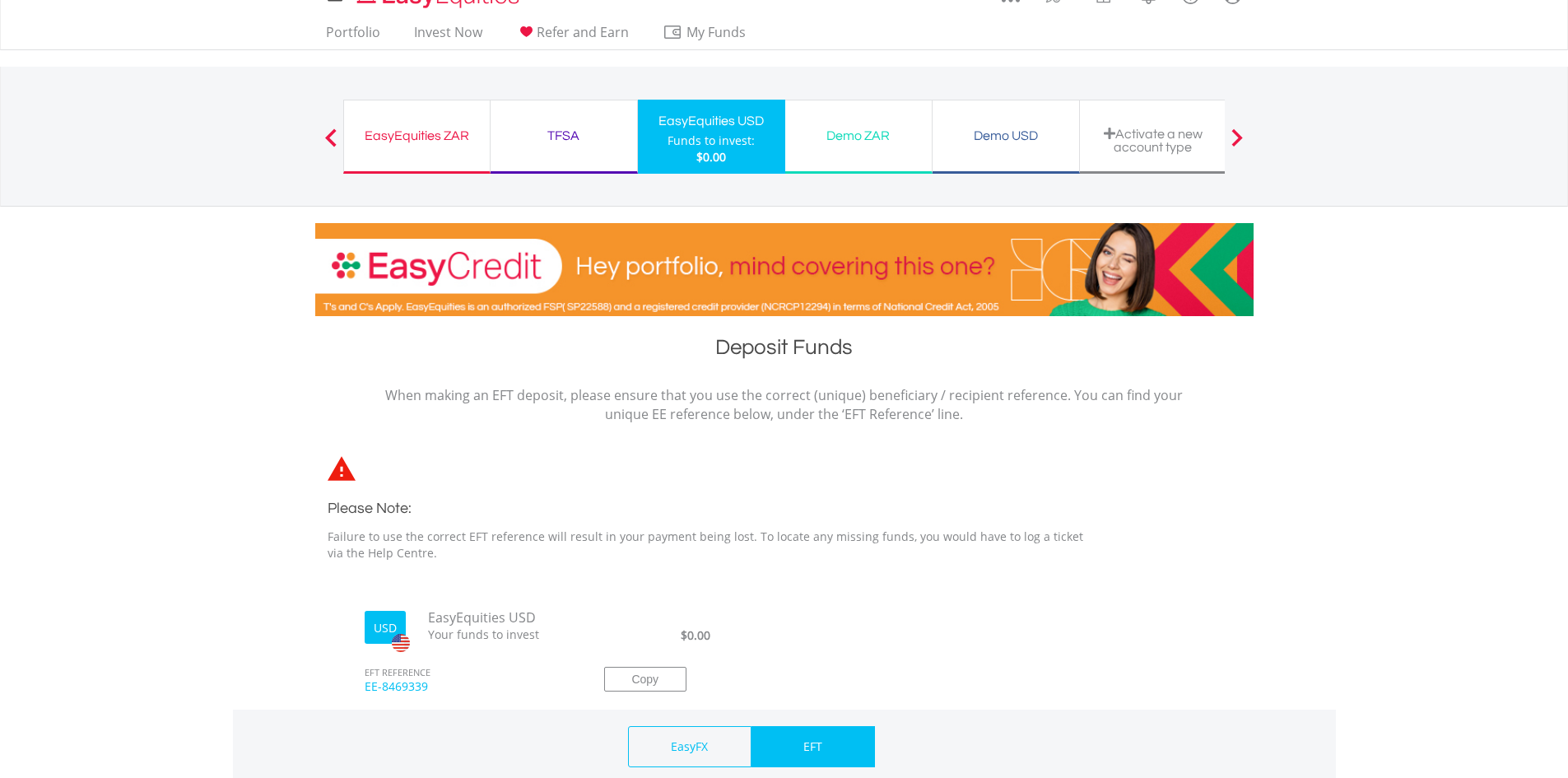
scroll to position [0, 0]
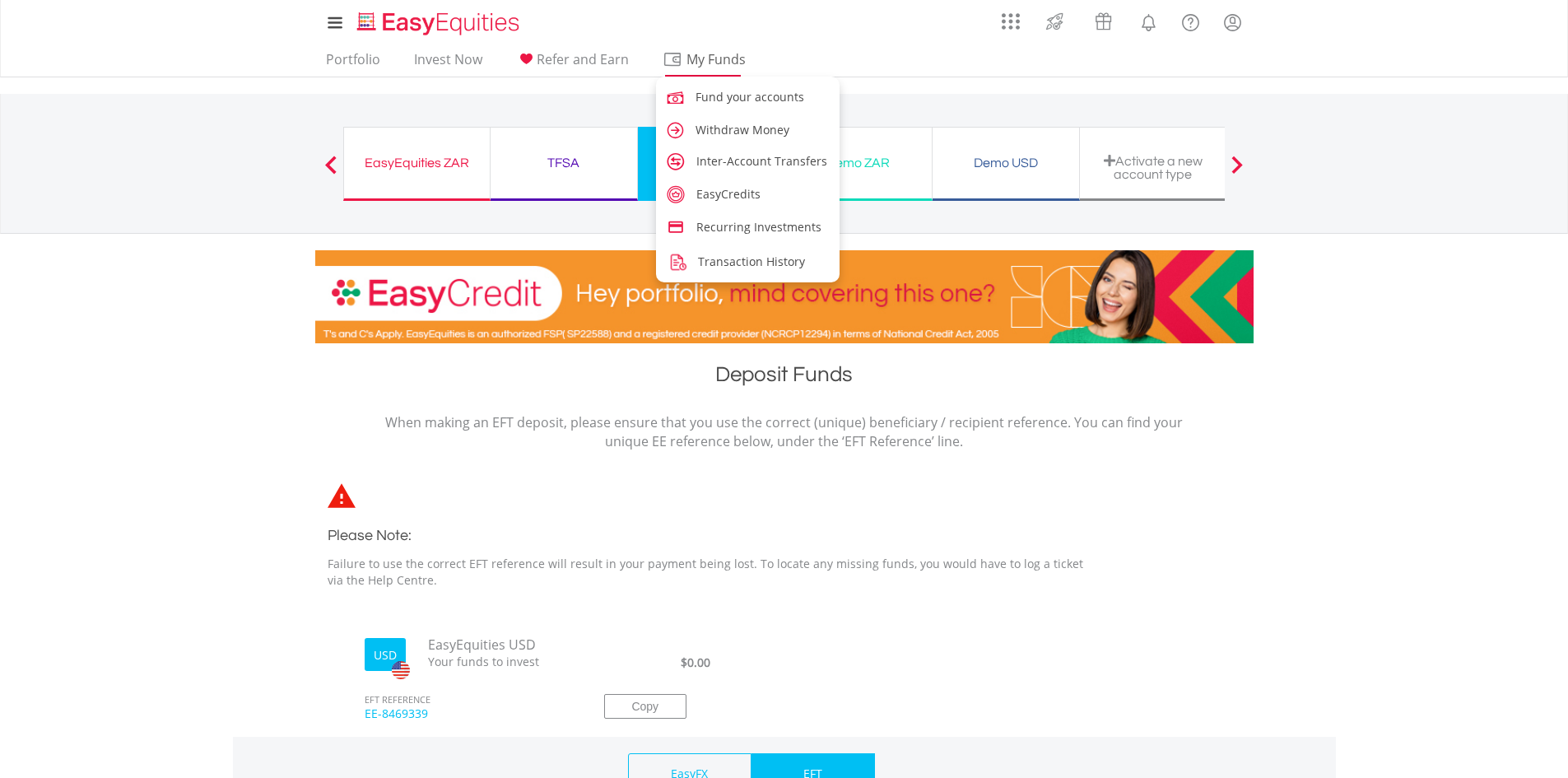
click at [682, 66] on span "My Funds" at bounding box center [715, 60] width 108 height 21
click at [718, 101] on span "Fund your accounts" at bounding box center [752, 97] width 109 height 16
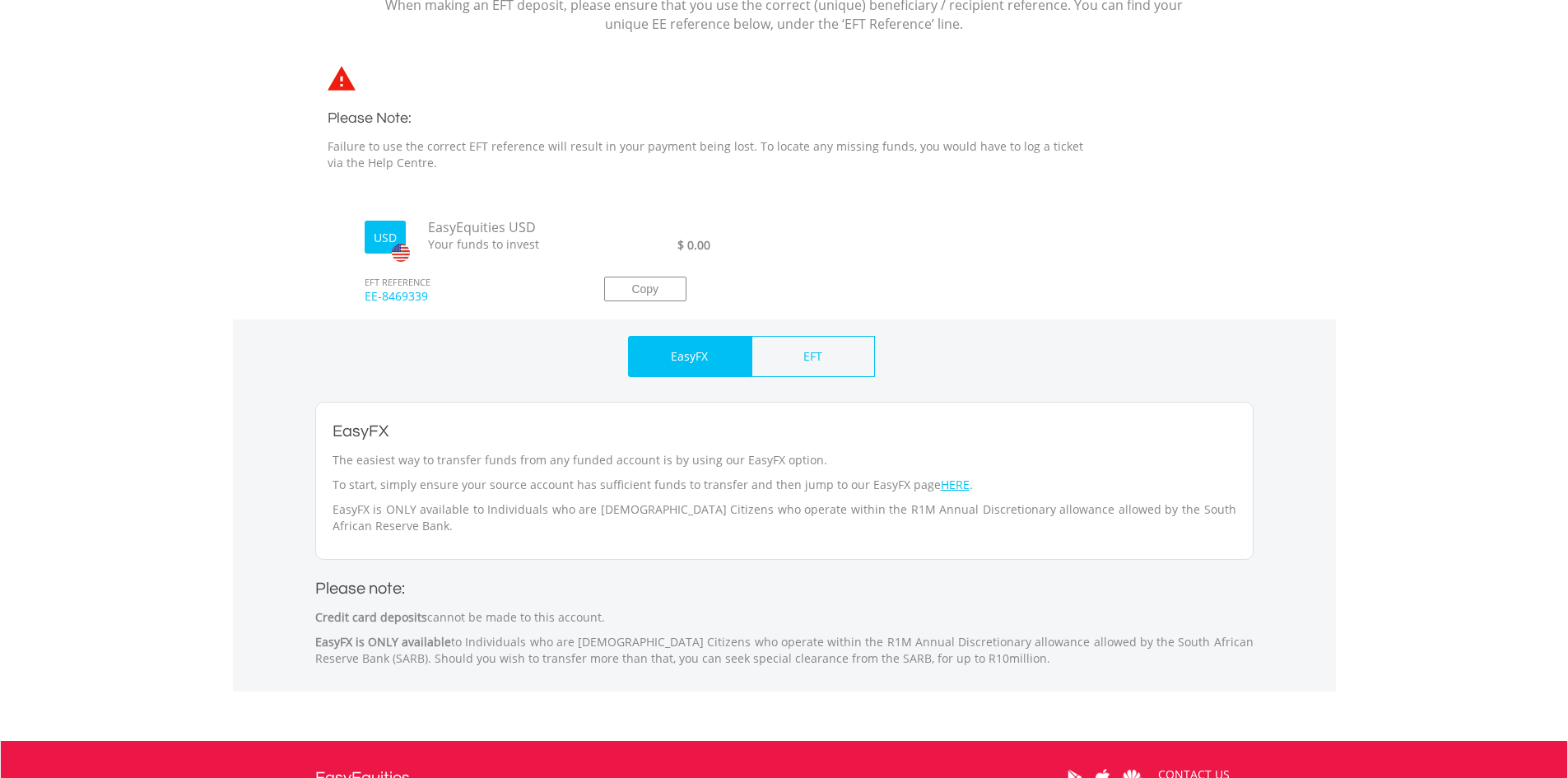
scroll to position [411, 0]
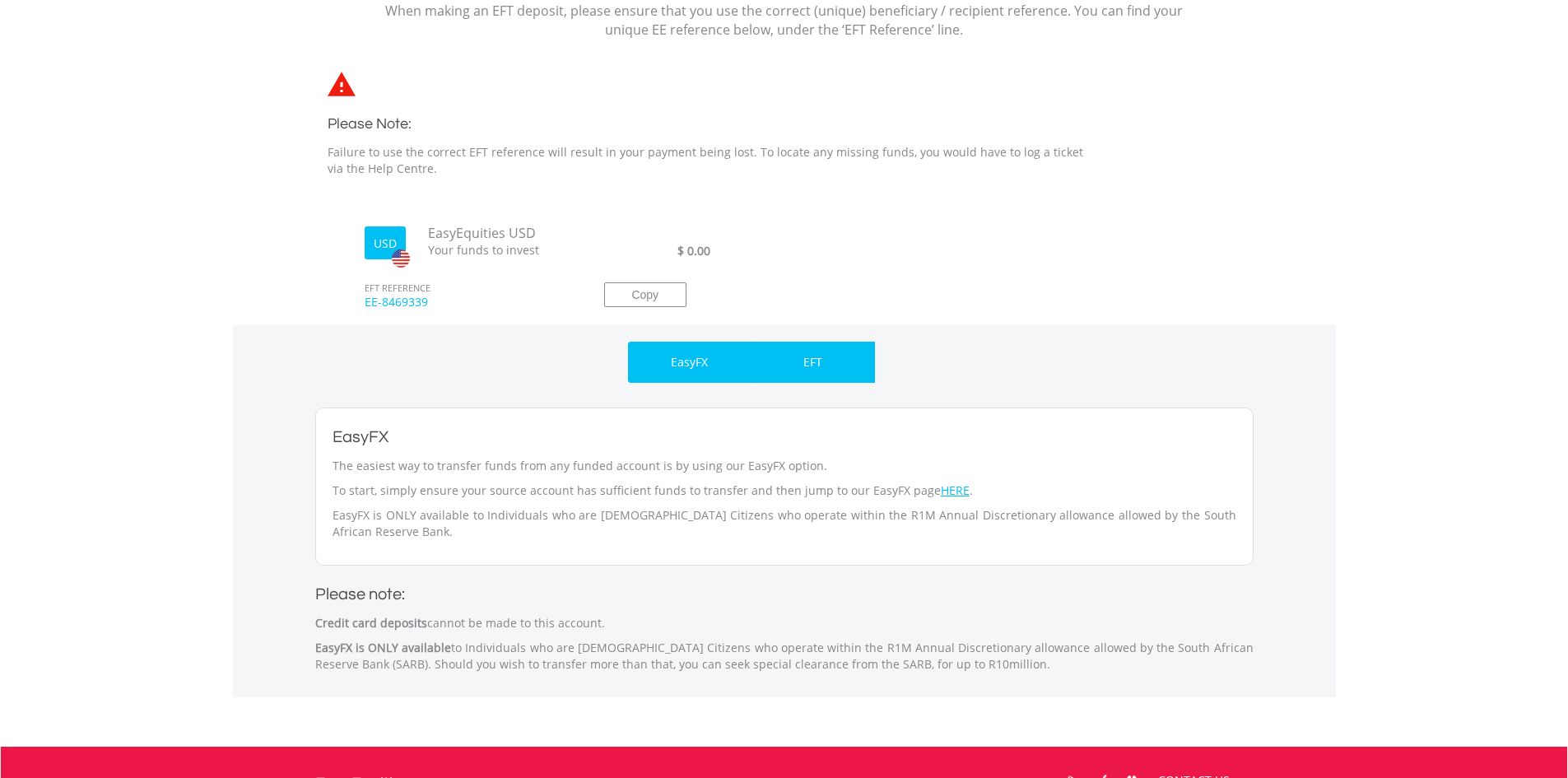
click at [823, 360] on div "EFT" at bounding box center [812, 362] width 124 height 41
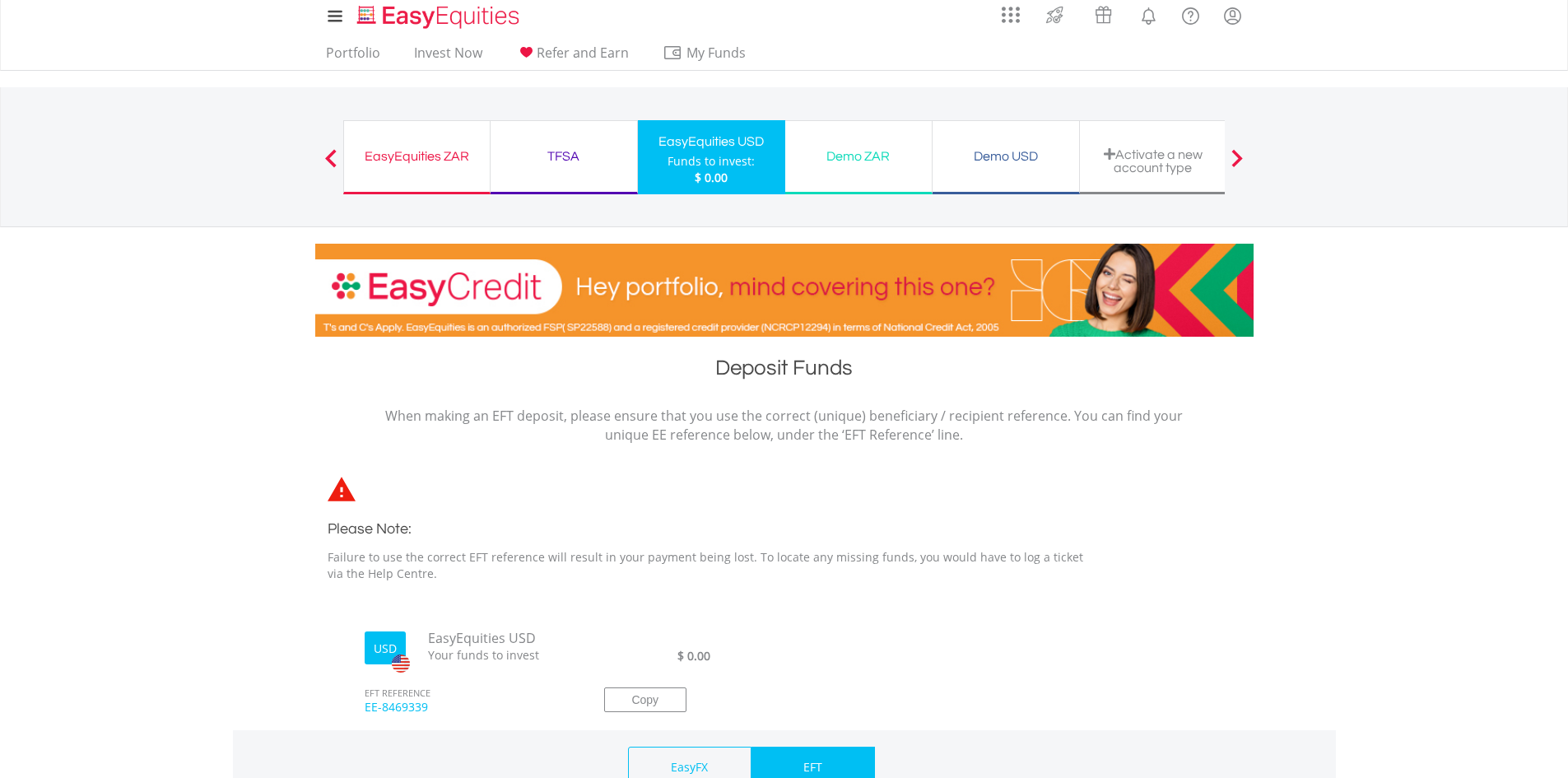
scroll to position [0, 0]
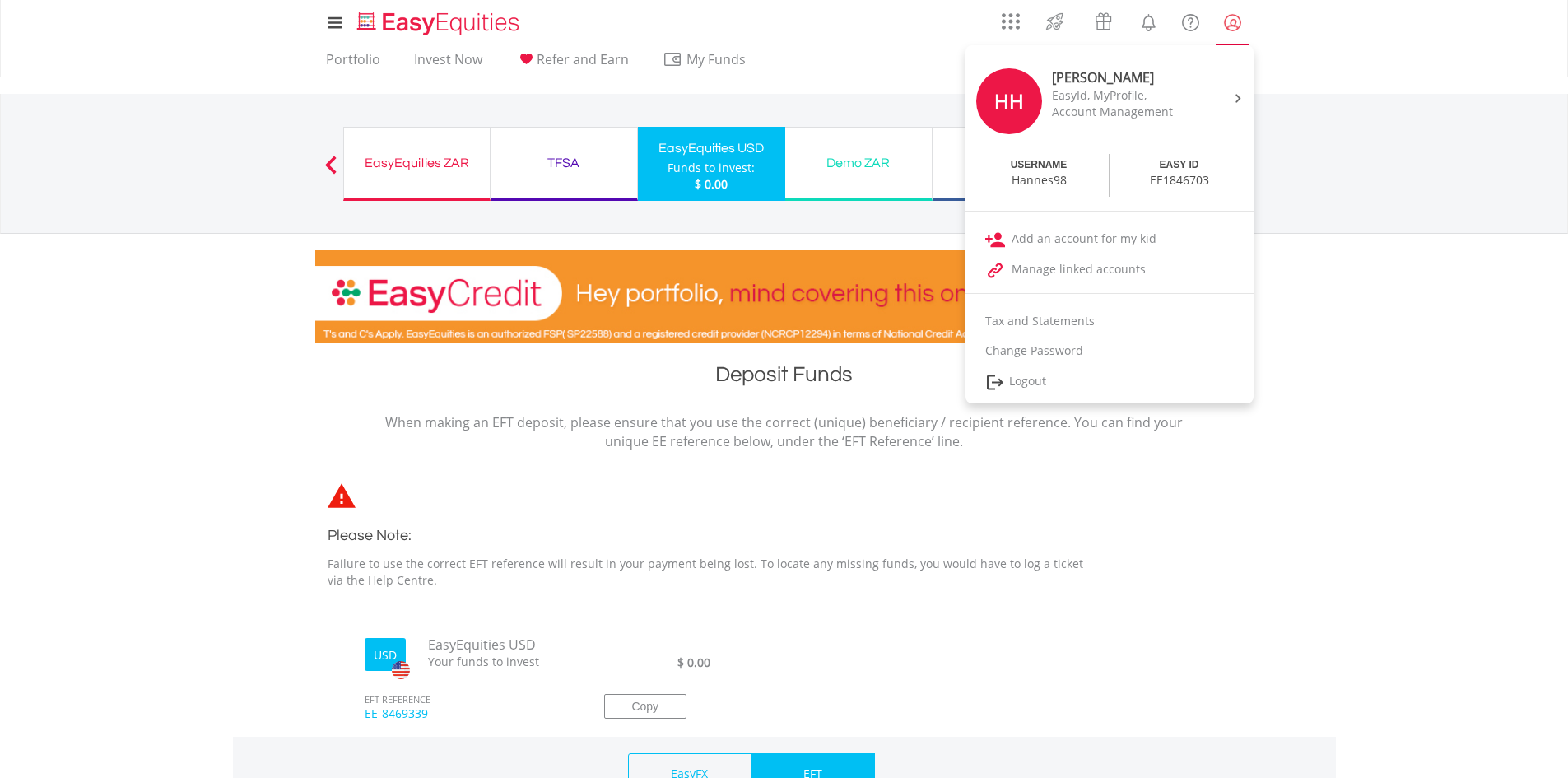
click at [1233, 30] on lord-icon "My Profile" at bounding box center [1232, 22] width 20 height 20
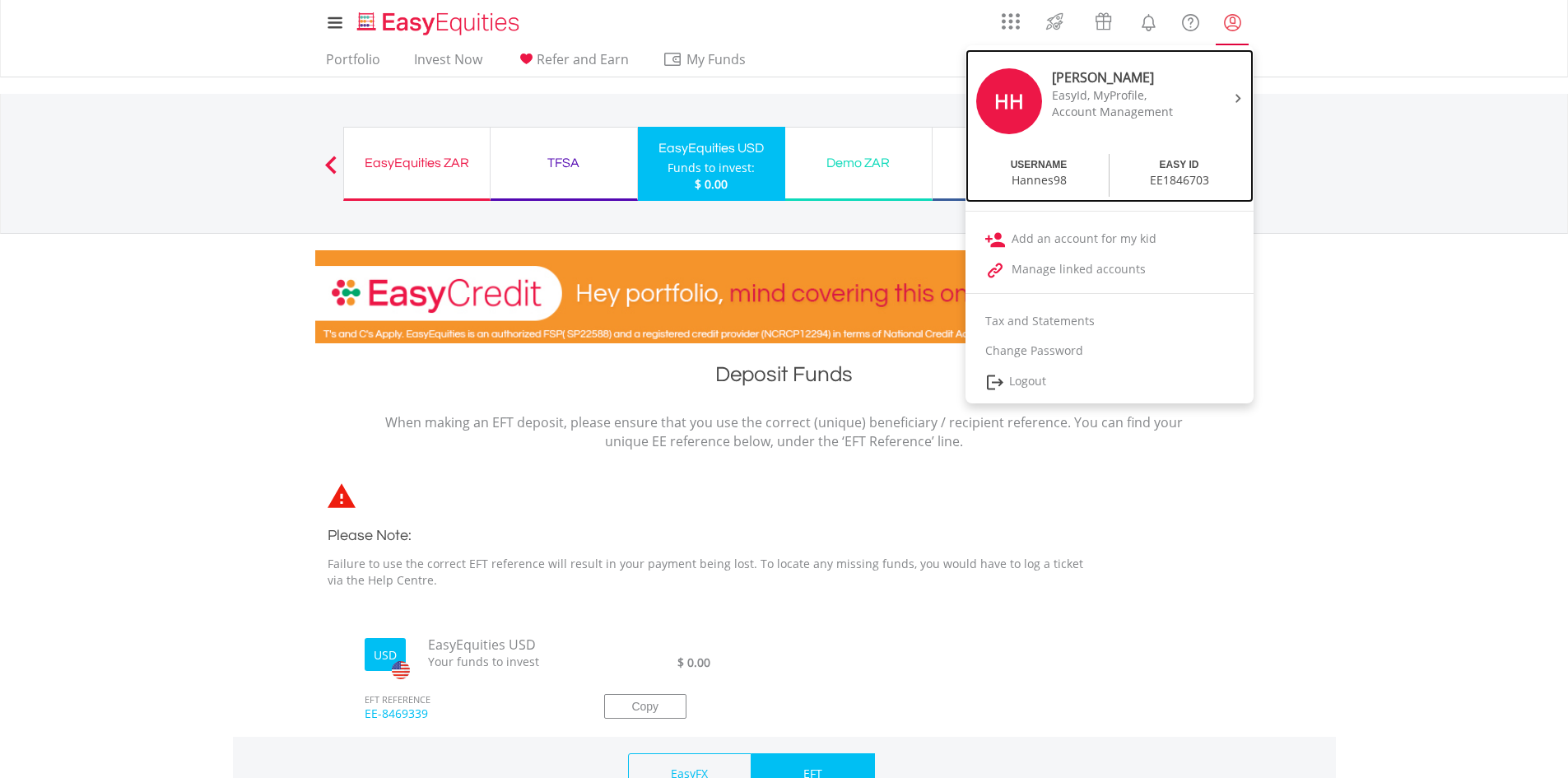
click at [1167, 115] on div "Account Management" at bounding box center [1120, 112] width 138 height 16
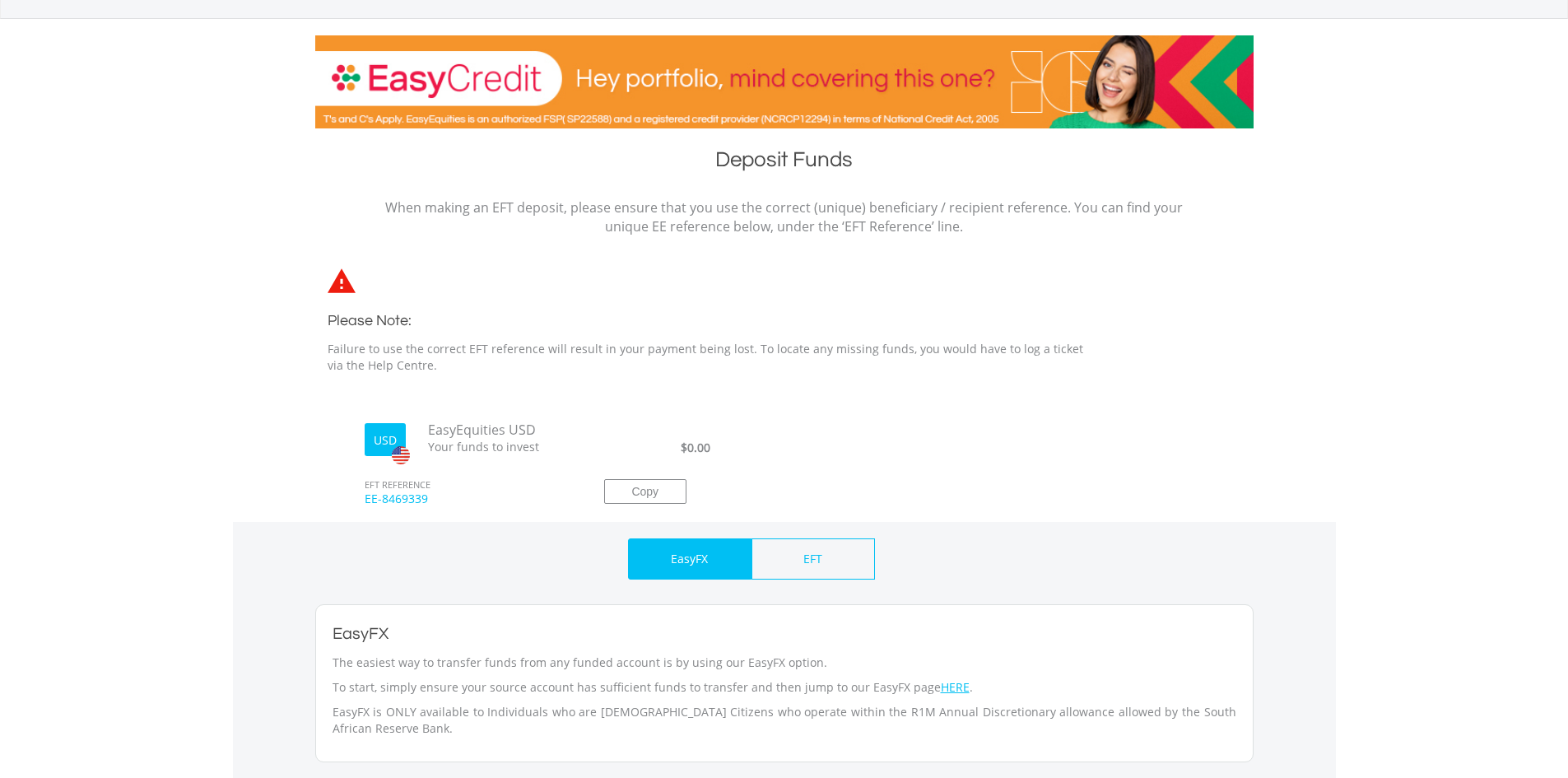
scroll to position [411, 0]
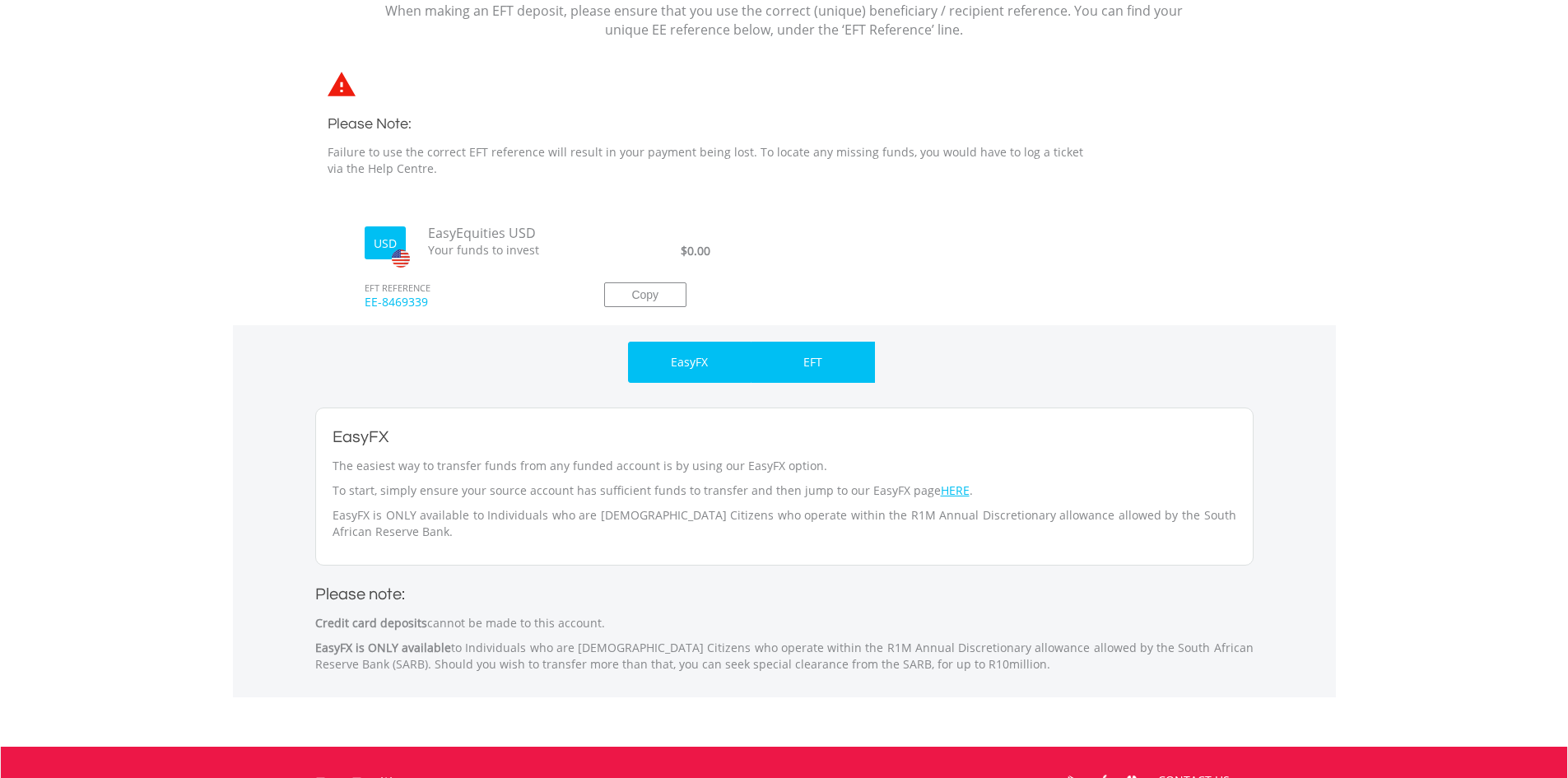
click at [815, 371] on div "EFT" at bounding box center [812, 362] width 124 height 41
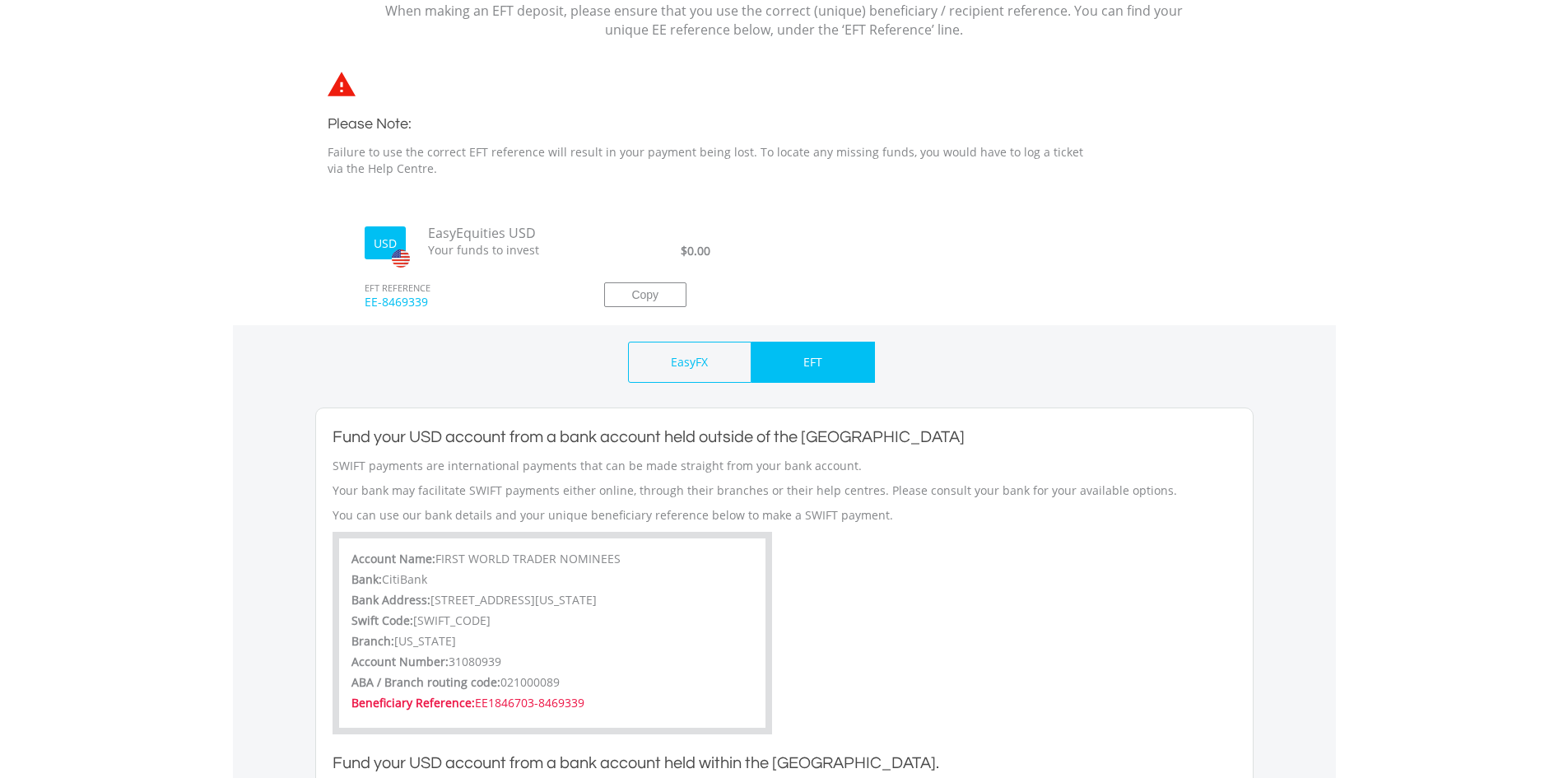
scroll to position [0, 0]
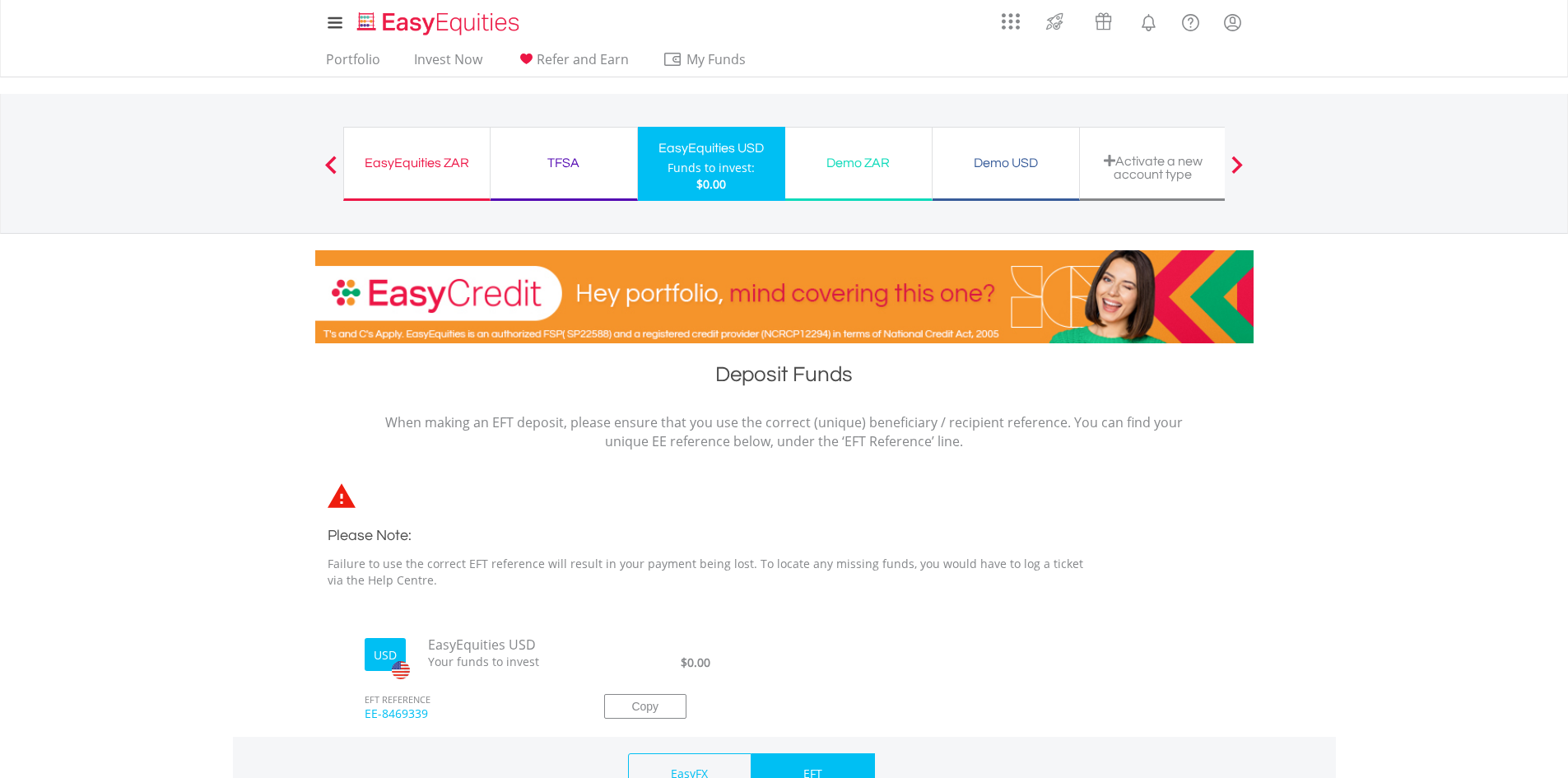
click at [422, 169] on div "EasyEquities ZAR" at bounding box center [416, 163] width 125 height 23
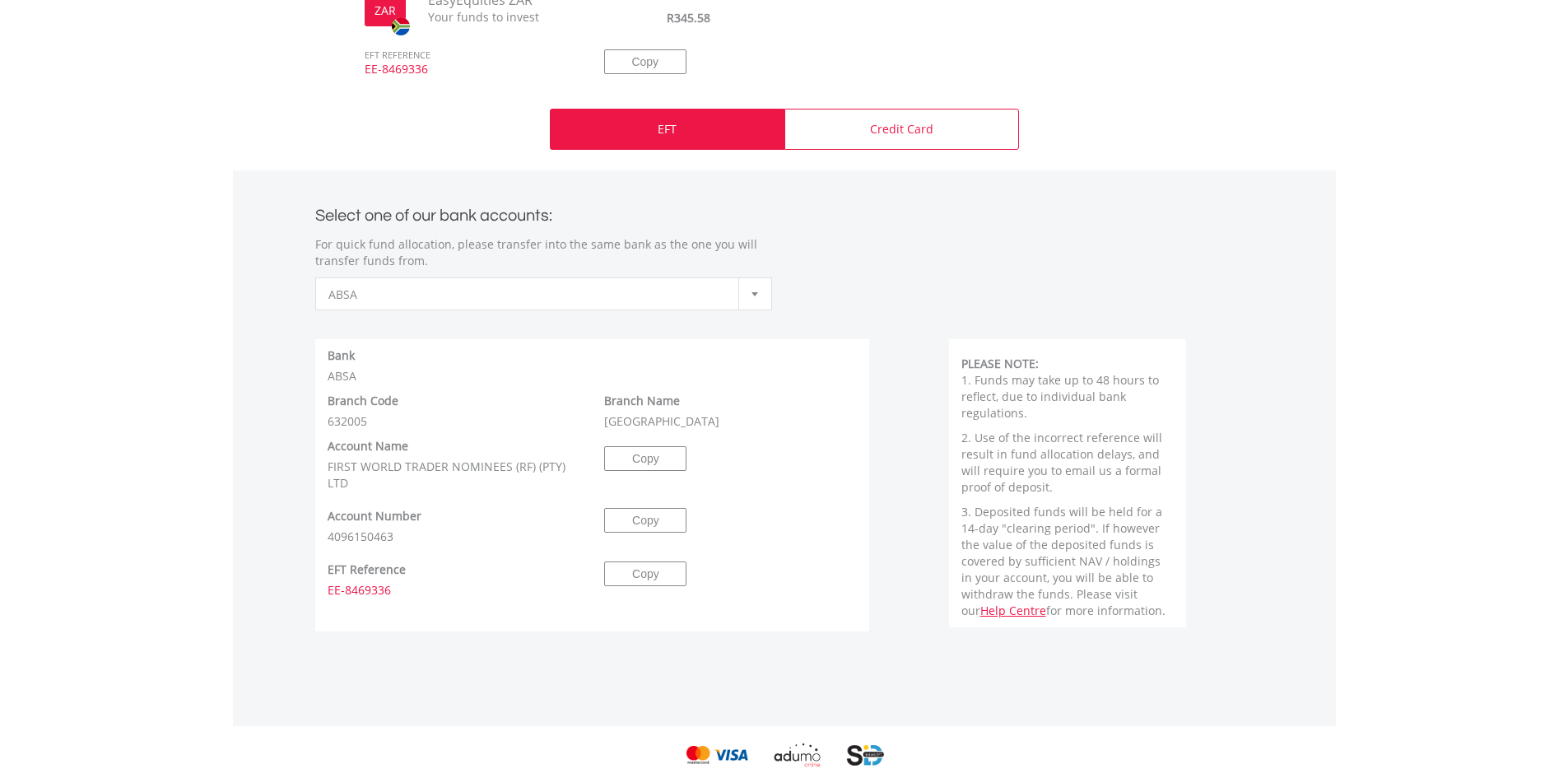
scroll to position [659, 0]
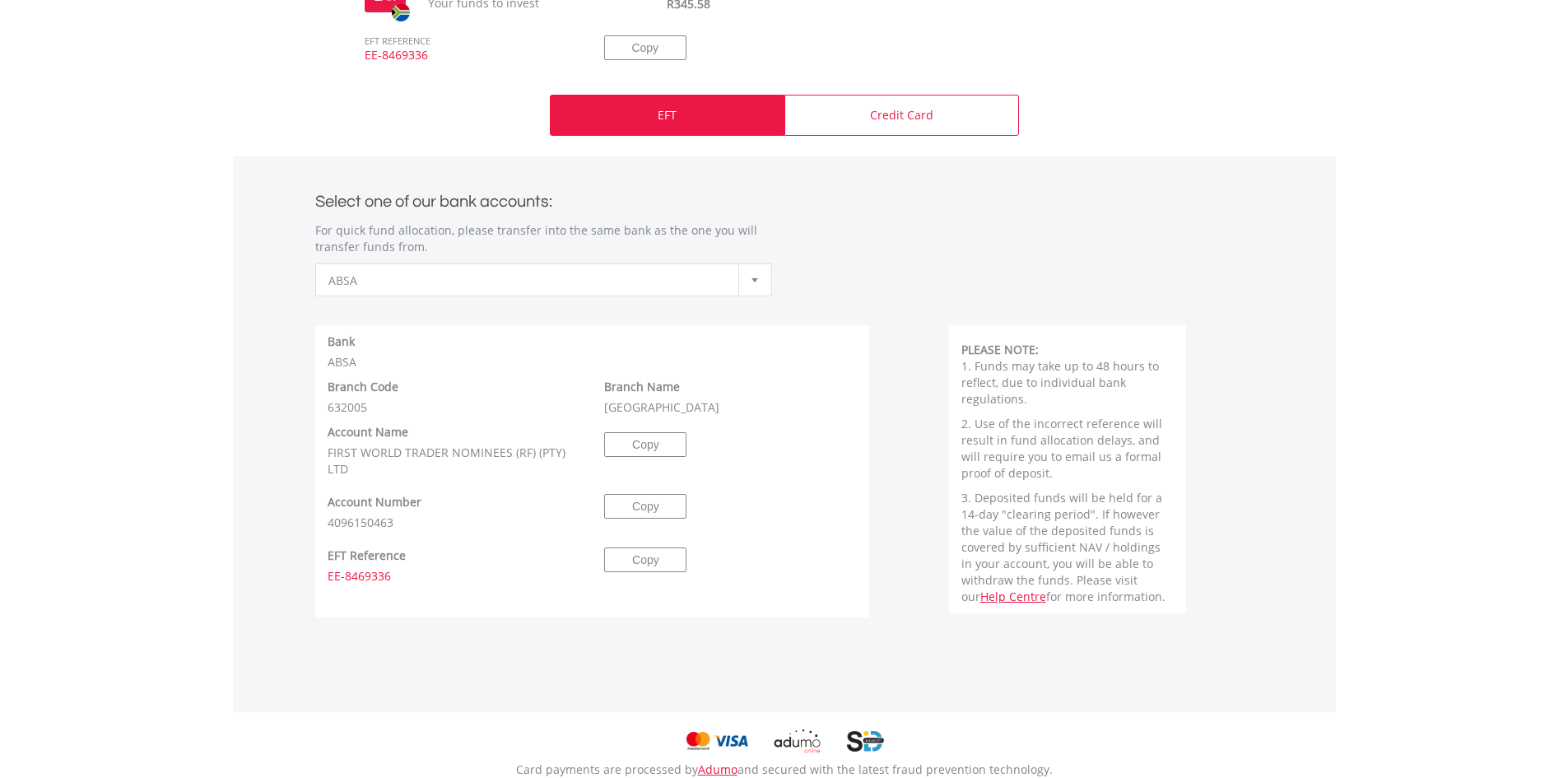
click at [751, 279] on b at bounding box center [754, 280] width 6 height 4
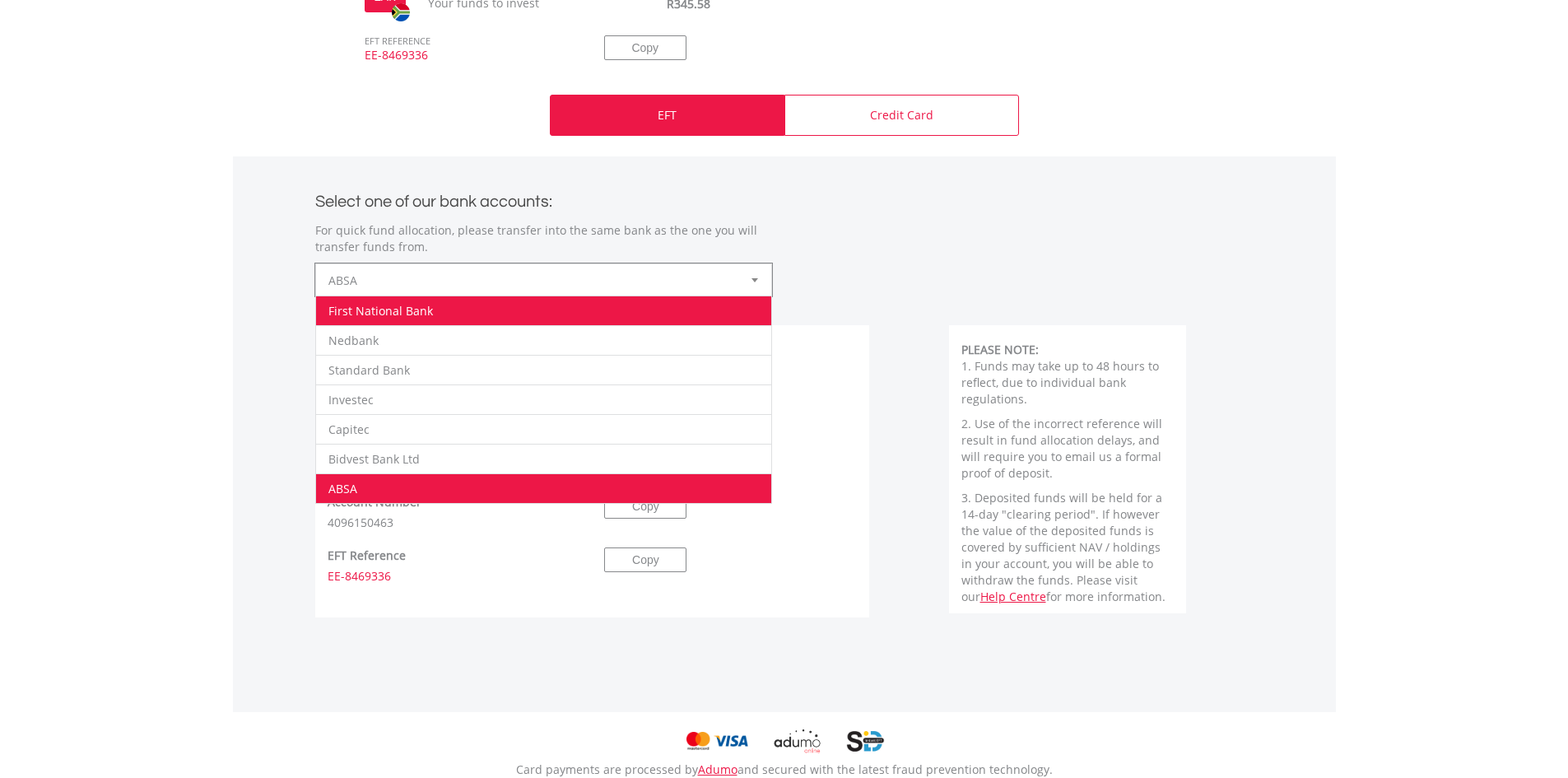
click at [390, 311] on li "First National Bank" at bounding box center [543, 310] width 455 height 29
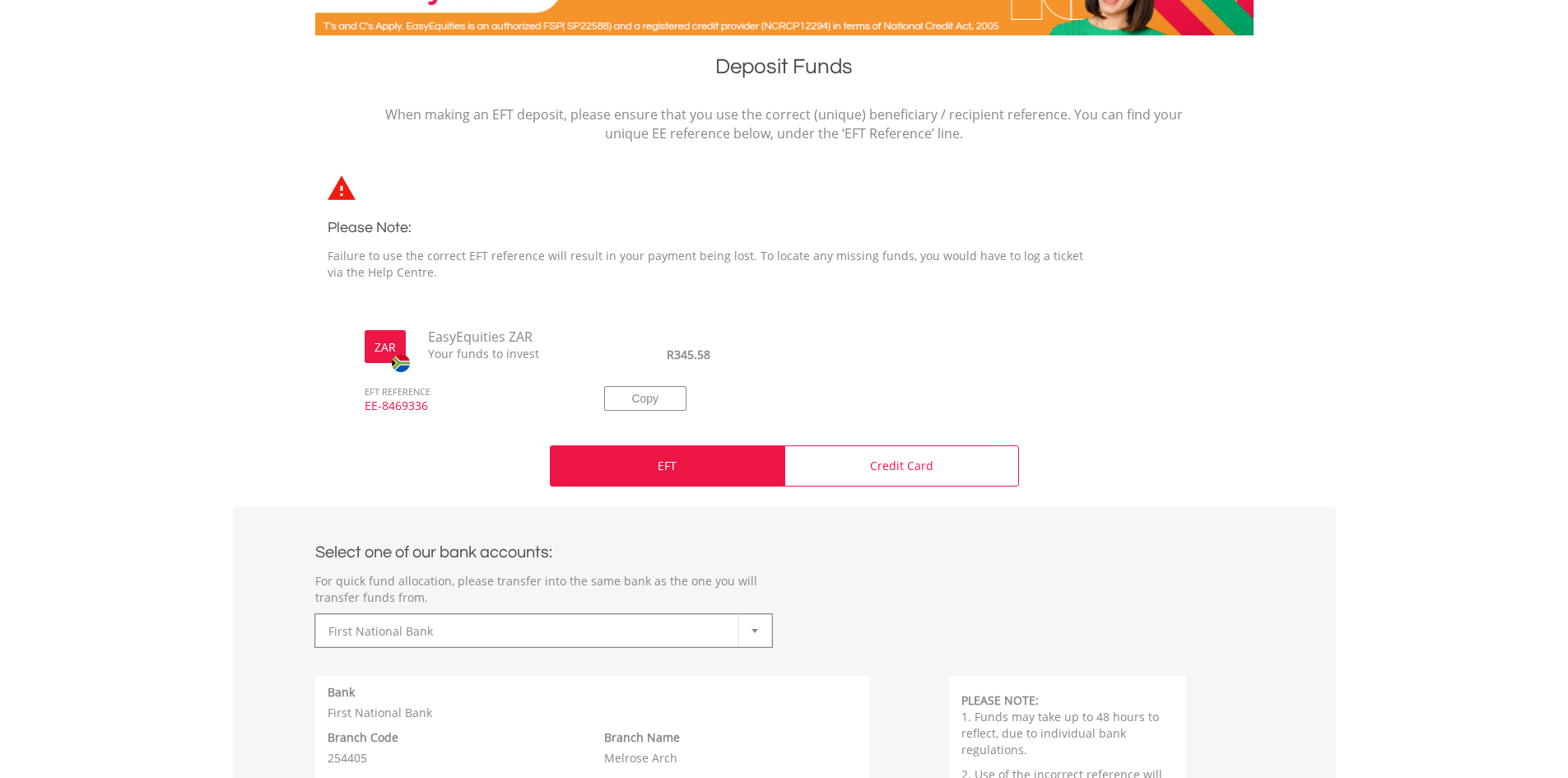
scroll to position [329, 0]
